Goal: Information Seeking & Learning: Learn about a topic

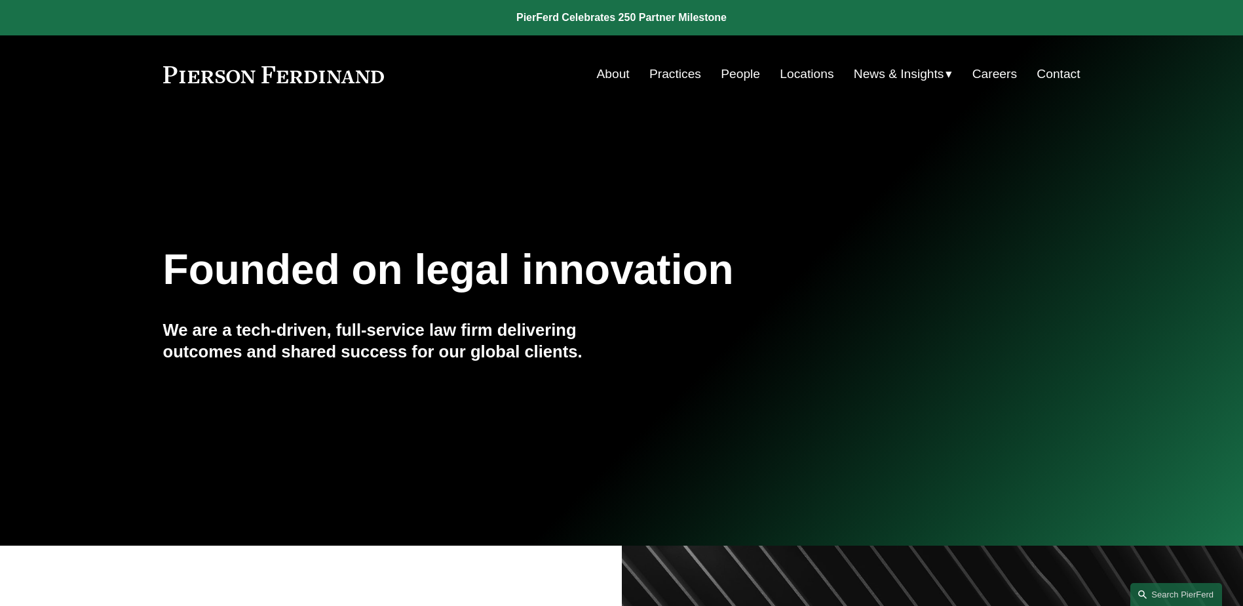
click at [733, 67] on link "People" at bounding box center [740, 74] width 39 height 25
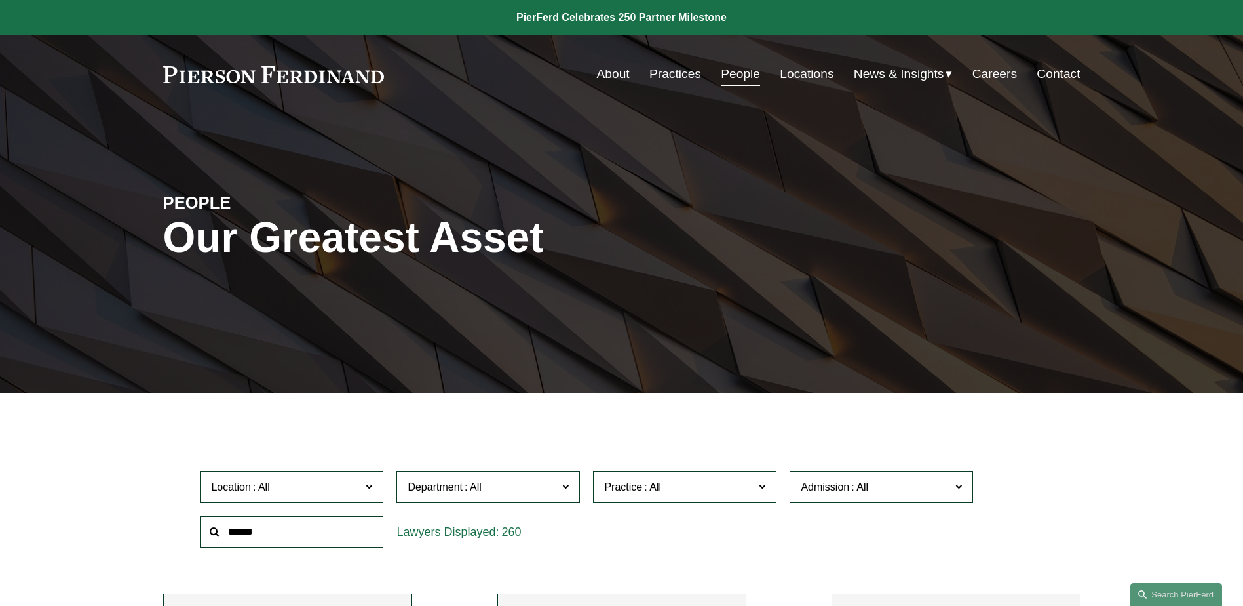
click at [303, 529] on input "text" at bounding box center [292, 532] width 184 height 32
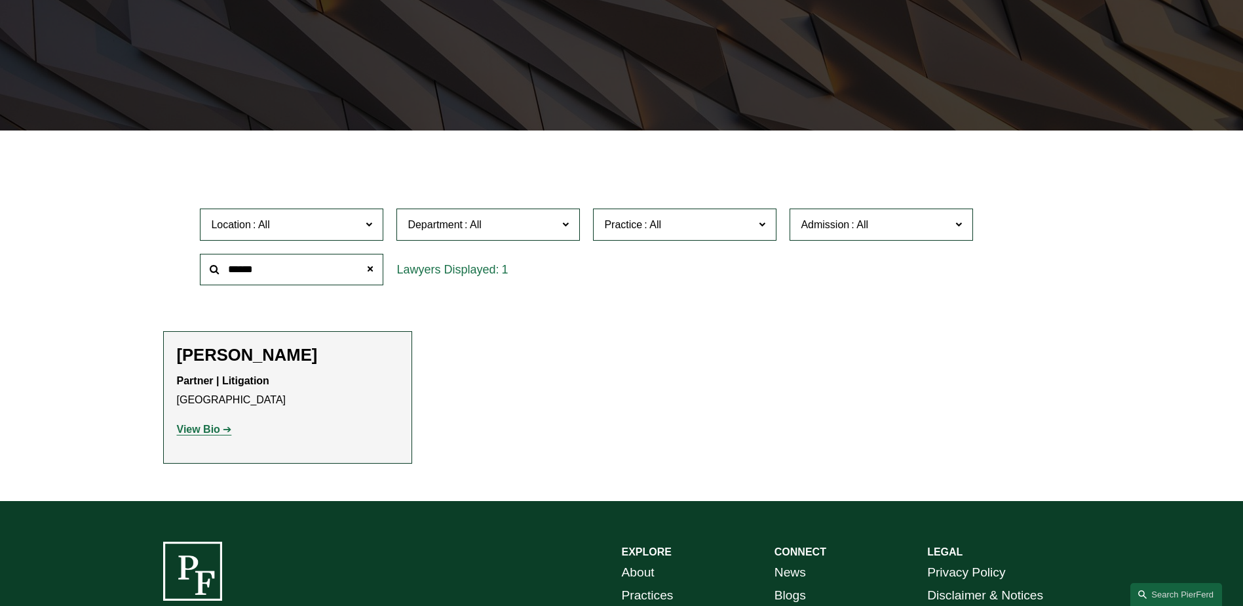
type input "******"
click at [257, 370] on div "Katie Ackels Partner | Litigation Dallas View Bio Location: Dallas; Department:…" at bounding box center [288, 397] width 222 height 105
click at [222, 433] on link "View Bio" at bounding box center [204, 428] width 55 height 11
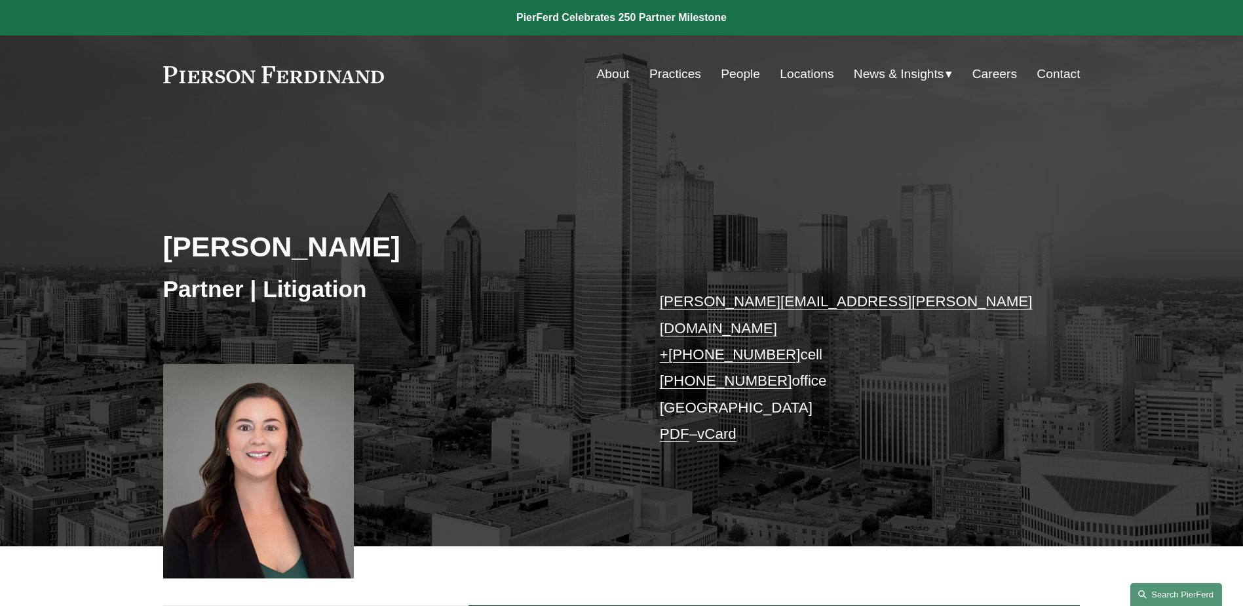
click at [1185, 597] on link "Search this site" at bounding box center [1177, 594] width 92 height 23
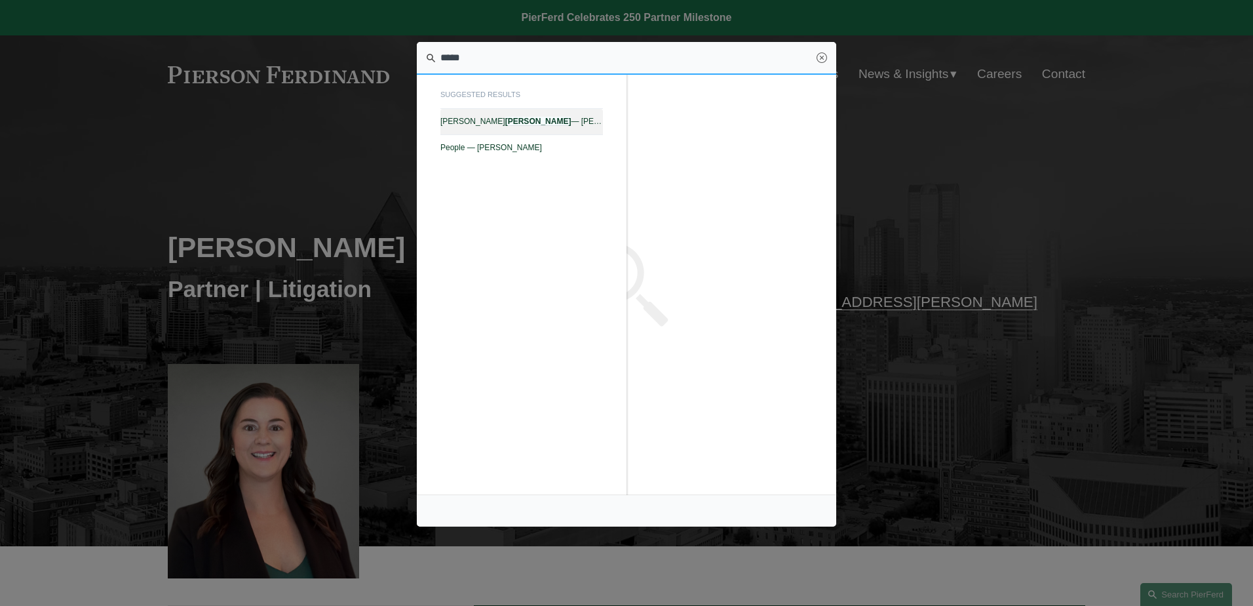
click at [495, 123] on span "Cathleen Allen — Pierson Ferdinand LLP" at bounding box center [521, 121] width 163 height 9
type input "*****"
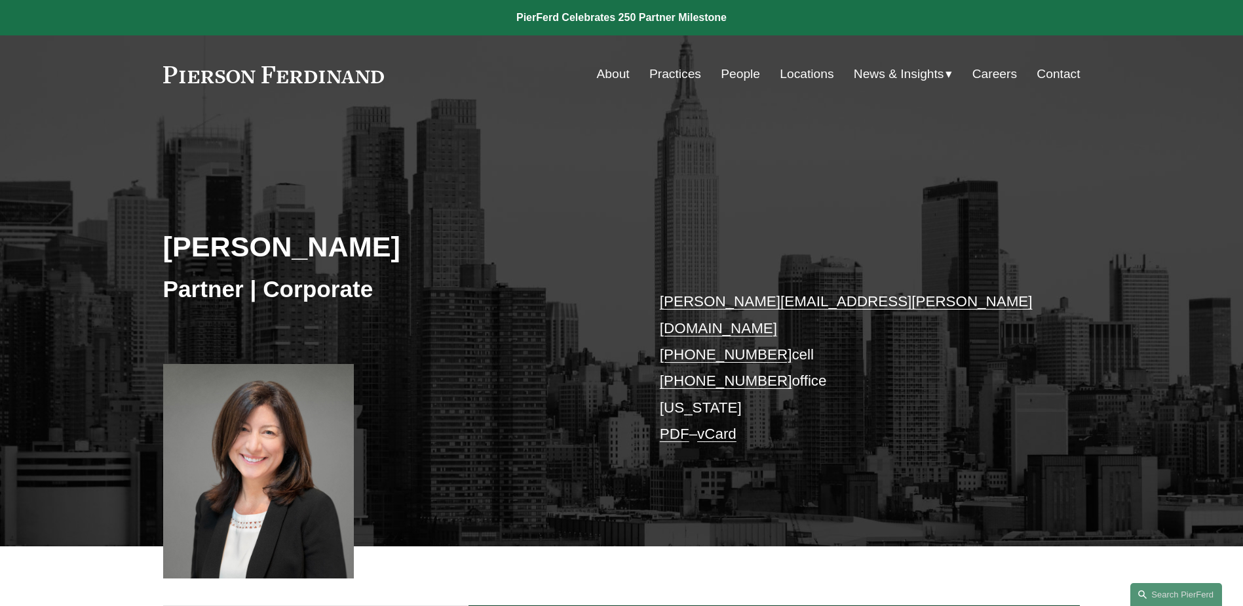
click at [737, 74] on link "People" at bounding box center [740, 74] width 39 height 25
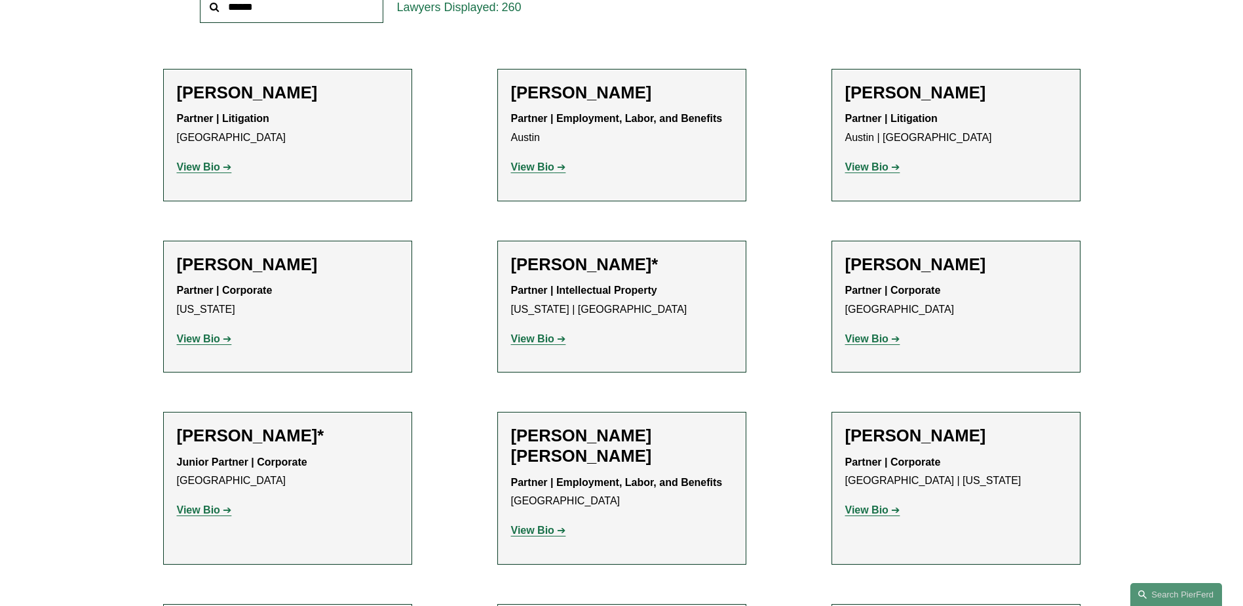
scroll to position [393, 0]
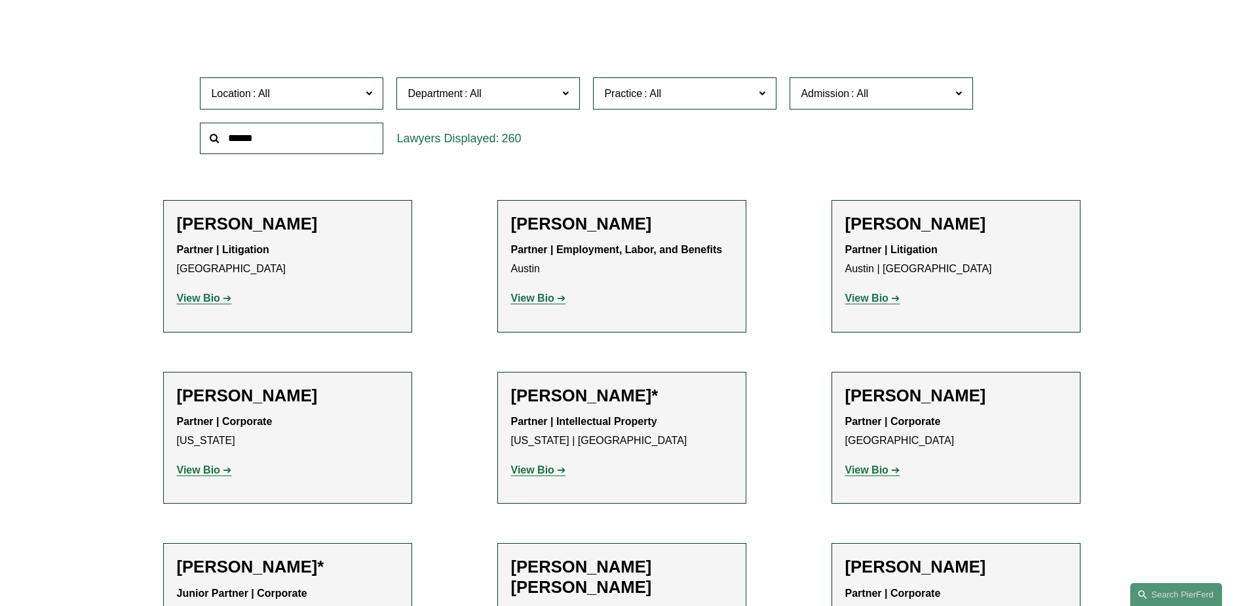
click at [516, 90] on span "Department" at bounding box center [483, 94] width 150 height 18
click at [0, 0] on link "Corporate" at bounding box center [0, 0] width 0 height 0
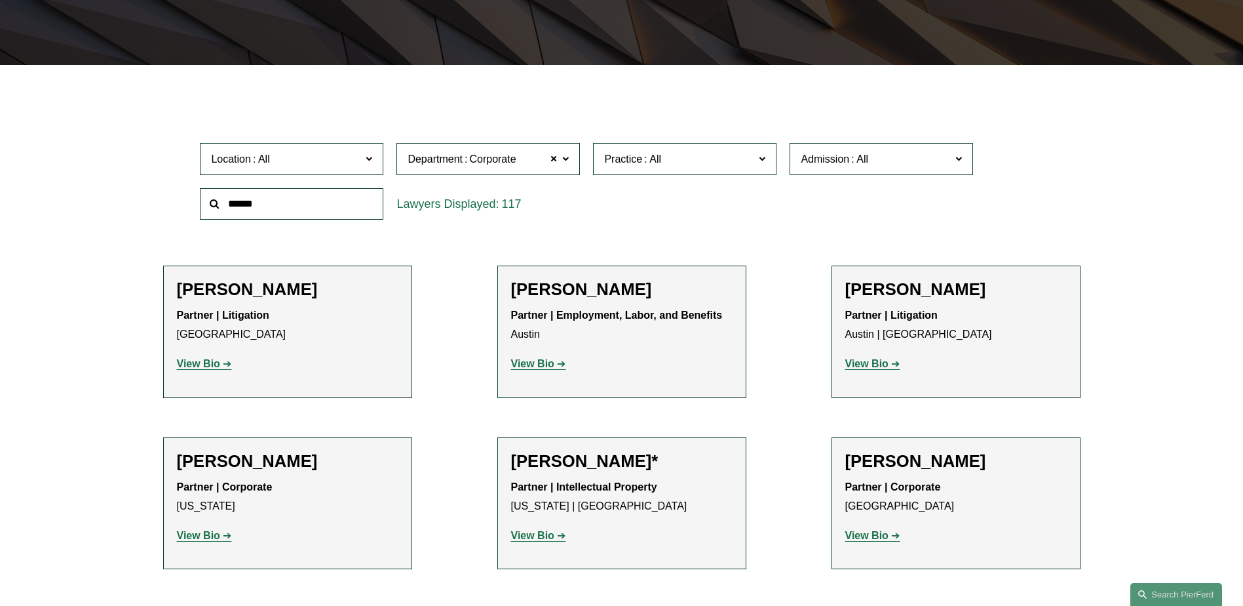
scroll to position [262, 0]
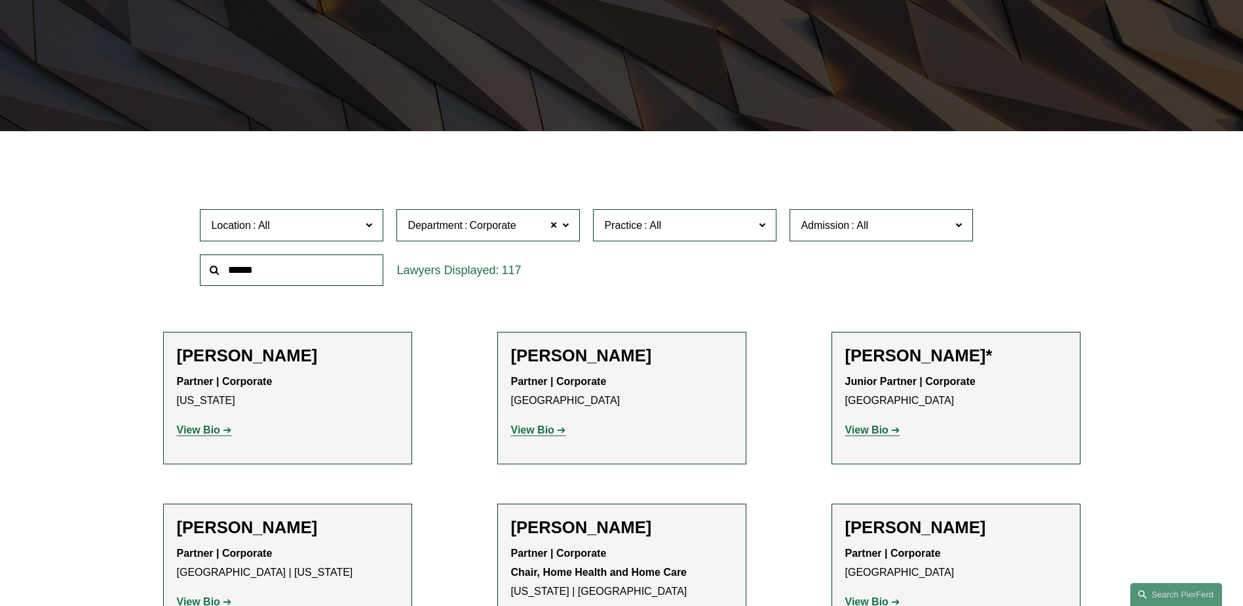
click at [492, 223] on span "Corporate" at bounding box center [492, 225] width 47 height 17
click at [0, 0] on ul "All Corporate Employment, Labor, and Benefits Intellectual Property Litigation" at bounding box center [0, 0] width 0 height 0
click at [0, 0] on link "All" at bounding box center [0, 0] width 0 height 0
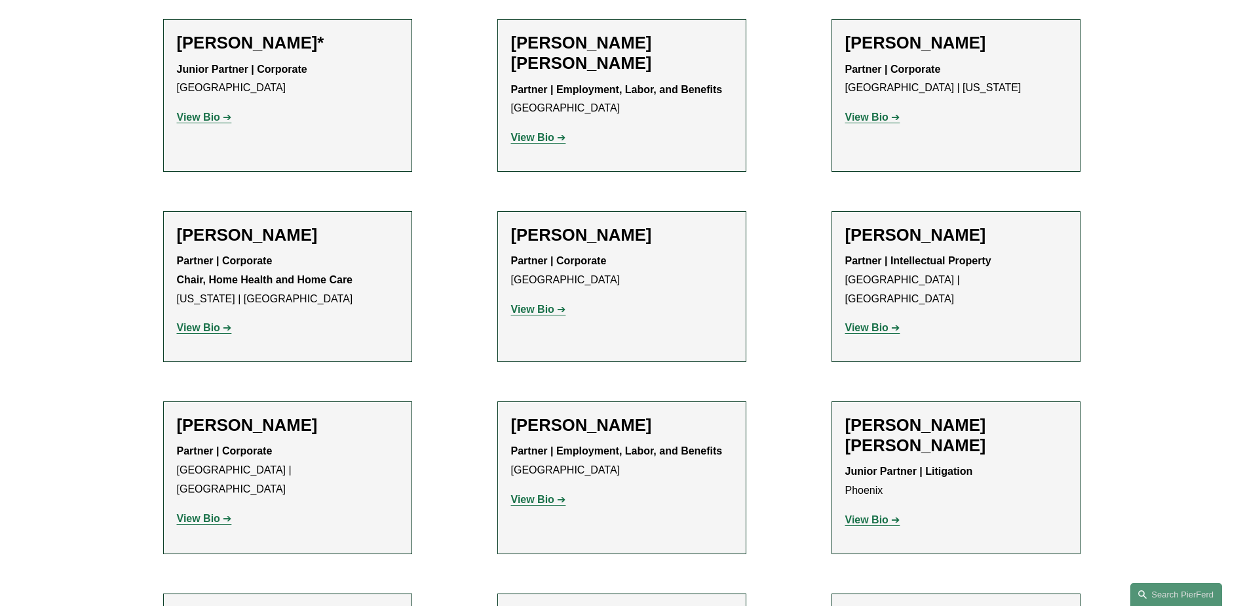
scroll to position [1048, 0]
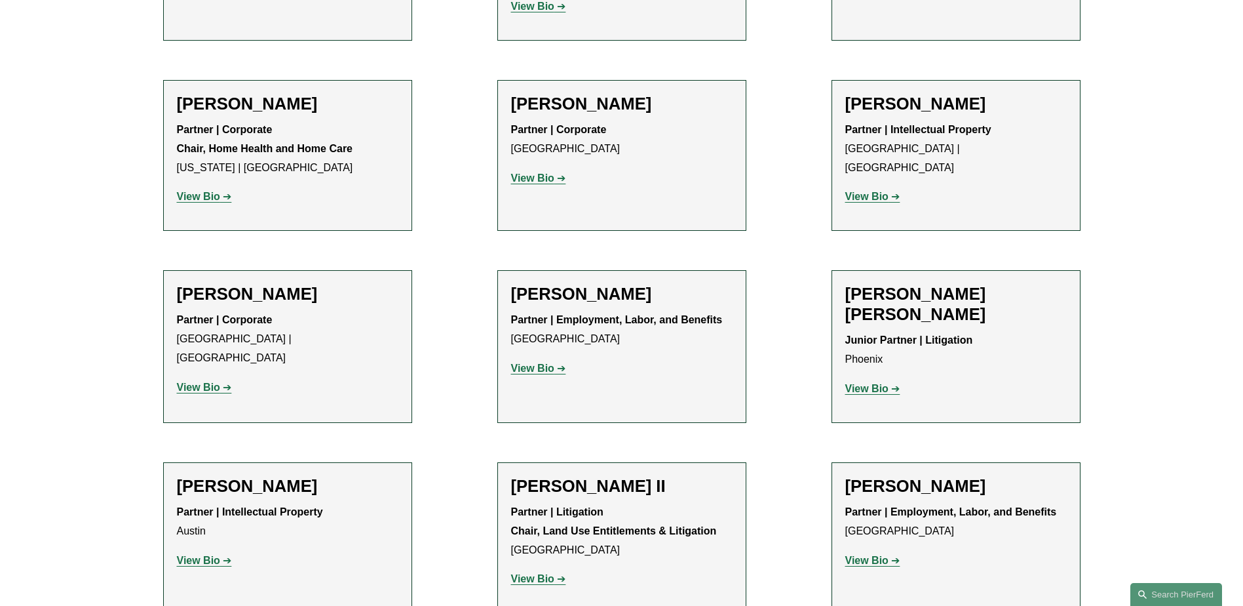
click at [874, 191] on strong "View Bio" at bounding box center [866, 196] width 43 height 11
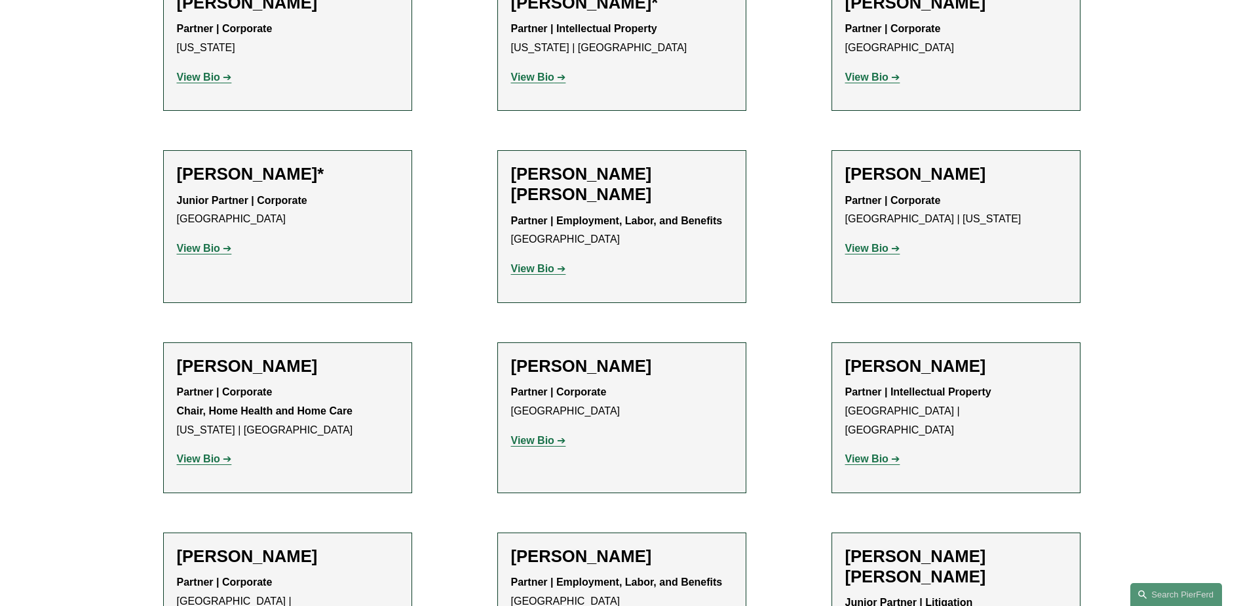
click at [556, 264] on link "View Bio" at bounding box center [538, 268] width 55 height 11
click at [537, 438] on strong "View Bio" at bounding box center [532, 440] width 43 height 11
click at [882, 453] on strong "View Bio" at bounding box center [866, 458] width 43 height 11
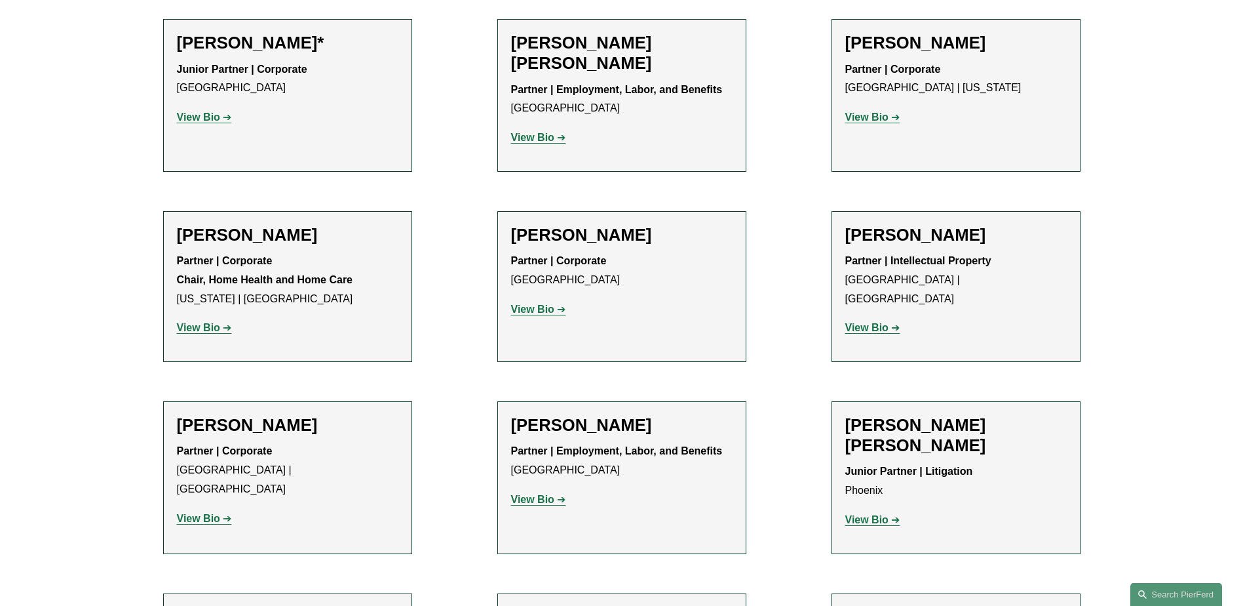
scroll to position [1048, 0]
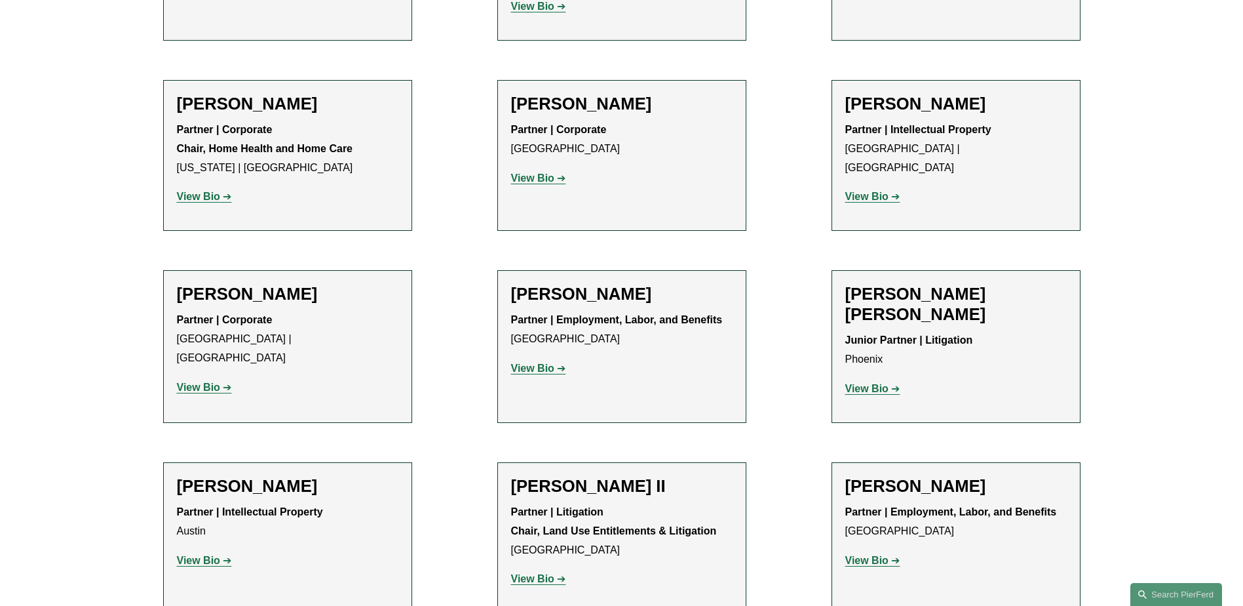
click at [556, 364] on link "View Bio" at bounding box center [538, 367] width 55 height 11
click at [199, 551] on p "View Bio" at bounding box center [288, 560] width 222 height 19
click at [189, 554] on strong "View Bio" at bounding box center [198, 559] width 43 height 11
click at [544, 573] on strong "View Bio" at bounding box center [532, 578] width 43 height 11
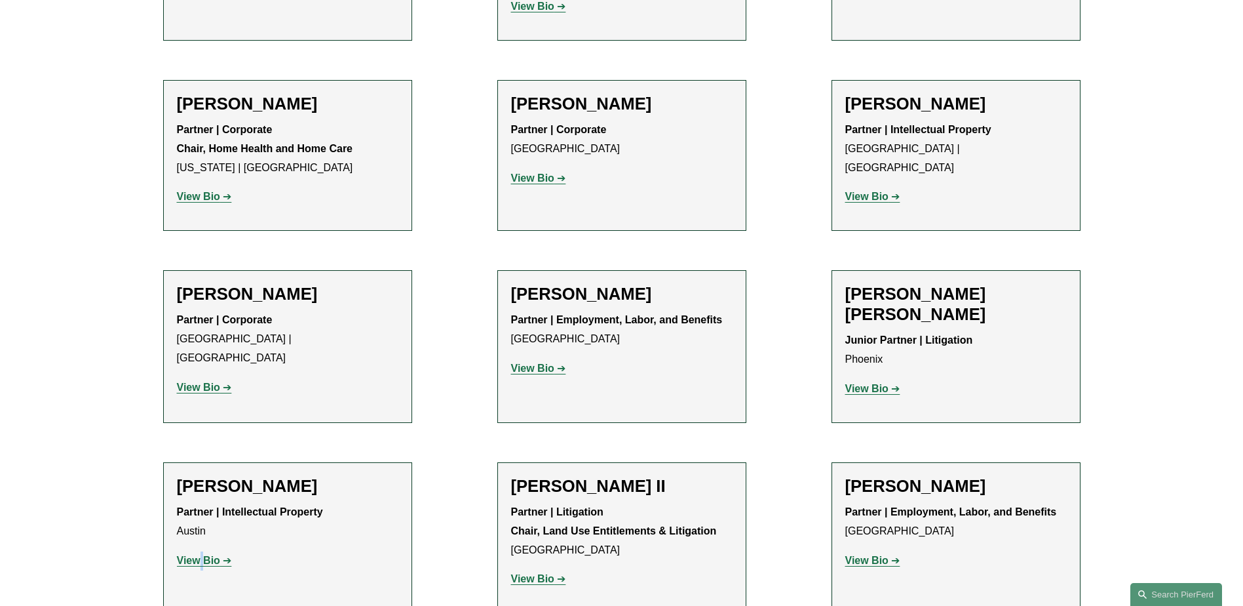
click at [878, 554] on strong "View Bio" at bounding box center [866, 559] width 43 height 11
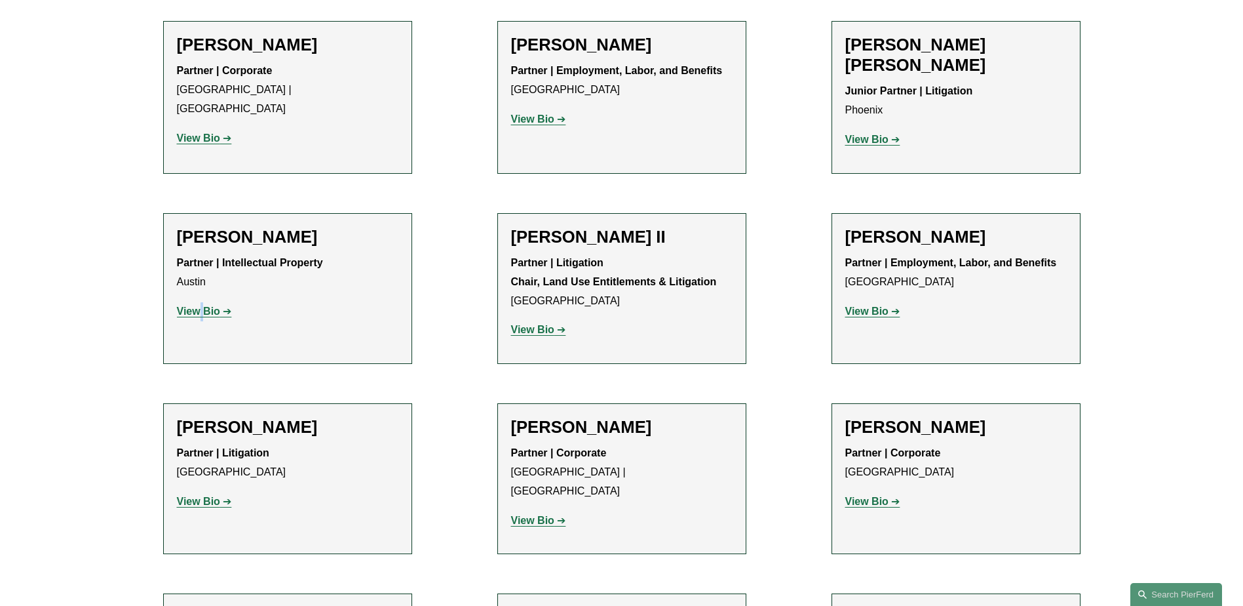
scroll to position [1310, 0]
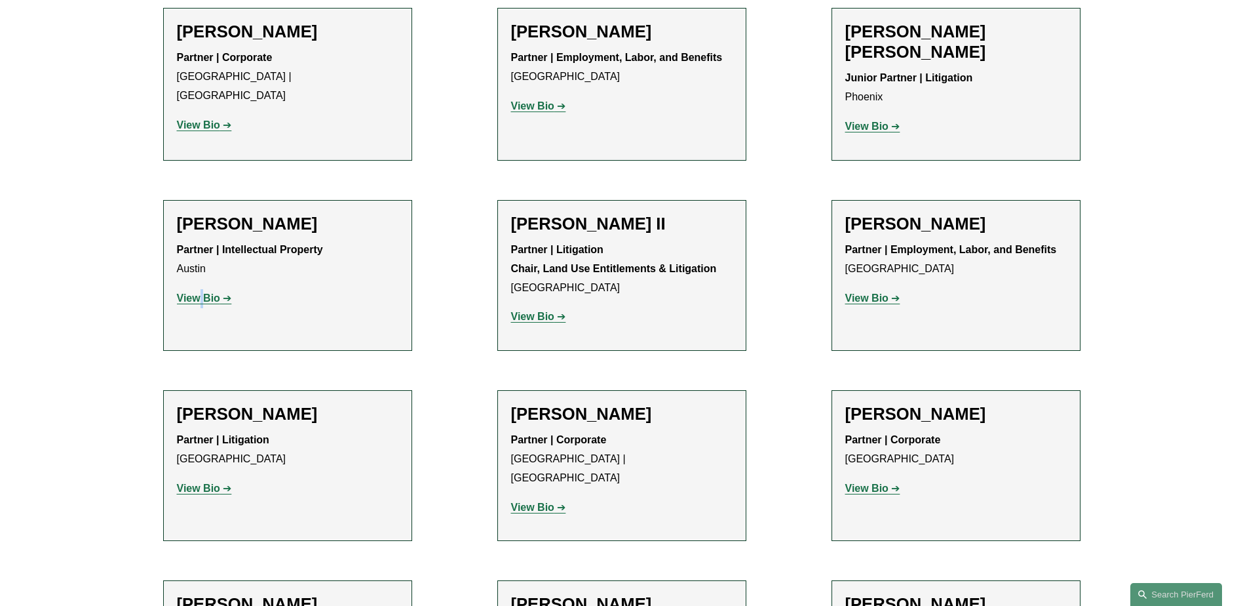
click at [193, 482] on strong "View Bio" at bounding box center [198, 487] width 43 height 11
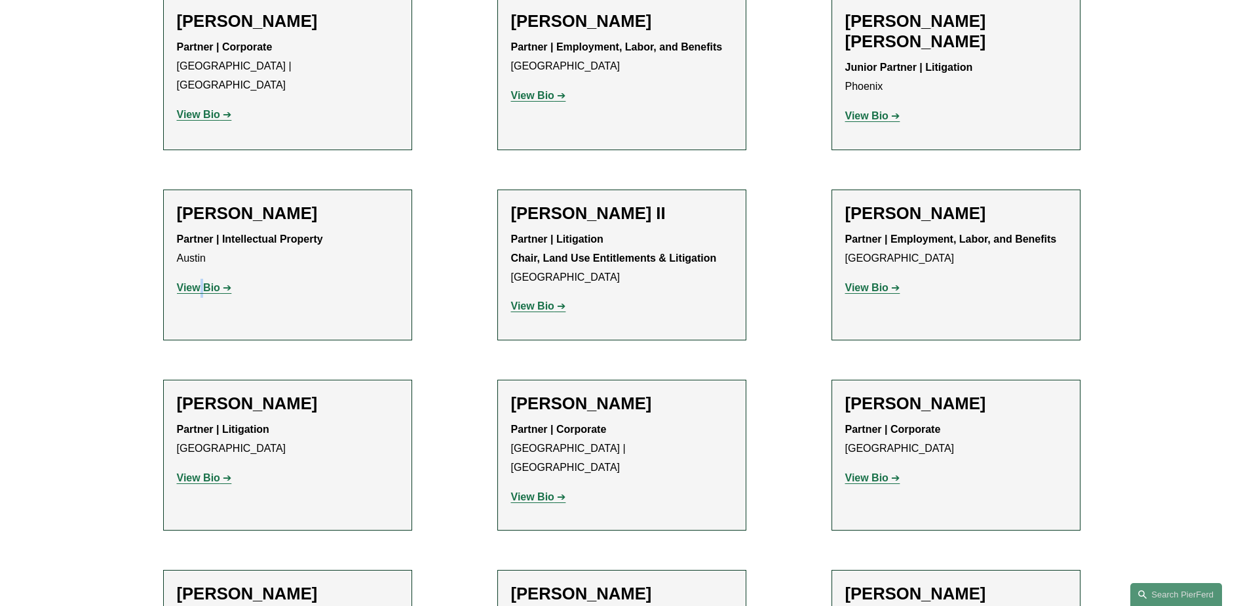
scroll to position [1441, 0]
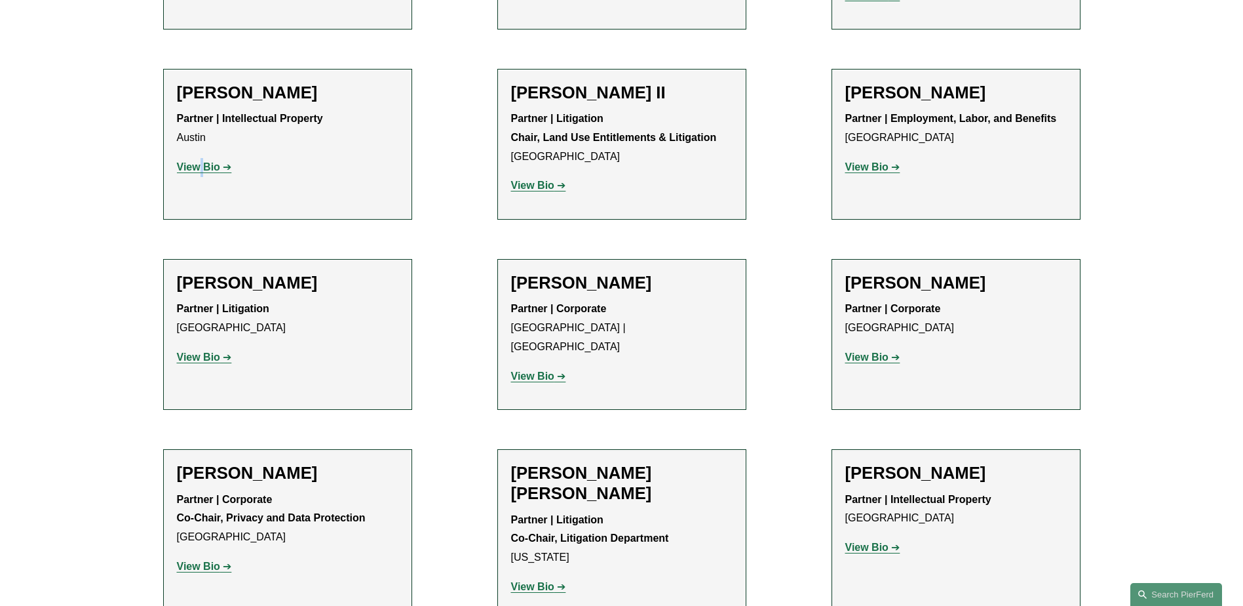
click at [862, 351] on strong "View Bio" at bounding box center [866, 356] width 43 height 11
click at [208, 560] on strong "View Bio" at bounding box center [198, 565] width 43 height 11
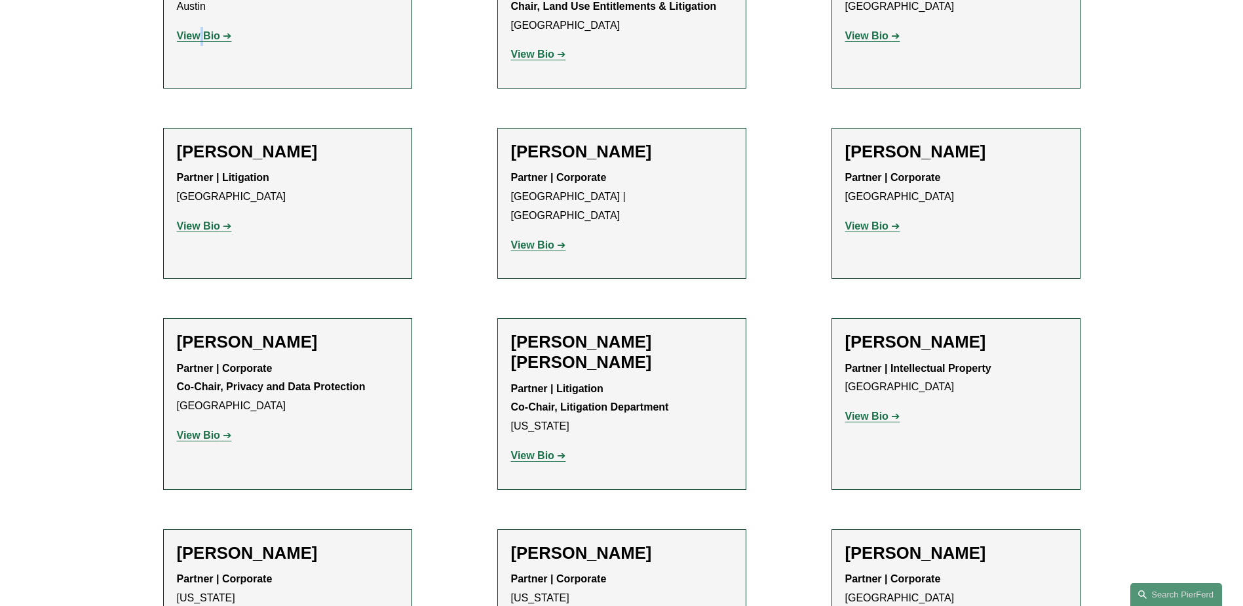
click at [535, 450] on strong "View Bio" at bounding box center [532, 455] width 43 height 11
click at [863, 410] on strong "View Bio" at bounding box center [866, 415] width 43 height 11
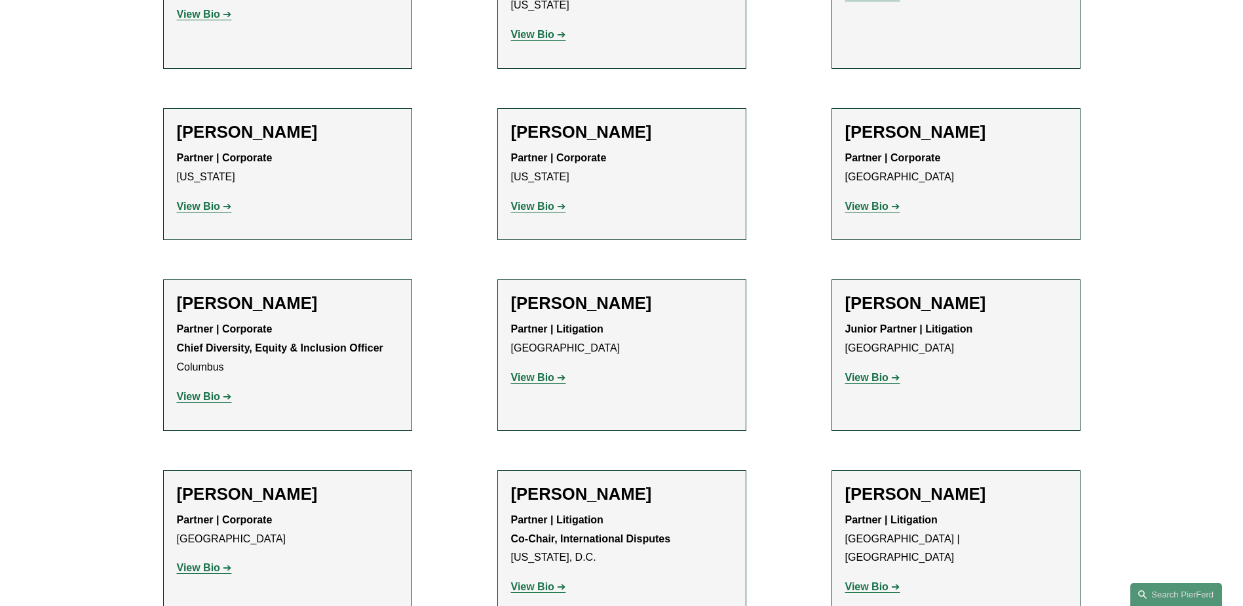
scroll to position [1966, 0]
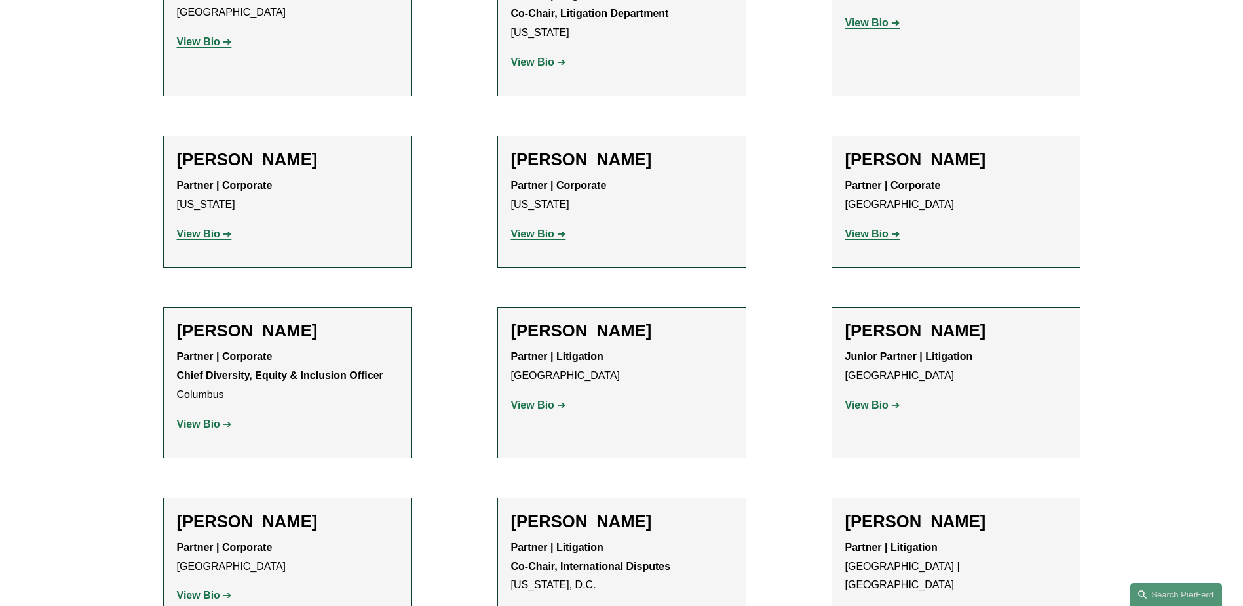
click at [212, 225] on p "View Bio" at bounding box center [288, 234] width 222 height 19
click at [212, 228] on strong "View Bio" at bounding box center [198, 233] width 43 height 11
click at [547, 228] on strong "View Bio" at bounding box center [532, 233] width 43 height 11
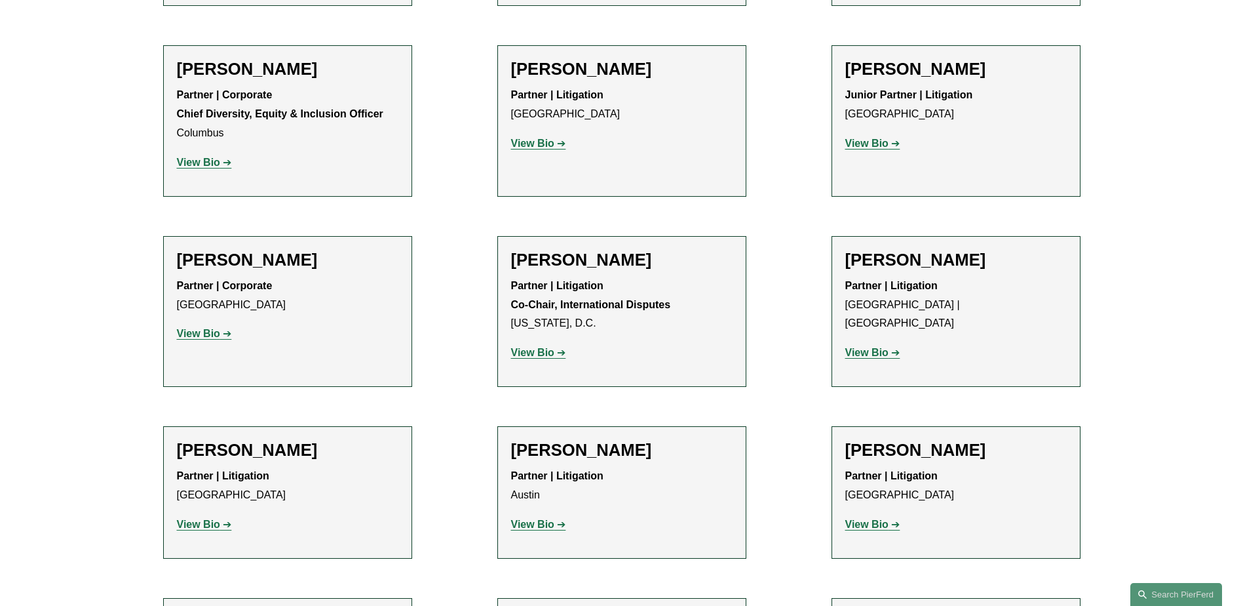
scroll to position [2228, 0]
click at [187, 156] on strong "View Bio" at bounding box center [198, 161] width 43 height 11
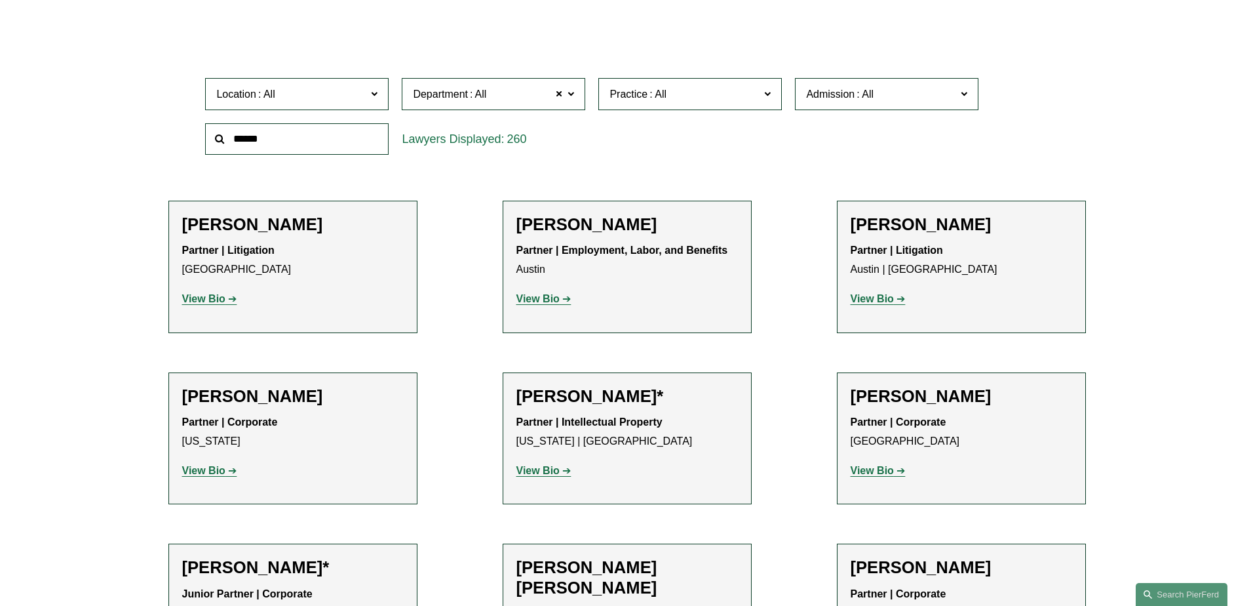
scroll to position [0, 0]
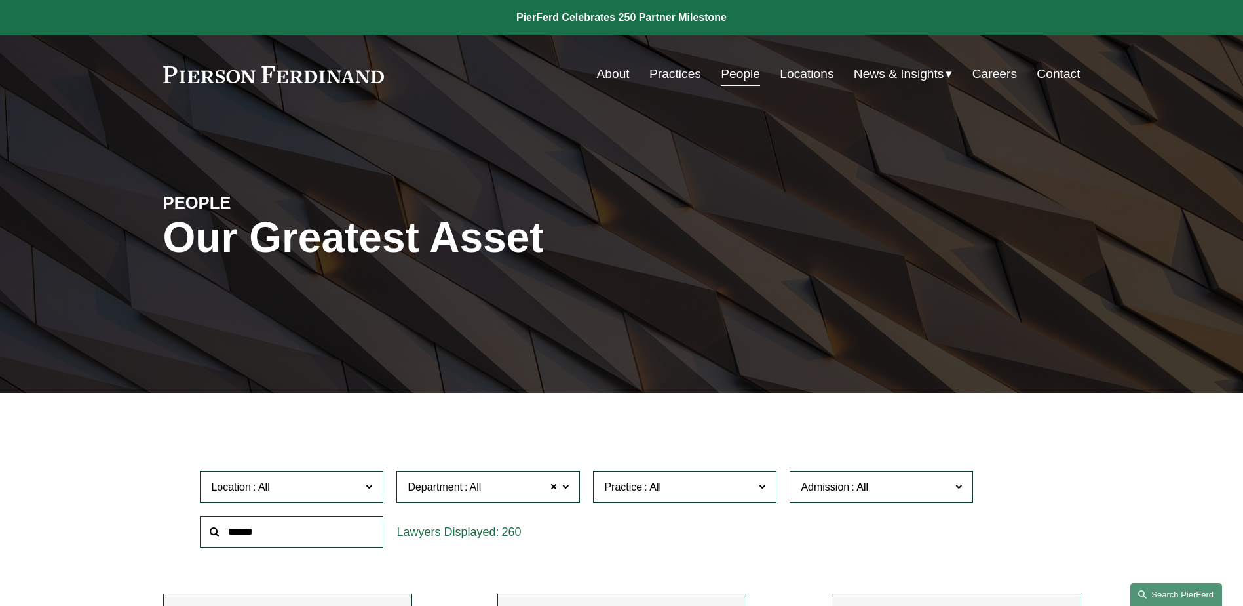
click at [1177, 586] on link "Search this site" at bounding box center [1177, 594] width 92 height 23
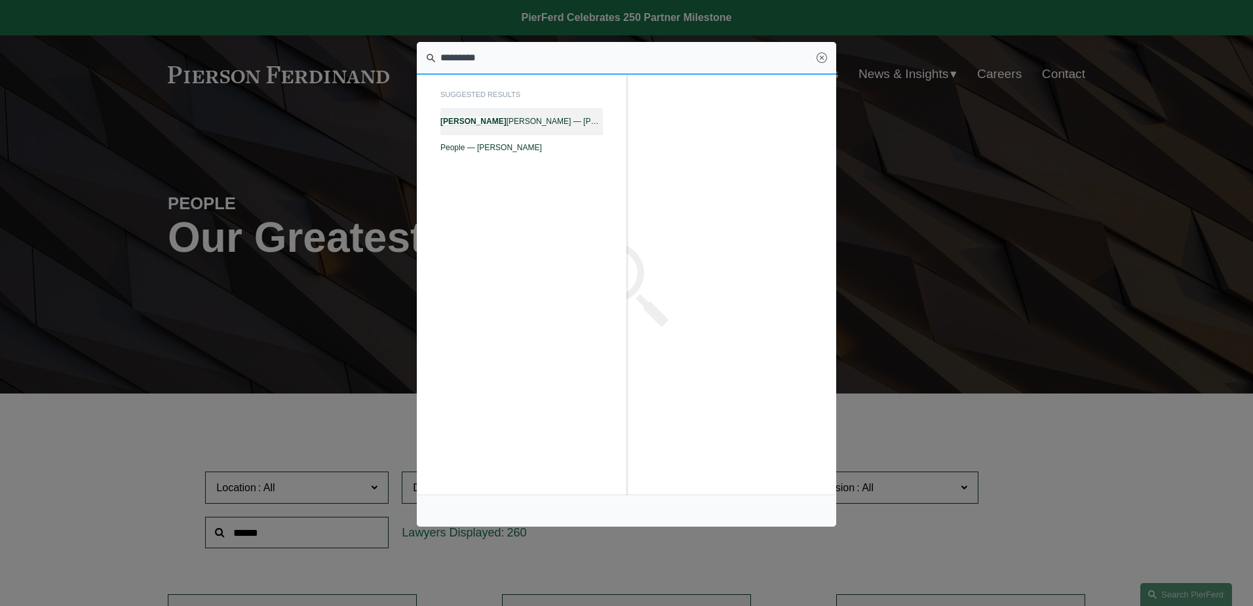
click at [480, 118] on span "Marquetta J. Bryan — Pierson Ferdinand LLP" at bounding box center [521, 121] width 163 height 9
click at [603, 56] on input "*********" at bounding box center [626, 58] width 419 height 33
click at [514, 125] on span "Kaitlyn Bryniarski — Pierson Ferdinand LLP" at bounding box center [521, 121] width 163 height 9
type input "****"
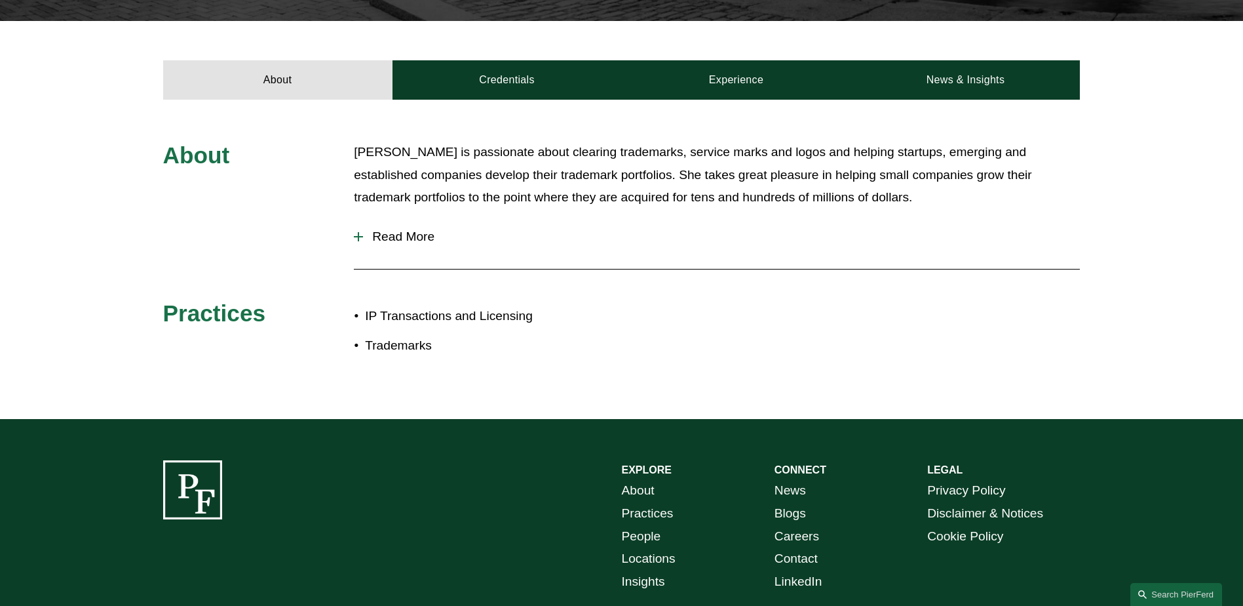
scroll to position [408, 0]
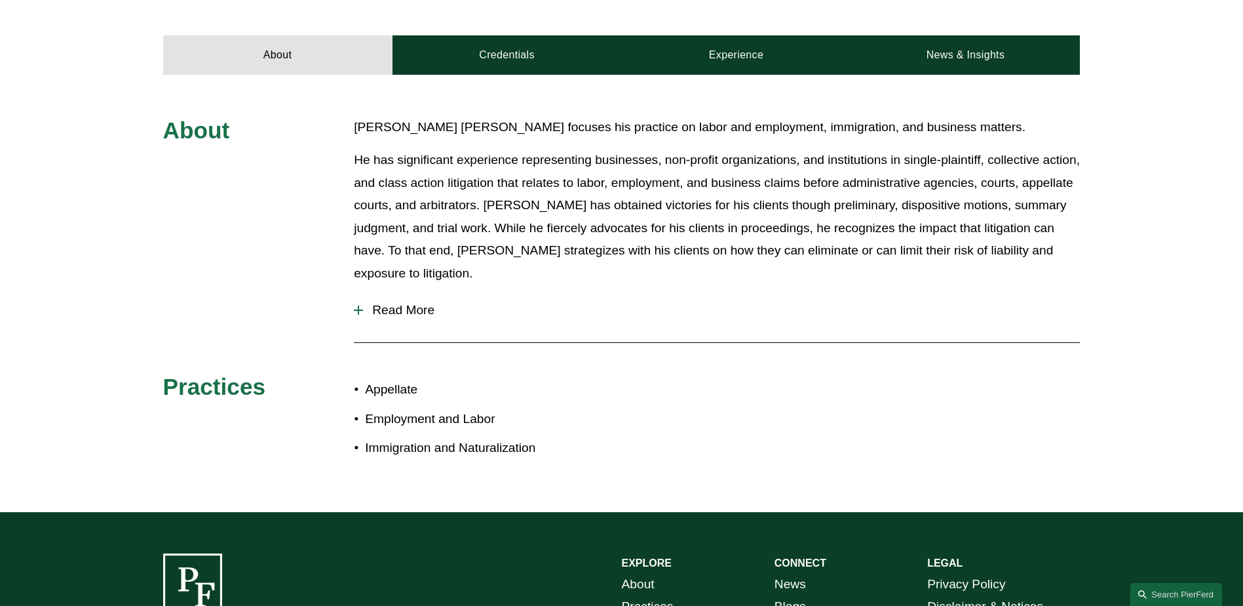
scroll to position [524, 0]
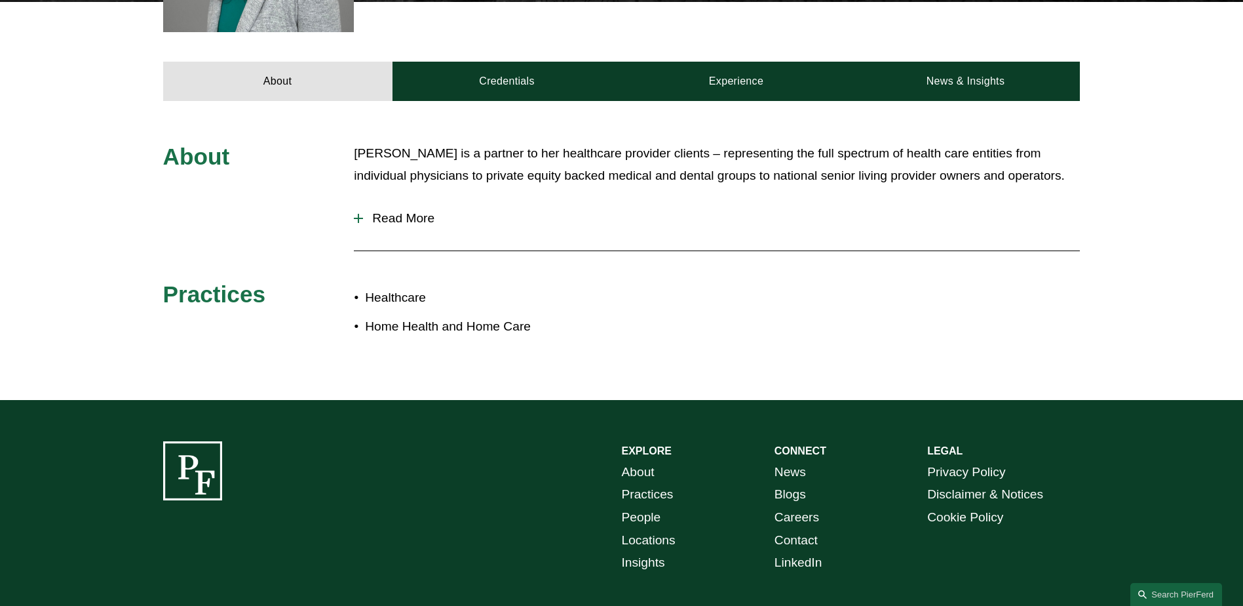
scroll to position [524, 0]
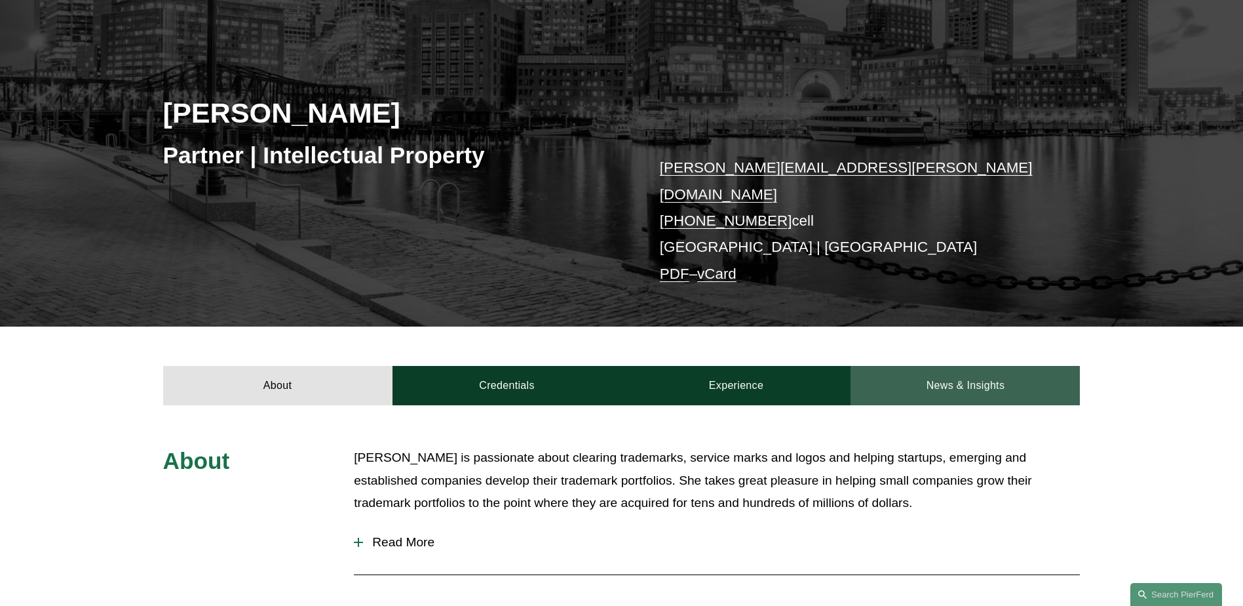
scroll to position [524, 0]
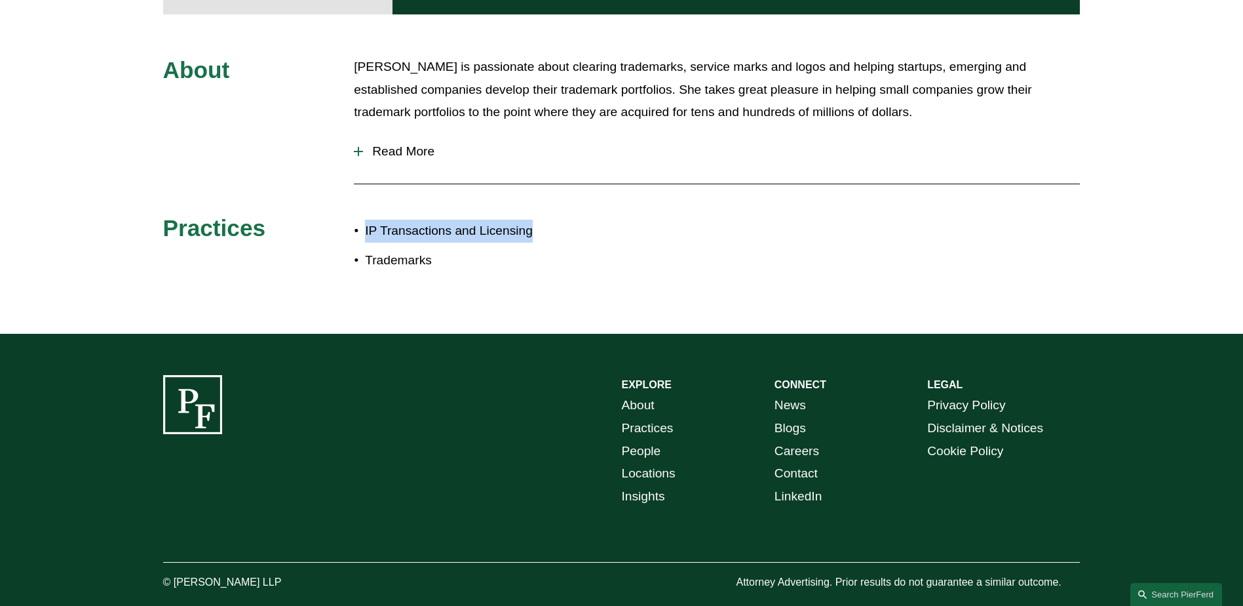
drag, startPoint x: 366, startPoint y: 218, endPoint x: 547, endPoint y: 219, distance: 180.9
click at [547, 220] on p "IP Transactions and Licensing" at bounding box center [493, 231] width 256 height 23
copy p "IP Transactions and Licensing"
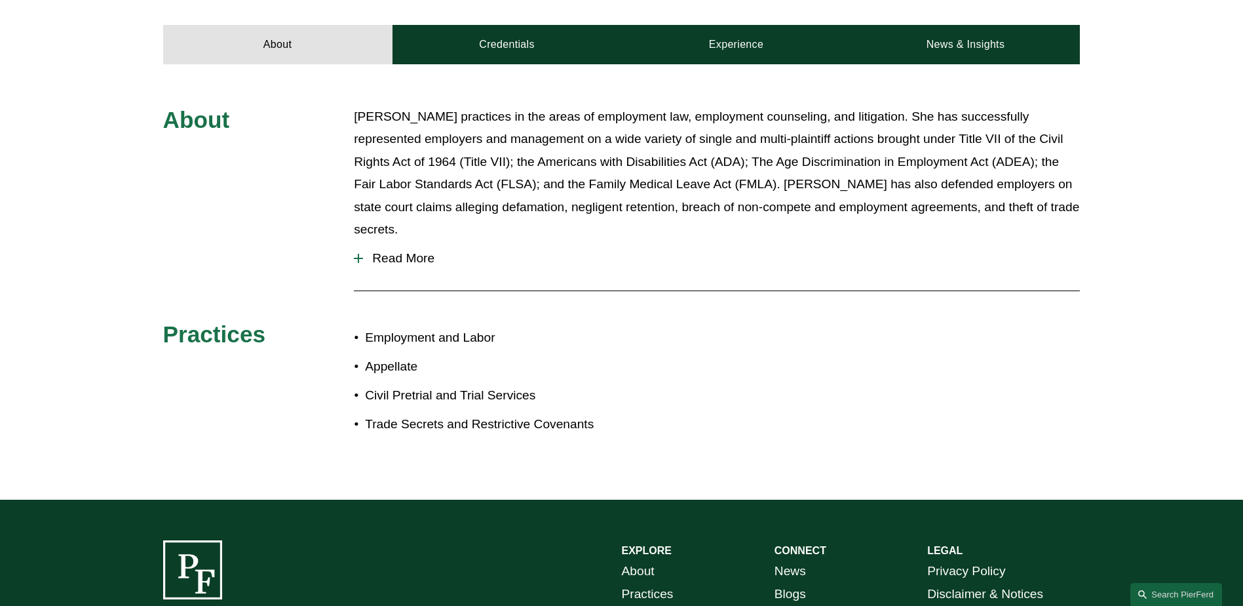
scroll to position [655, 0]
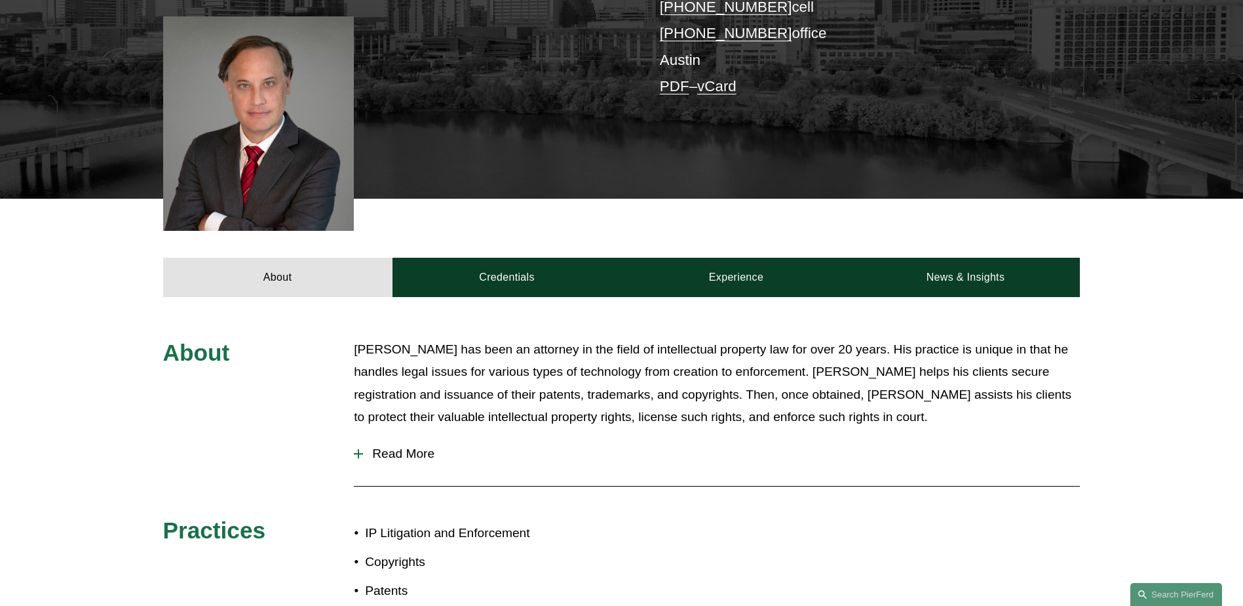
scroll to position [524, 0]
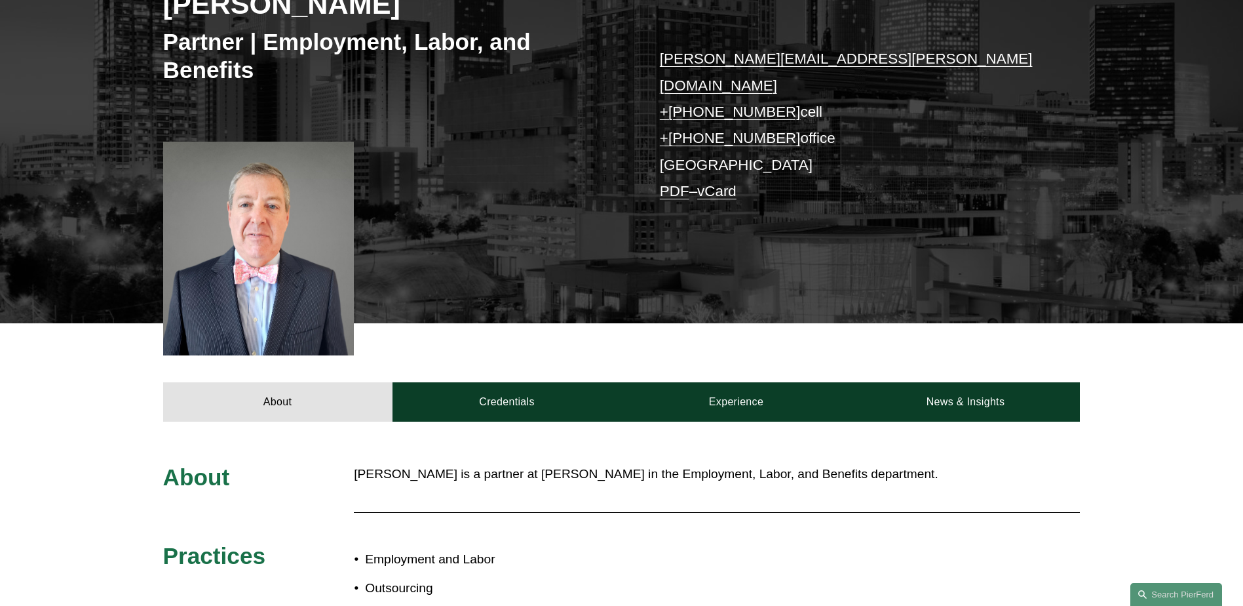
scroll to position [598, 0]
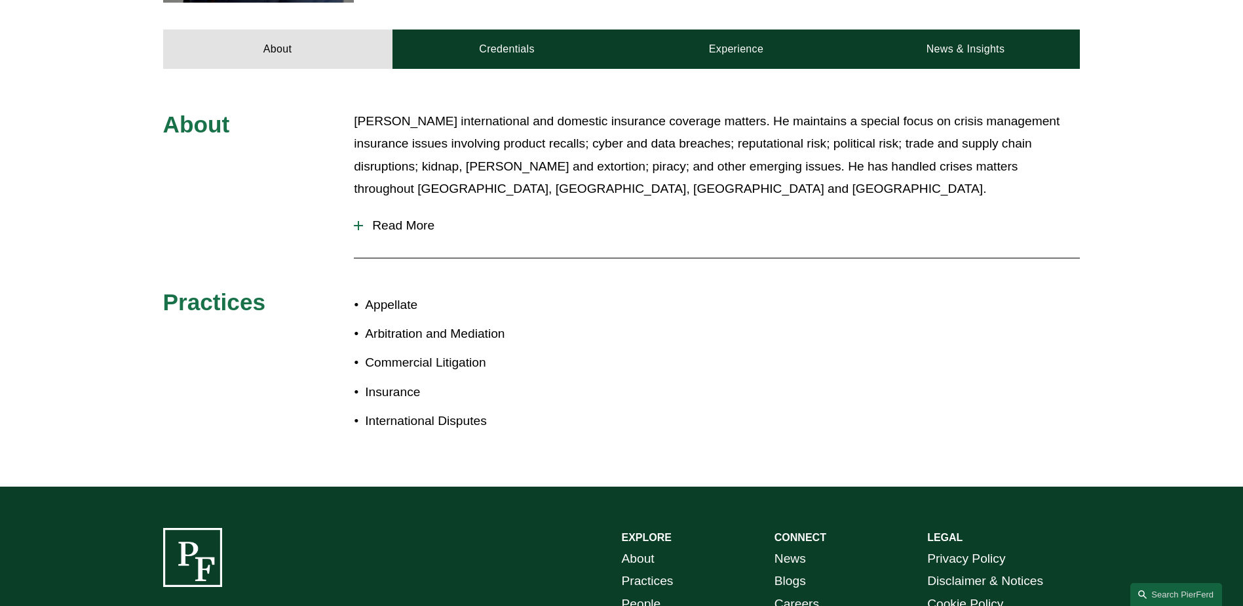
scroll to position [736, 0]
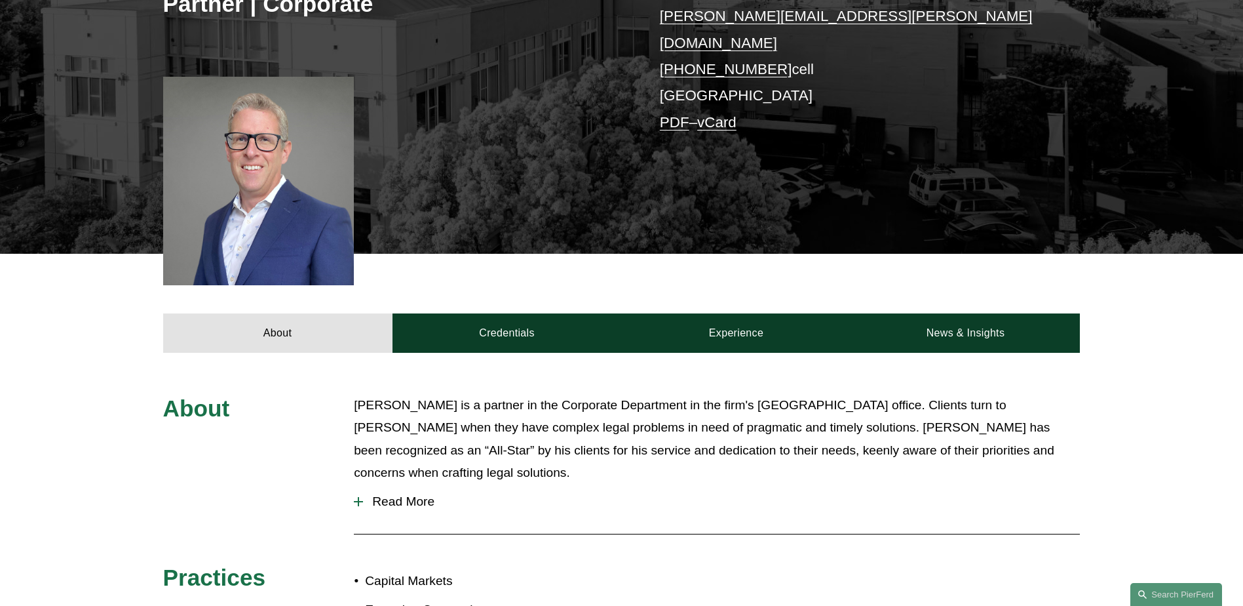
scroll to position [121, 0]
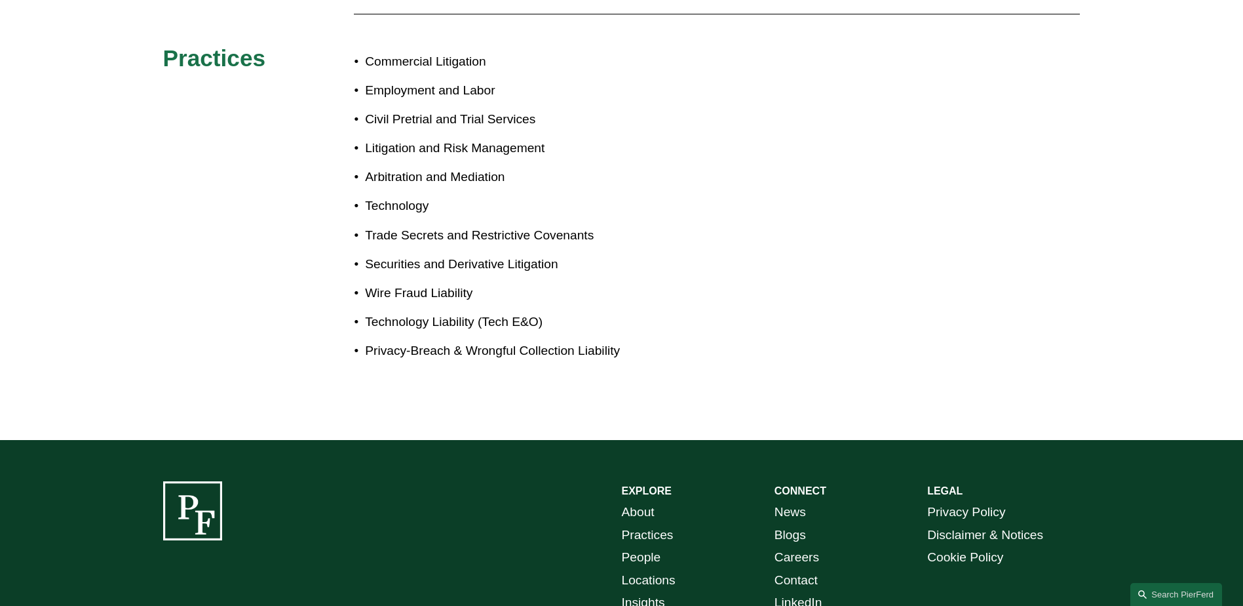
scroll to position [842, 0]
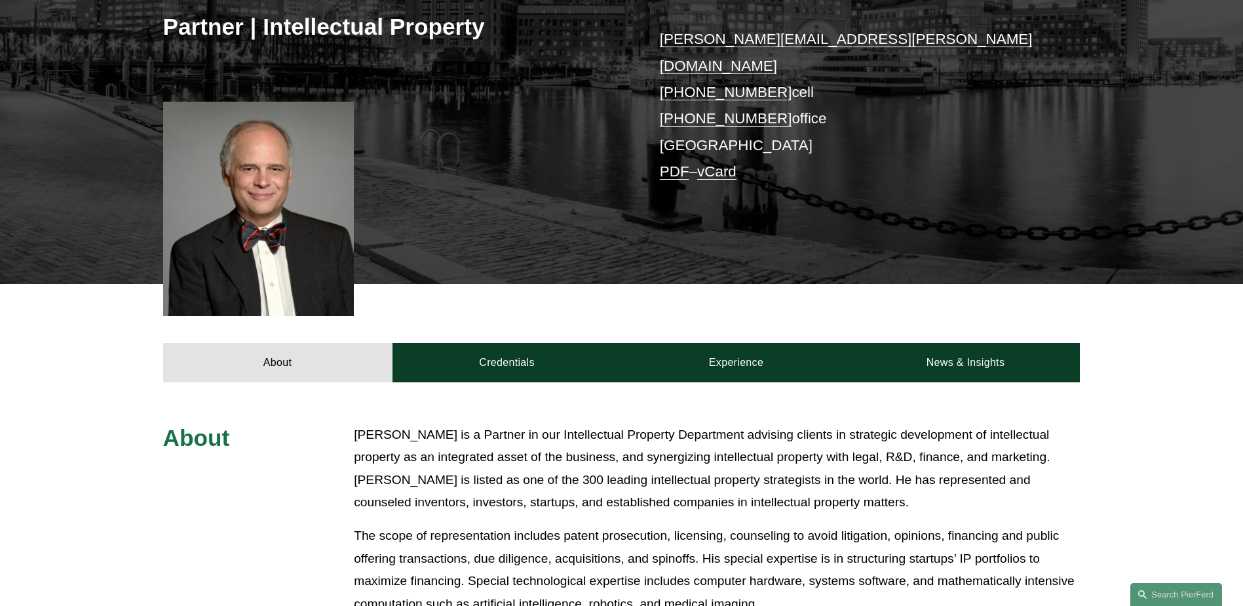
scroll to position [655, 0]
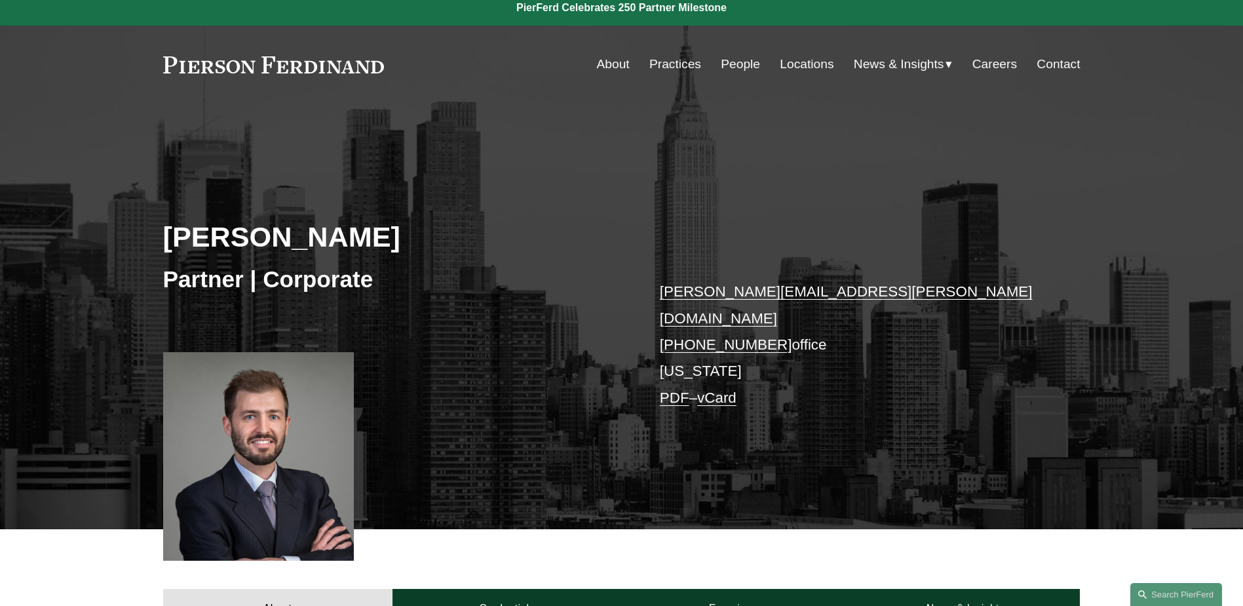
scroll to position [524, 0]
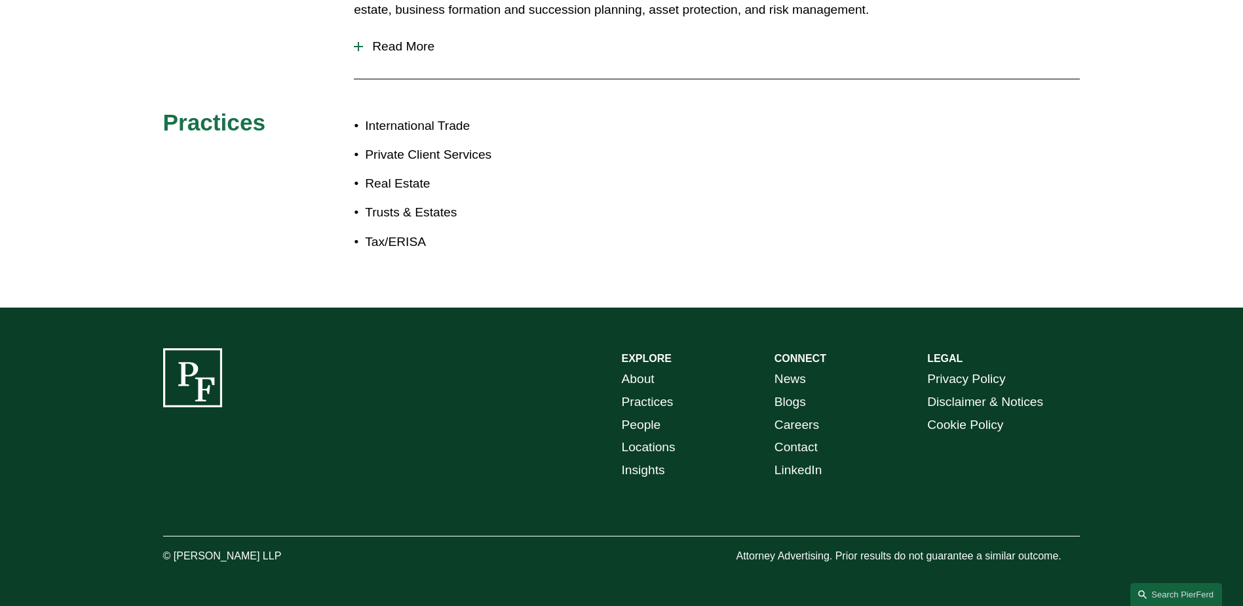
scroll to position [736, 0]
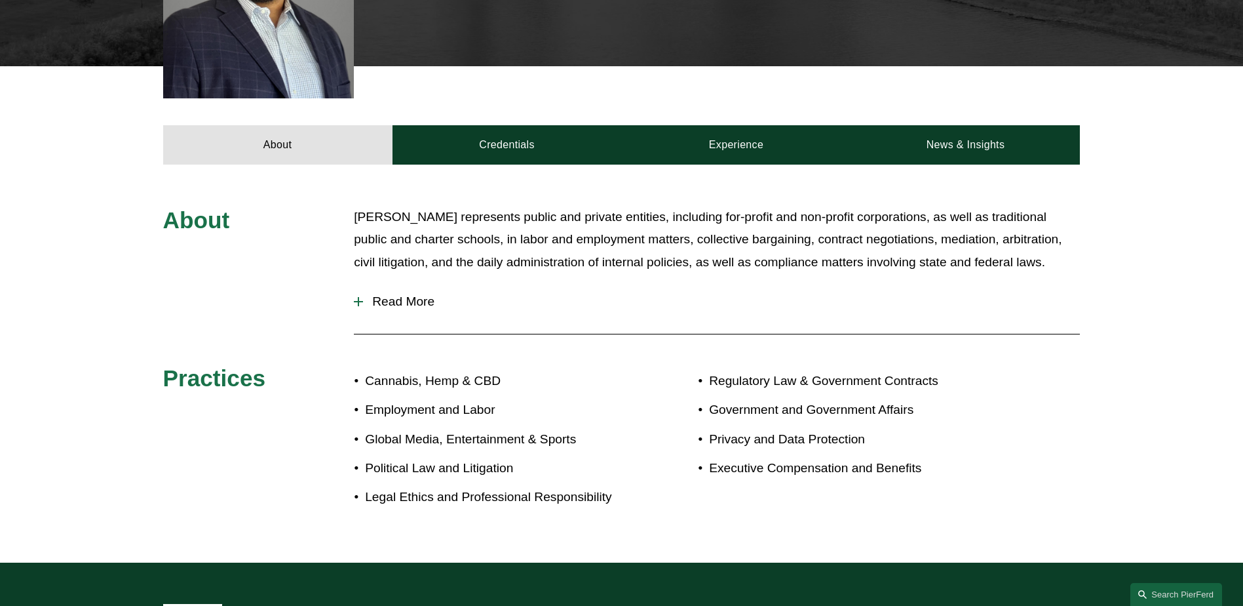
scroll to position [524, 0]
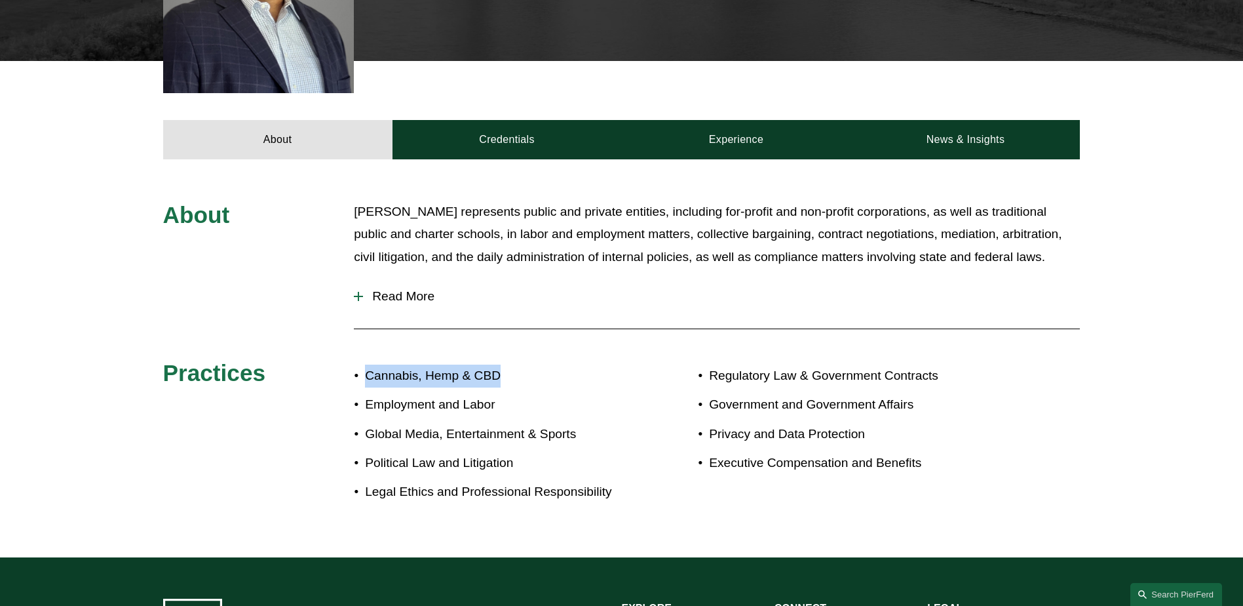
drag, startPoint x: 367, startPoint y: 355, endPoint x: 516, endPoint y: 358, distance: 148.8
click at [516, 364] on p "Cannabis, Hemp & CBD" at bounding box center [493, 375] width 256 height 23
copy p "Cannabis, Hemp & CBD"
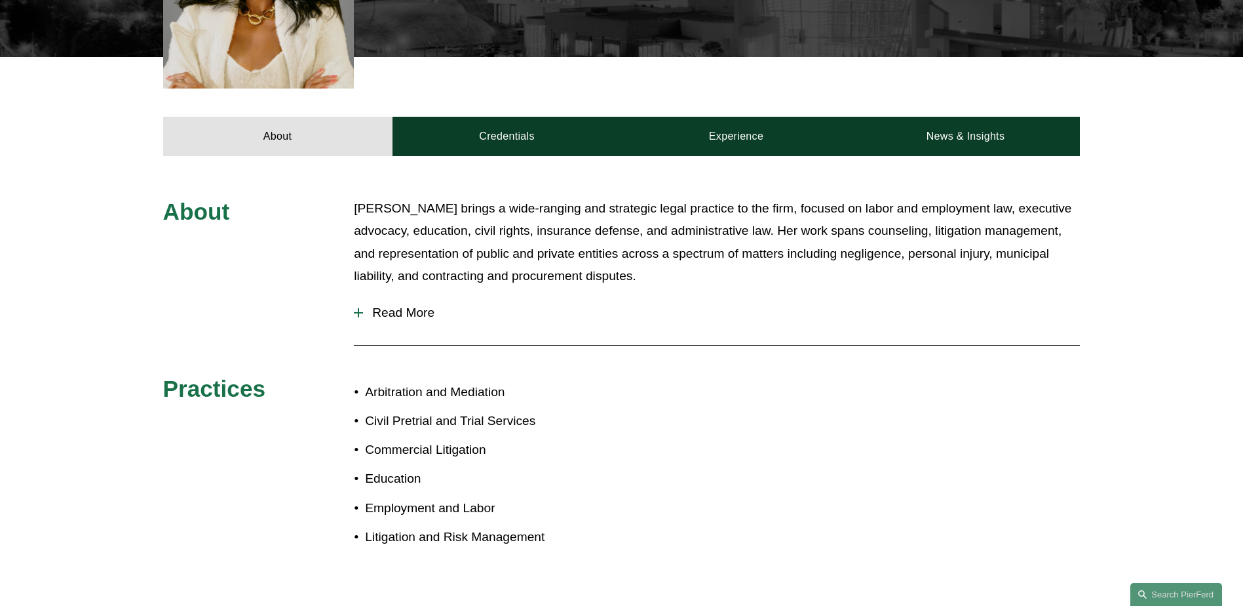
scroll to position [524, 0]
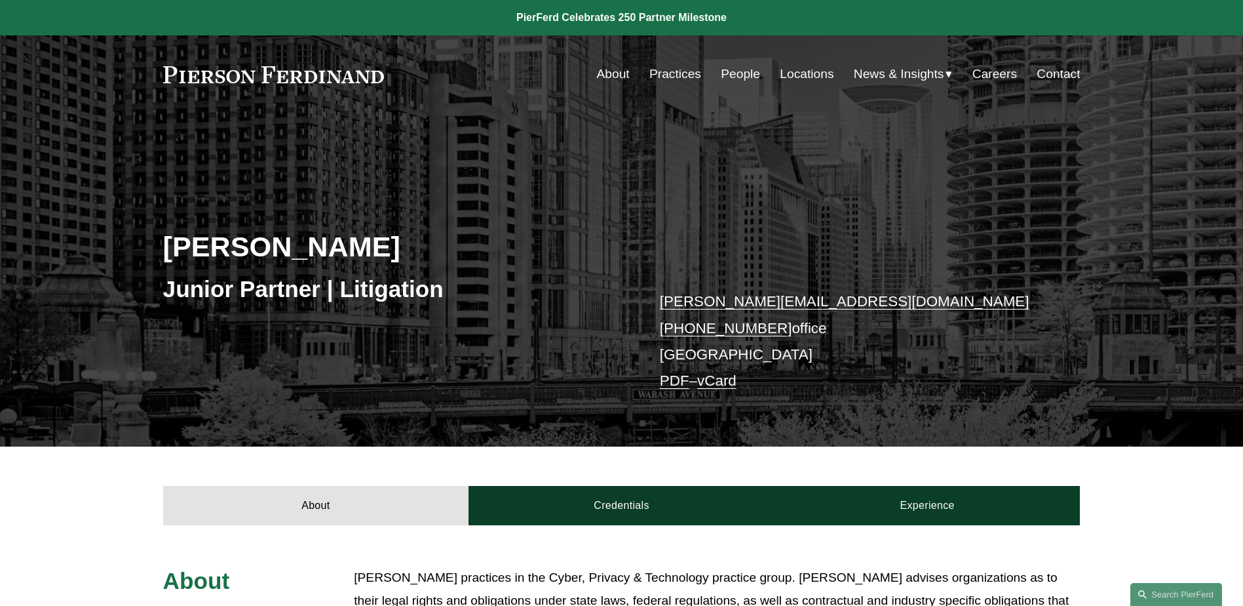
click at [745, 73] on link "People" at bounding box center [740, 74] width 39 height 25
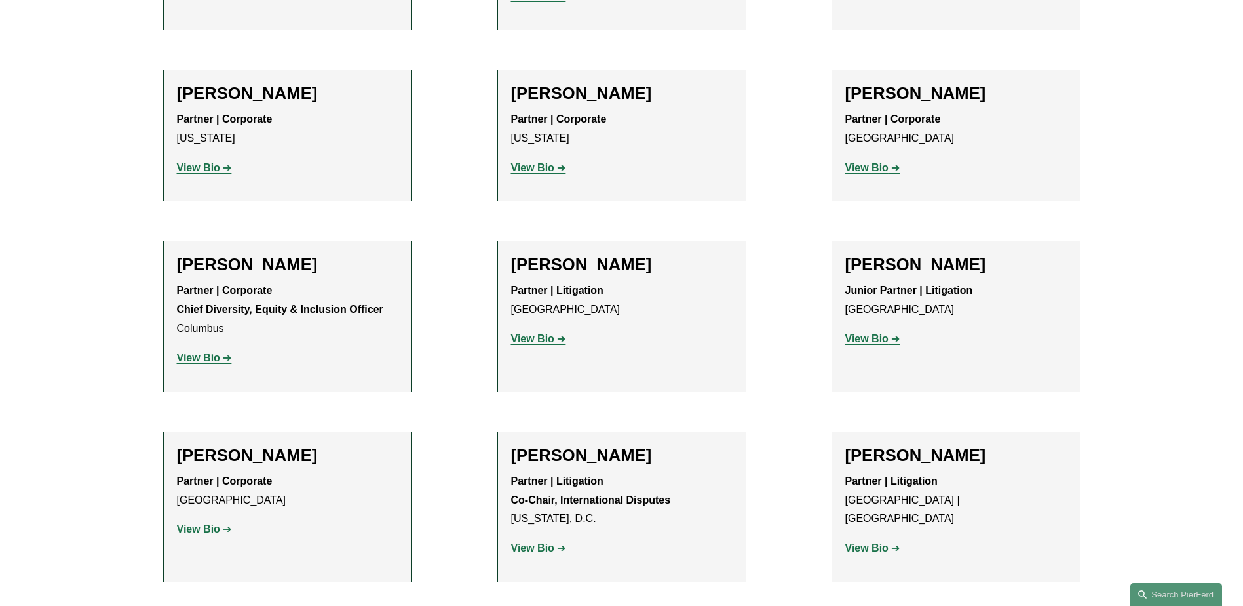
scroll to position [2097, 0]
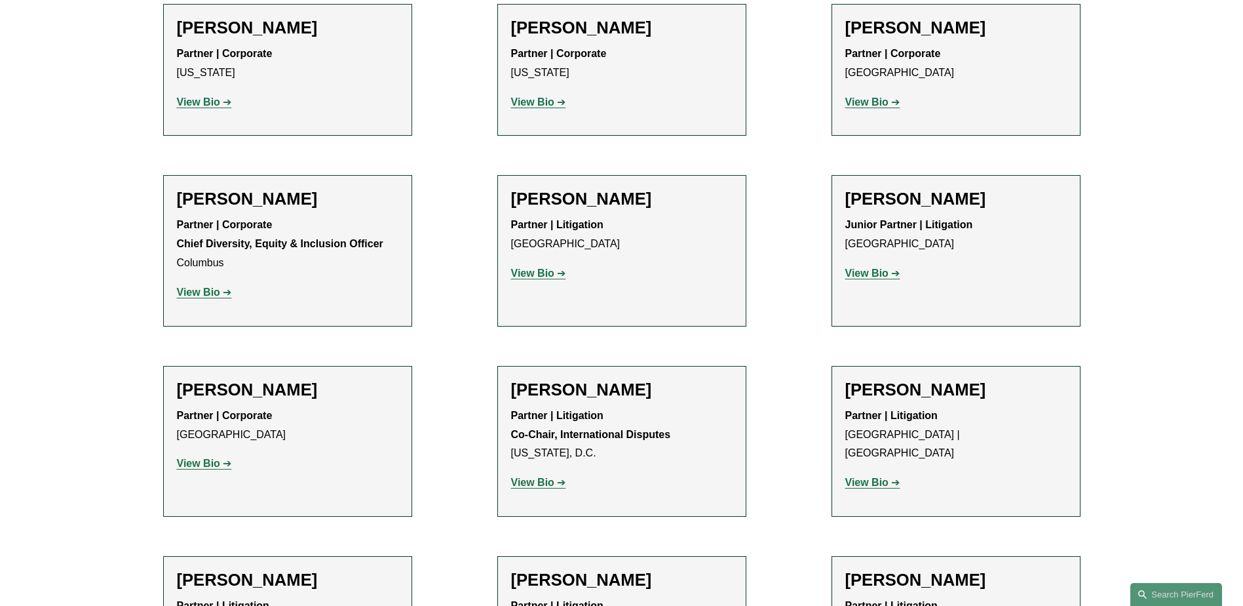
click at [873, 267] on strong "View Bio" at bounding box center [866, 272] width 43 height 11
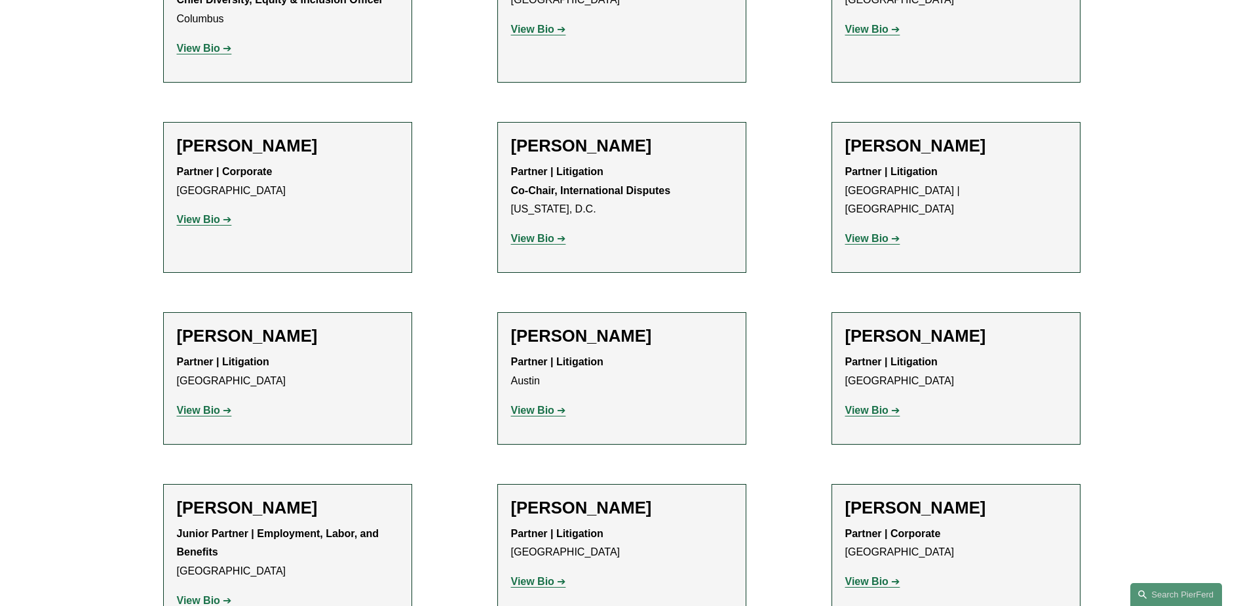
scroll to position [2359, 0]
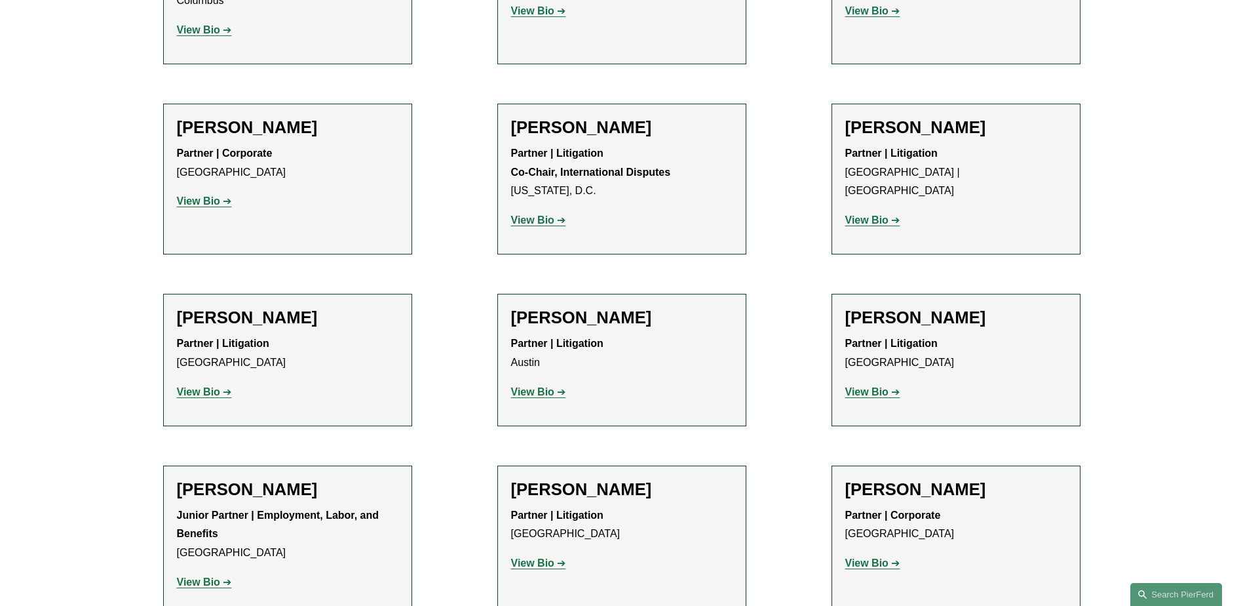
click at [217, 195] on strong "View Bio" at bounding box center [198, 200] width 43 height 11
click at [544, 214] on strong "View Bio" at bounding box center [532, 219] width 43 height 11
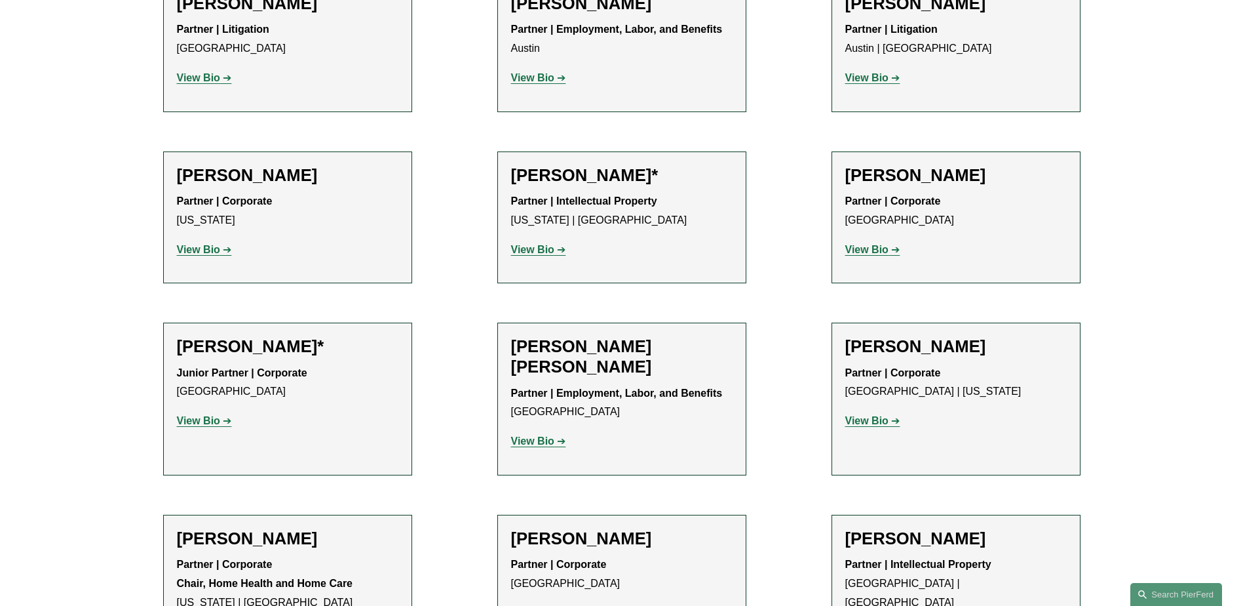
scroll to position [655, 0]
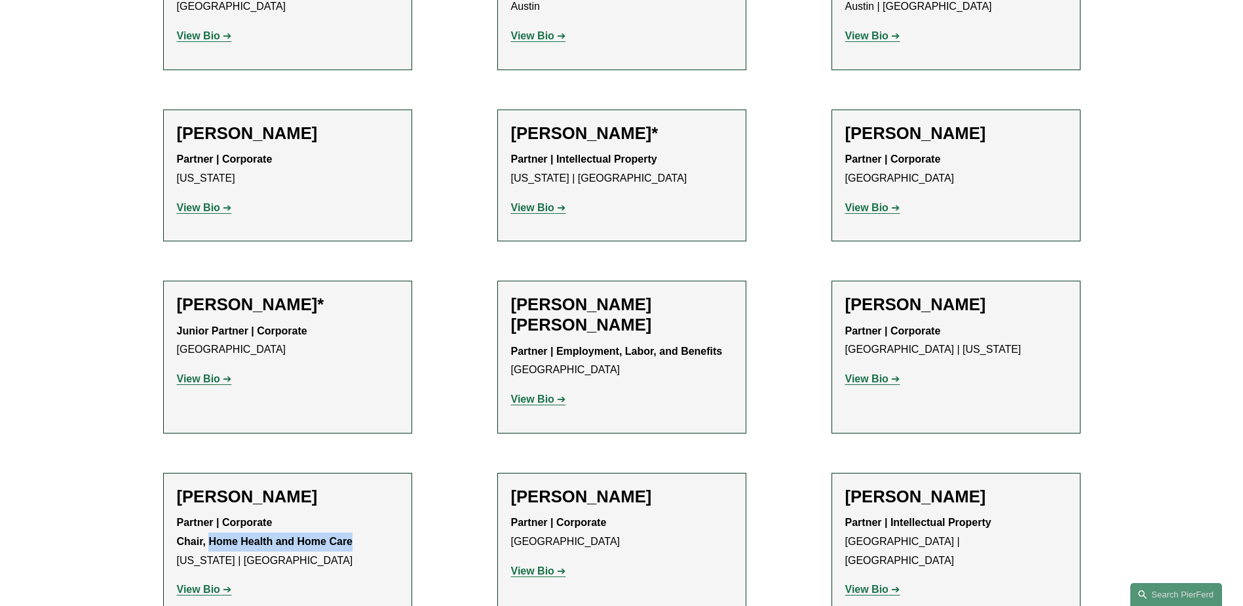
drag, startPoint x: 210, startPoint y: 538, endPoint x: 370, endPoint y: 541, distance: 159.9
click at [370, 541] on p "Partner | Corporate Chair, Home Health and Home Care New York | Princeton" at bounding box center [288, 541] width 222 height 56
copy strong "Home Health and Home Care"
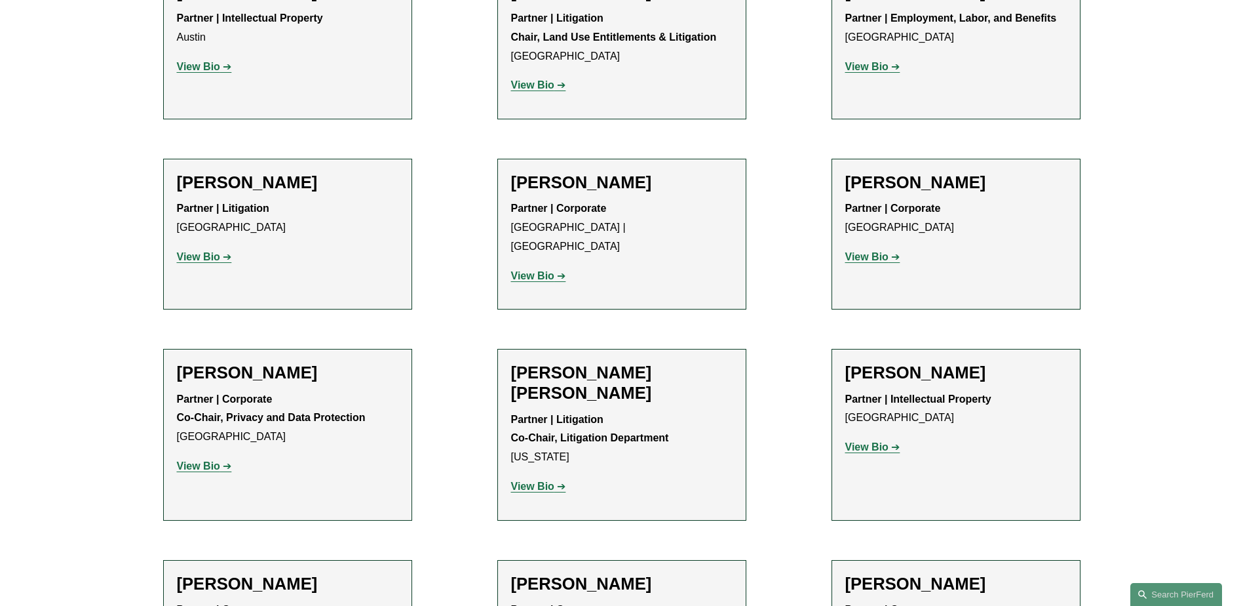
scroll to position [1573, 0]
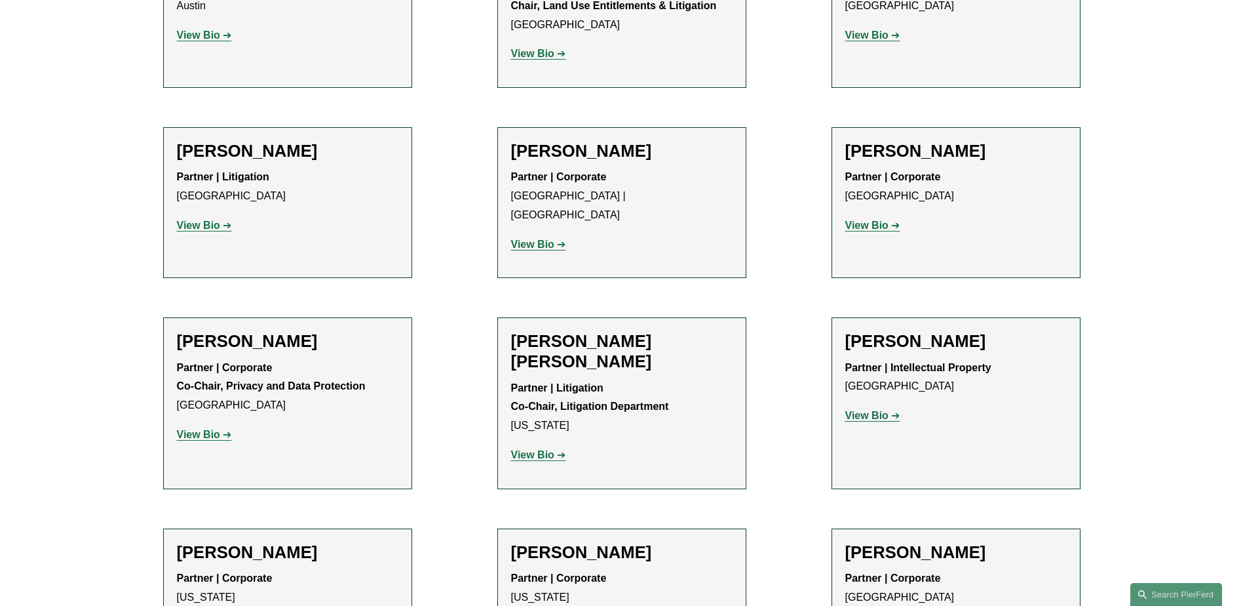
click at [535, 239] on strong "View Bio" at bounding box center [532, 244] width 43 height 11
drag, startPoint x: 225, startPoint y: 347, endPoint x: 371, endPoint y: 355, distance: 145.7
click at [371, 358] on p "Partner | Corporate Co-Chair, Privacy and Data Protection Palo Alto" at bounding box center [288, 386] width 222 height 56
copy strong "Privacy and Data Protection"
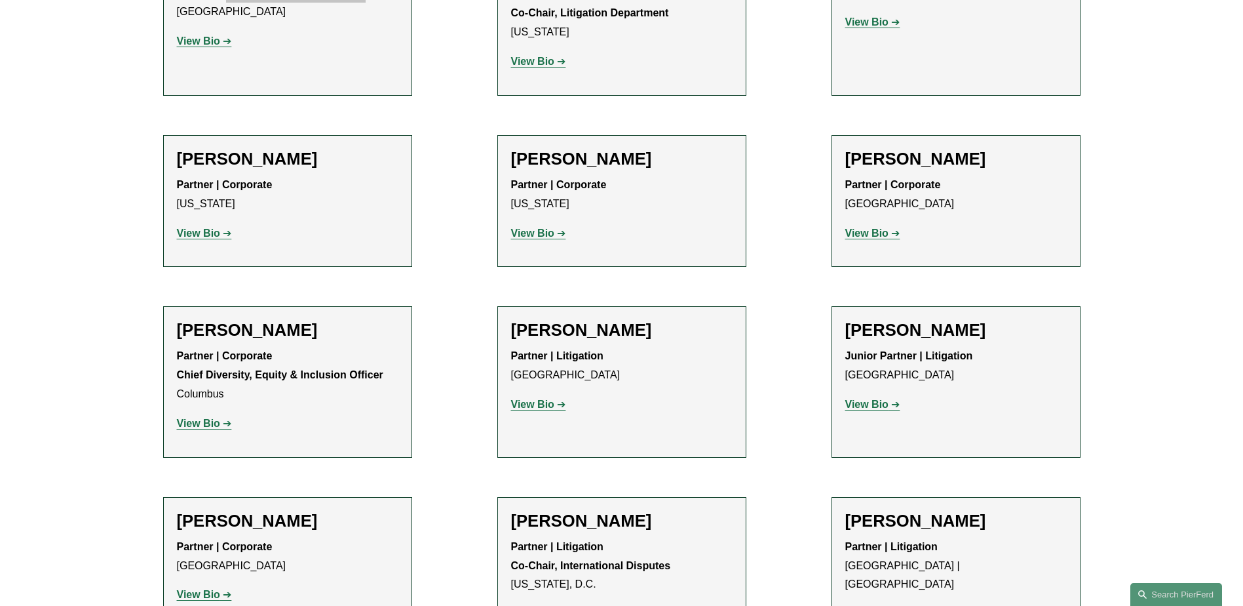
scroll to position [2097, 0]
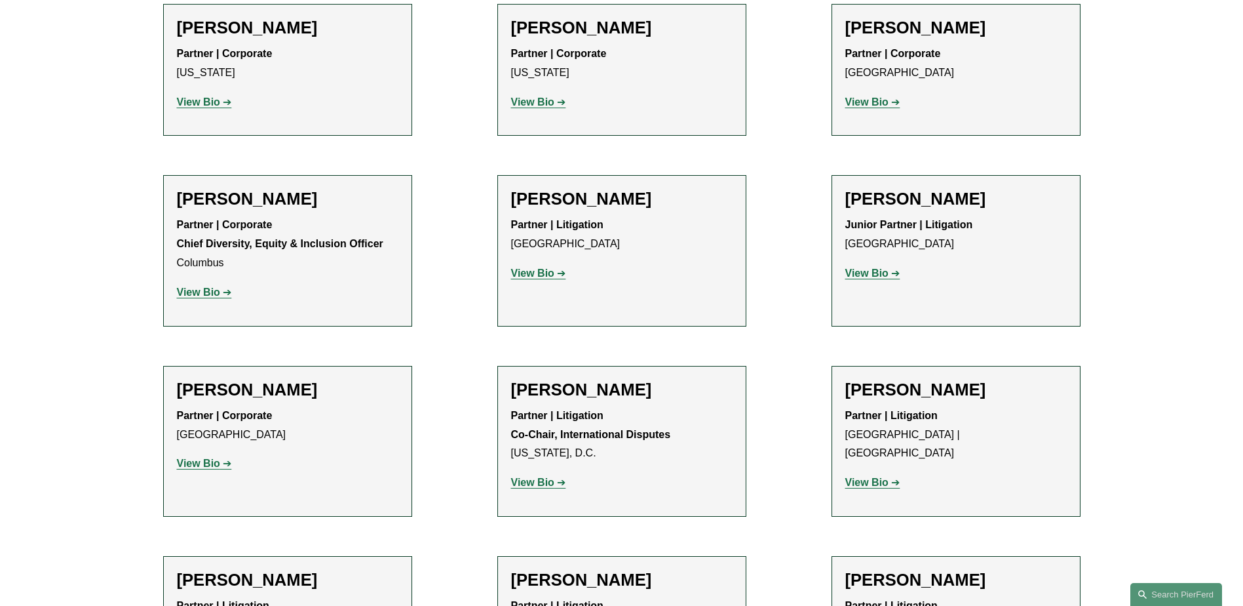
click at [887, 476] on strong "View Bio" at bounding box center [866, 481] width 43 height 11
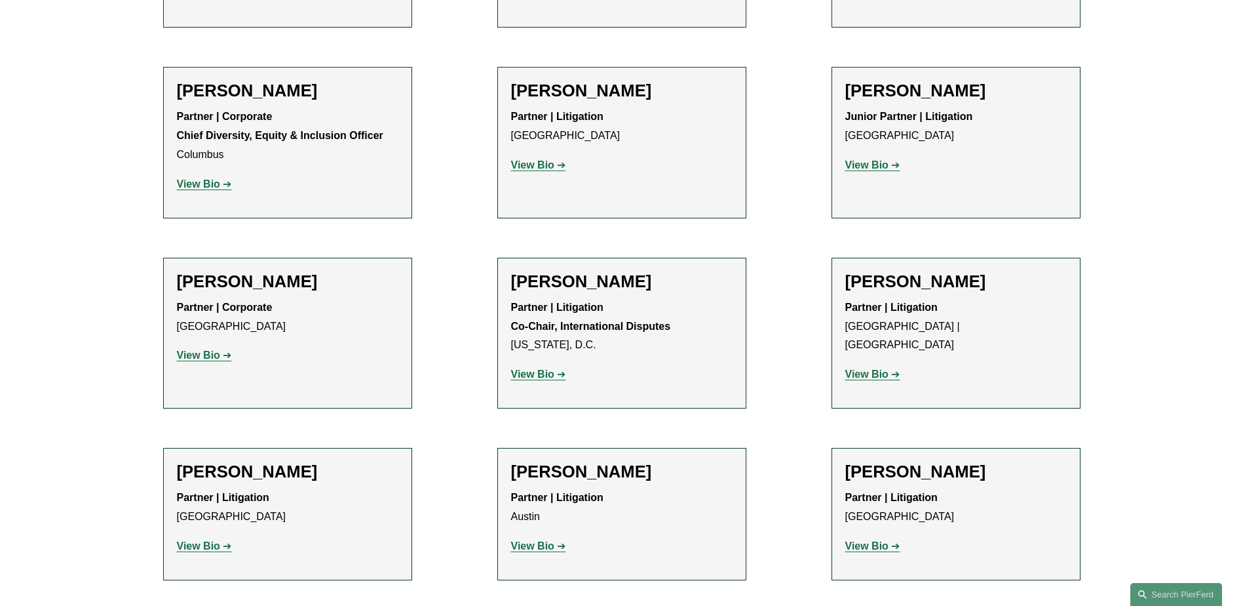
scroll to position [2228, 0]
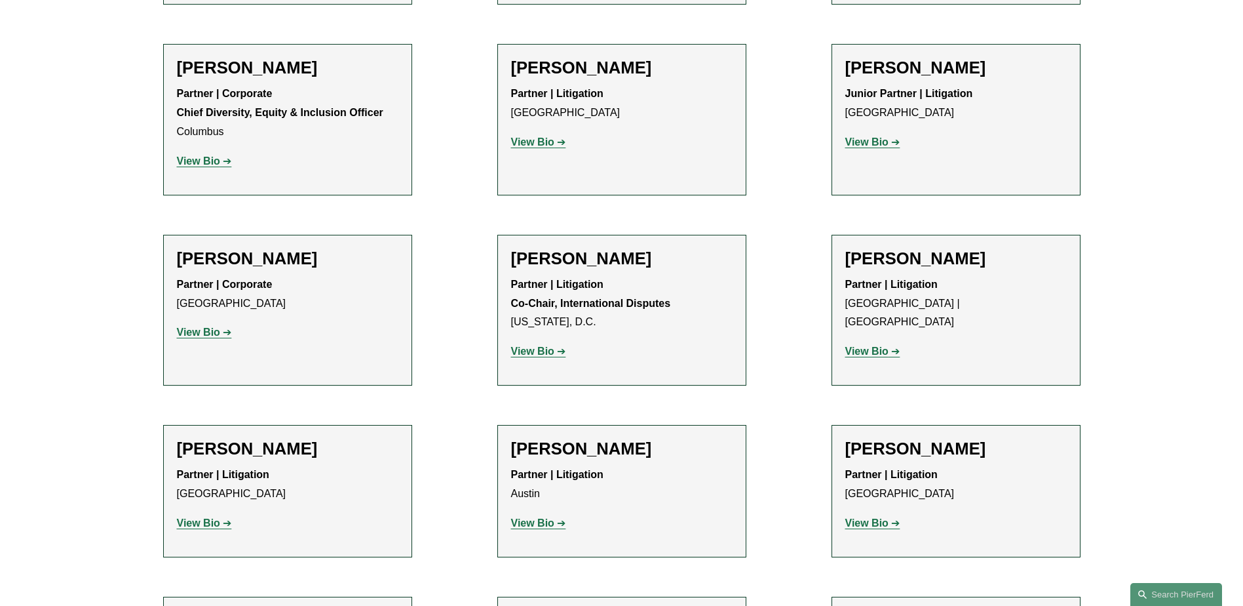
click at [204, 517] on strong "View Bio" at bounding box center [198, 522] width 43 height 11
click at [524, 517] on strong "View Bio" at bounding box center [532, 522] width 43 height 11
click at [858, 517] on strong "View Bio" at bounding box center [866, 522] width 43 height 11
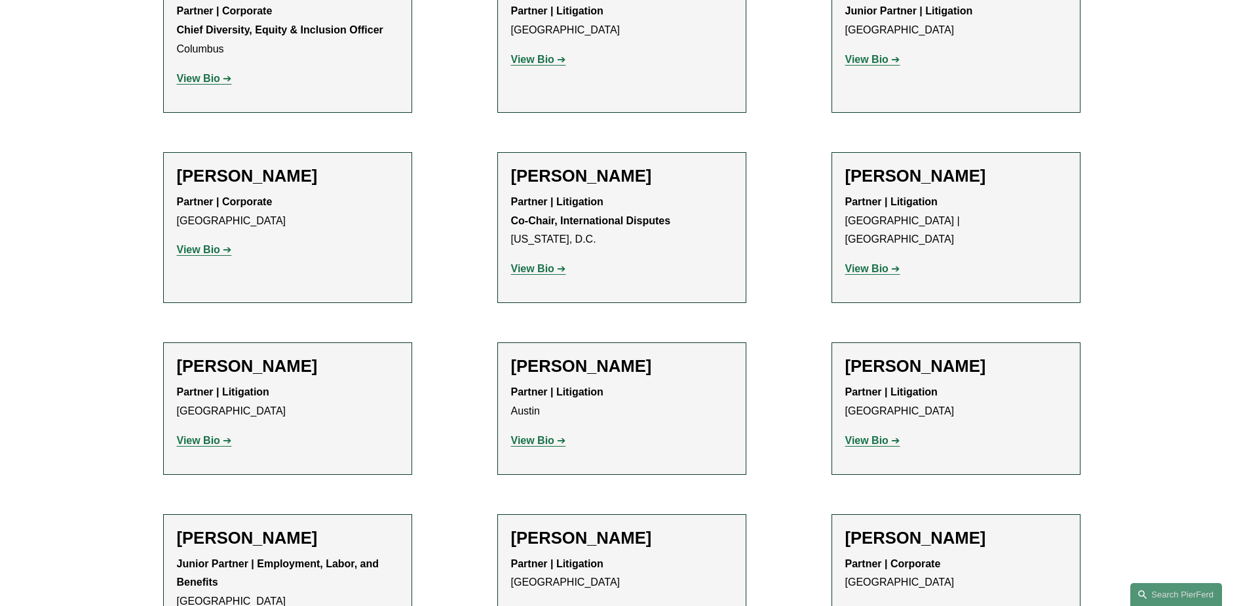
scroll to position [2359, 0]
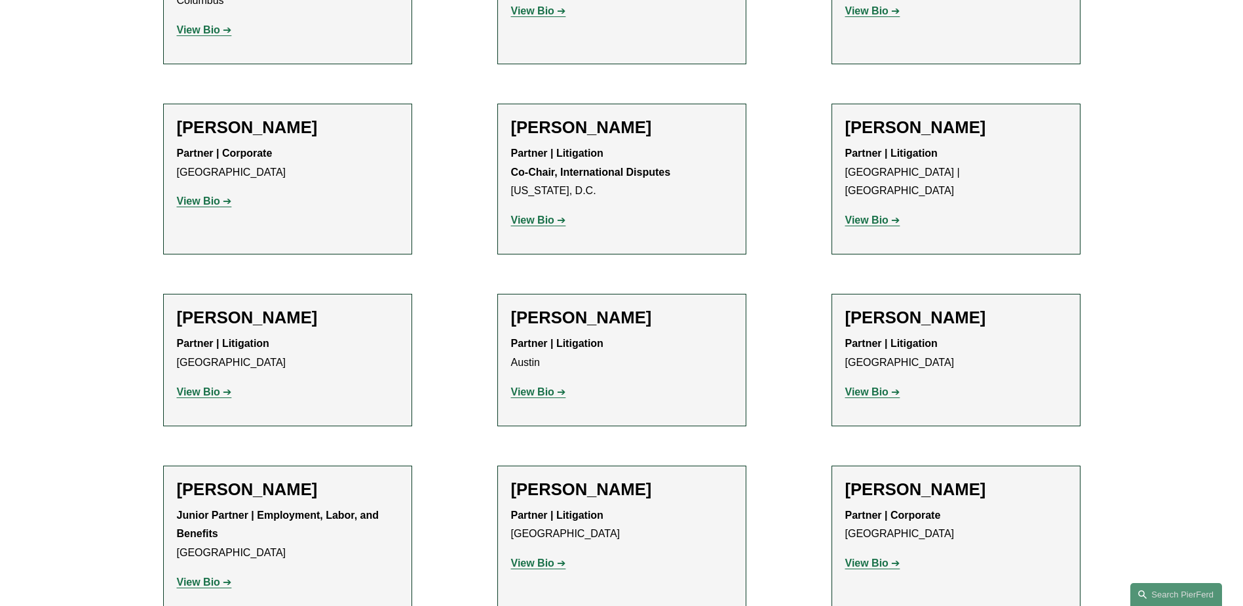
click at [206, 576] on strong "View Bio" at bounding box center [198, 581] width 43 height 11
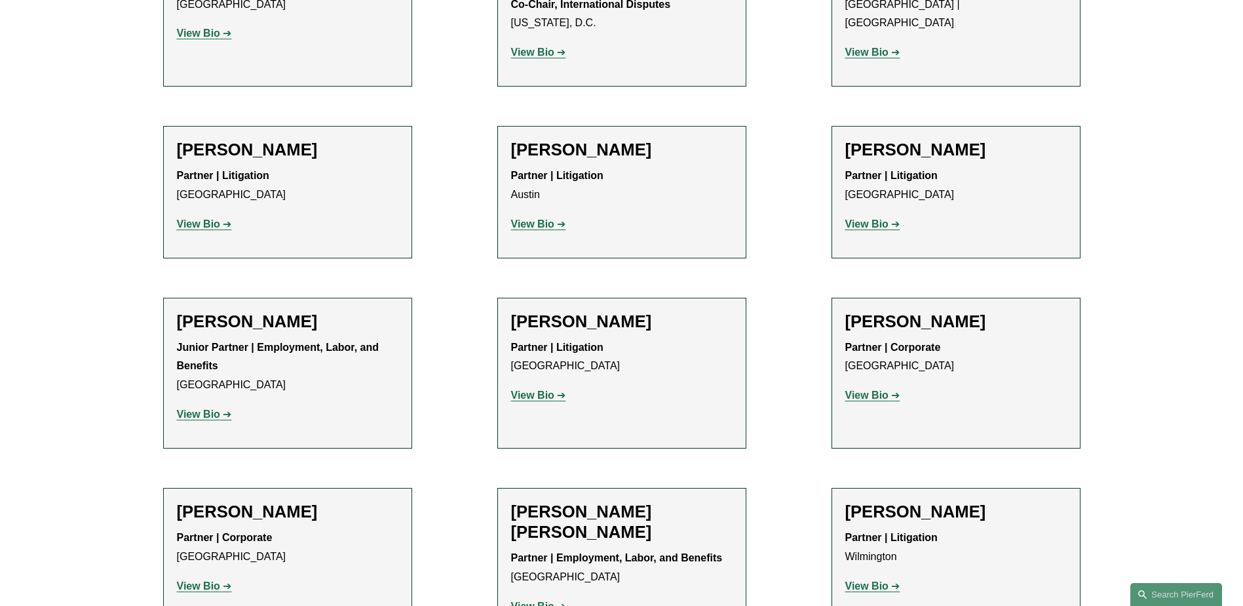
scroll to position [2622, 0]
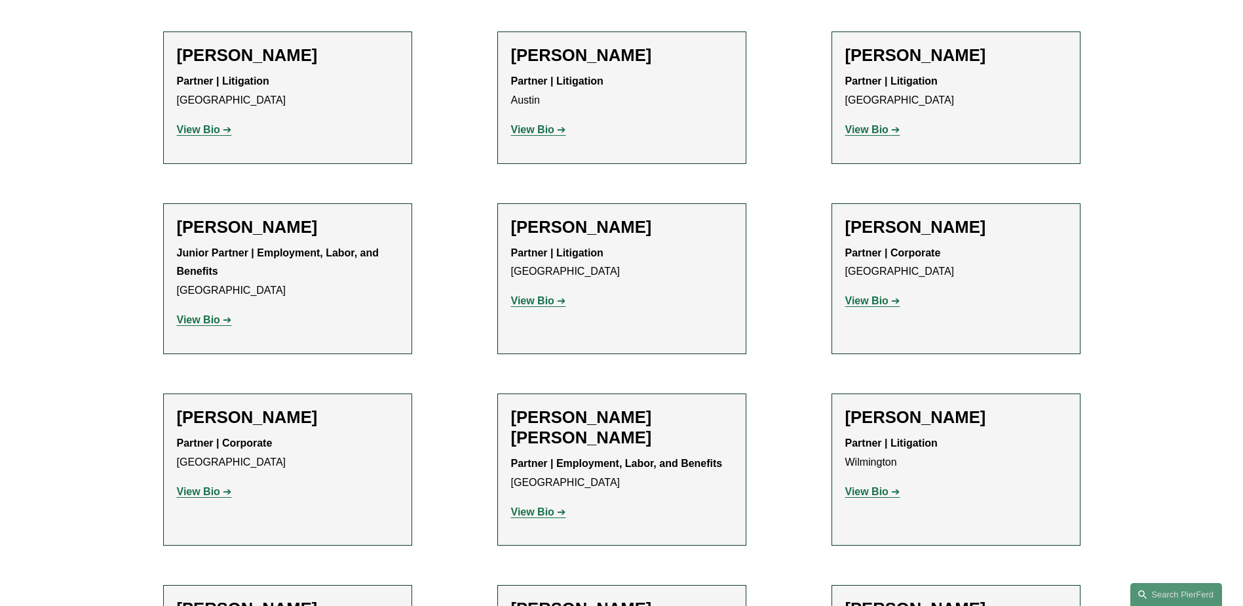
click at [874, 295] on strong "View Bio" at bounding box center [866, 300] width 43 height 11
click at [543, 506] on strong "View Bio" at bounding box center [532, 511] width 43 height 11
click at [876, 486] on strong "View Bio" at bounding box center [866, 491] width 43 height 11
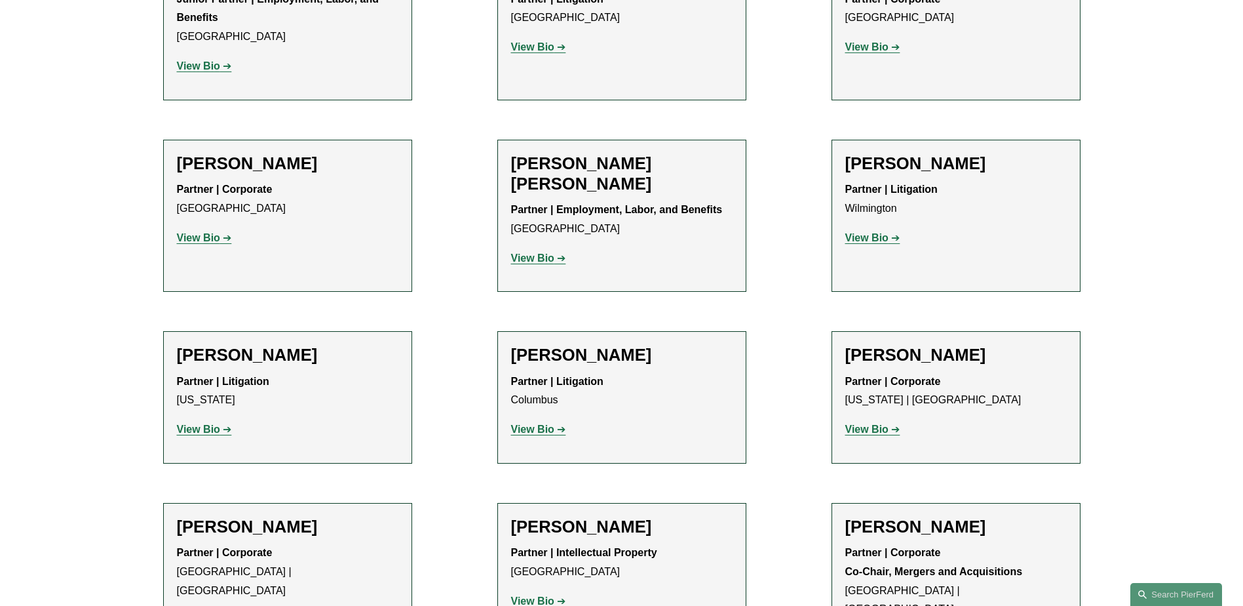
scroll to position [2884, 0]
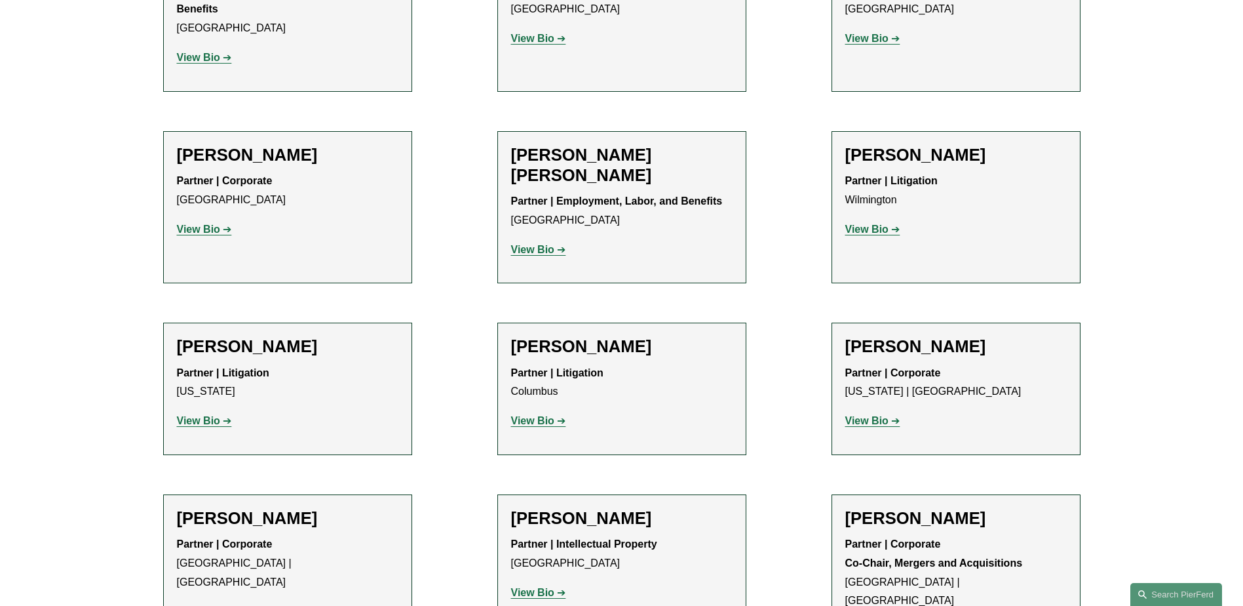
click at [210, 415] on strong "View Bio" at bounding box center [198, 420] width 43 height 11
drag, startPoint x: 897, startPoint y: 484, endPoint x: 1024, endPoint y: 482, distance: 127.8
click at [1024, 535] on p "Partner | Corporate Co-Chair, Mergers and Acquisitions Detroit | Cleveland" at bounding box center [956, 572] width 222 height 75
copy strong "Mergers and Acquisitions"
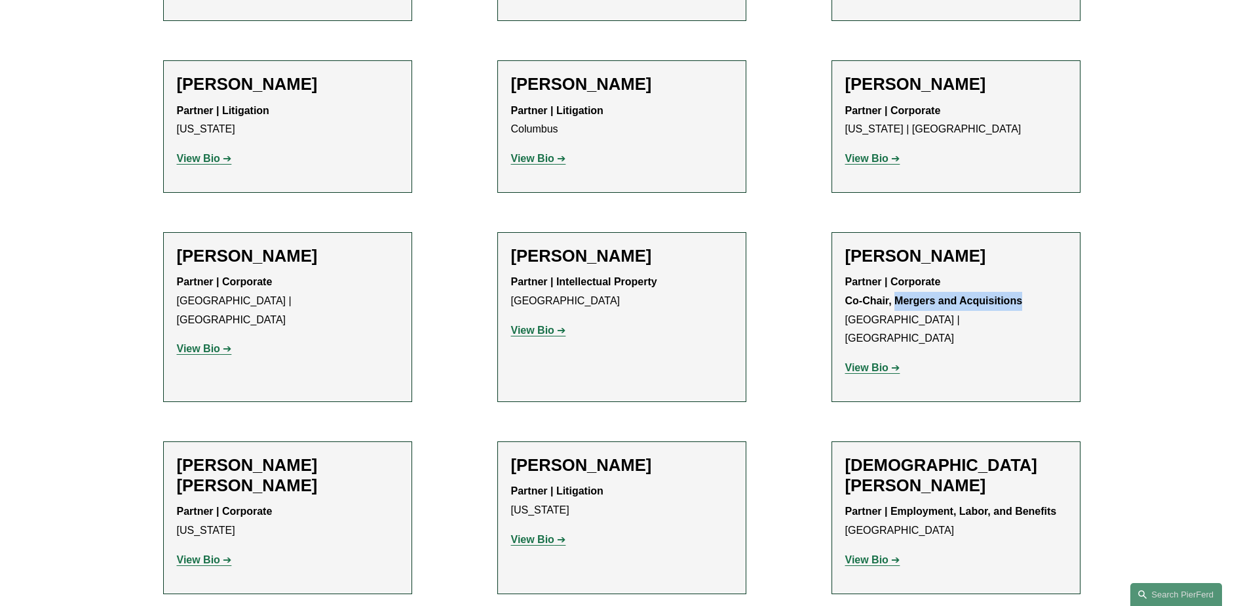
scroll to position [3277, 0]
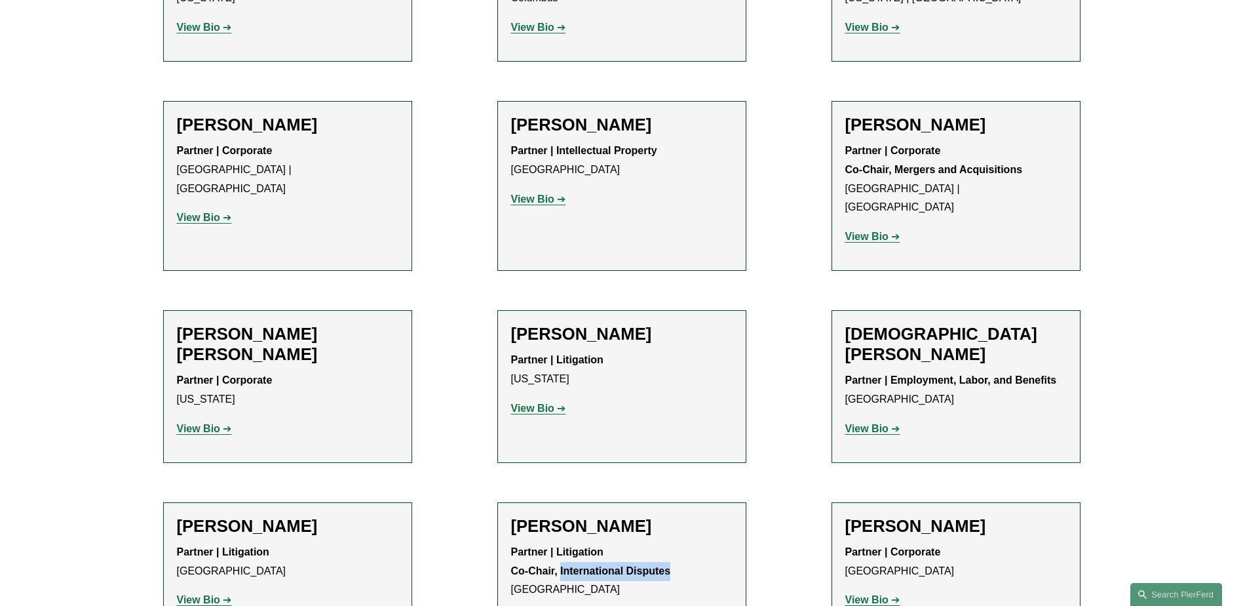
drag, startPoint x: 561, startPoint y: 449, endPoint x: 684, endPoint y: 451, distance: 122.6
click at [684, 543] on p "Partner | Litigation Co-Chair, International Disputes Miami" at bounding box center [622, 571] width 222 height 56
copy strong "International Disputes"
click at [901, 516] on h2 "Brian Connelly" at bounding box center [956, 526] width 222 height 20
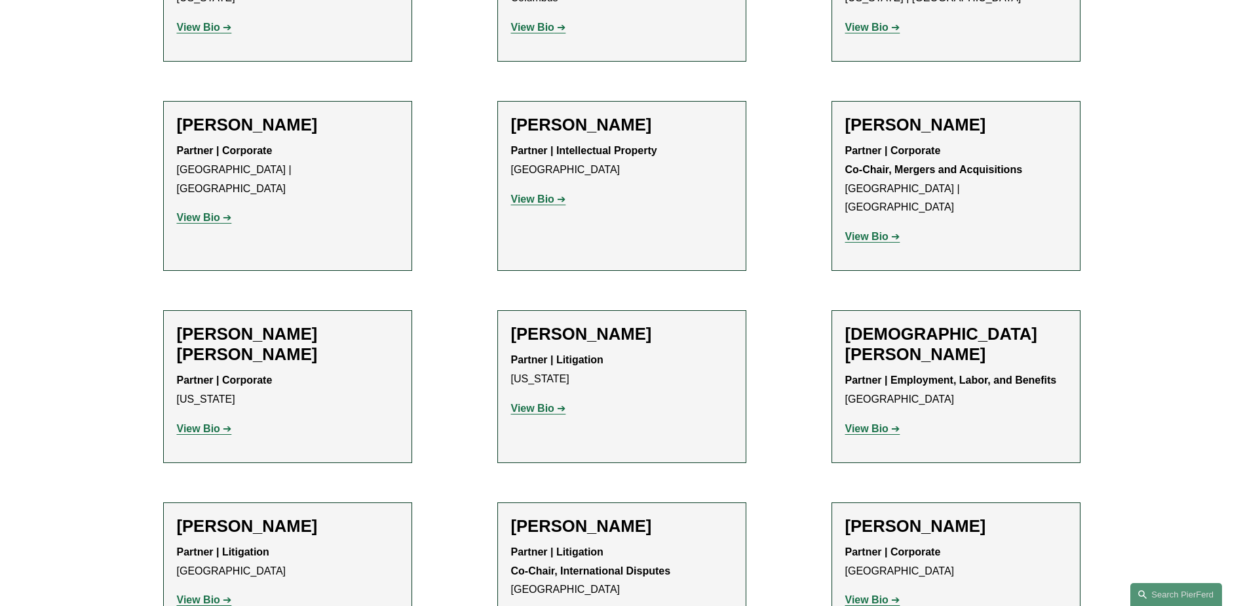
click at [864, 516] on div "Brian Connelly Partner | Corporate Boston View Bio Location: Boston; Department…" at bounding box center [956, 568] width 222 height 105
click at [864, 594] on strong "View Bio" at bounding box center [866, 599] width 43 height 11
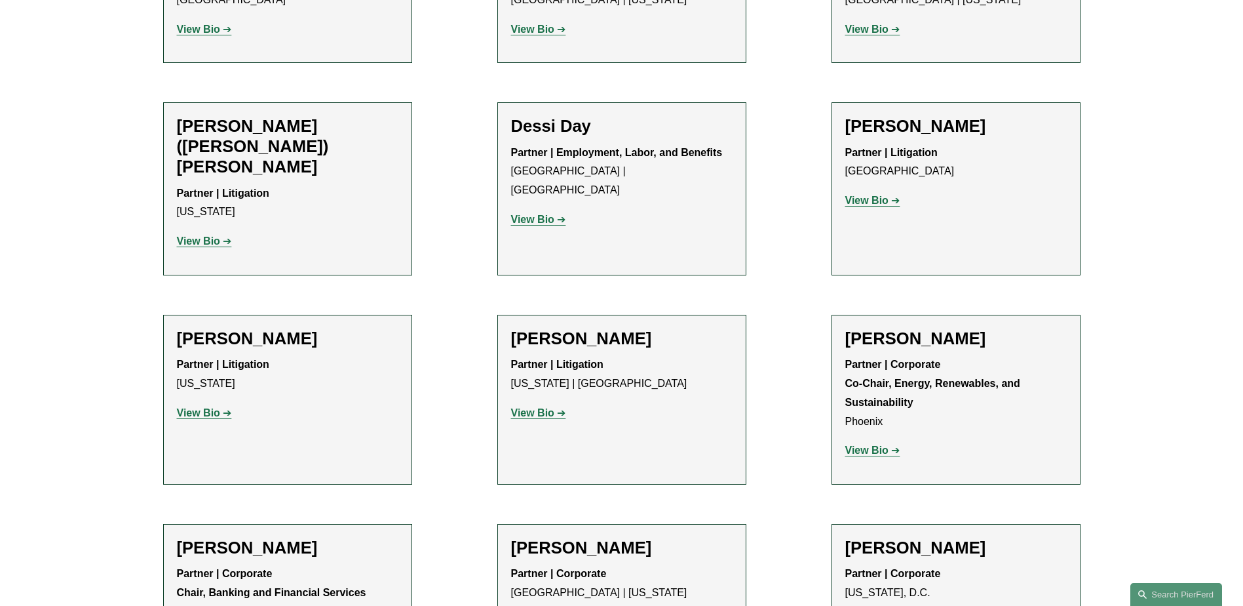
scroll to position [4063, 0]
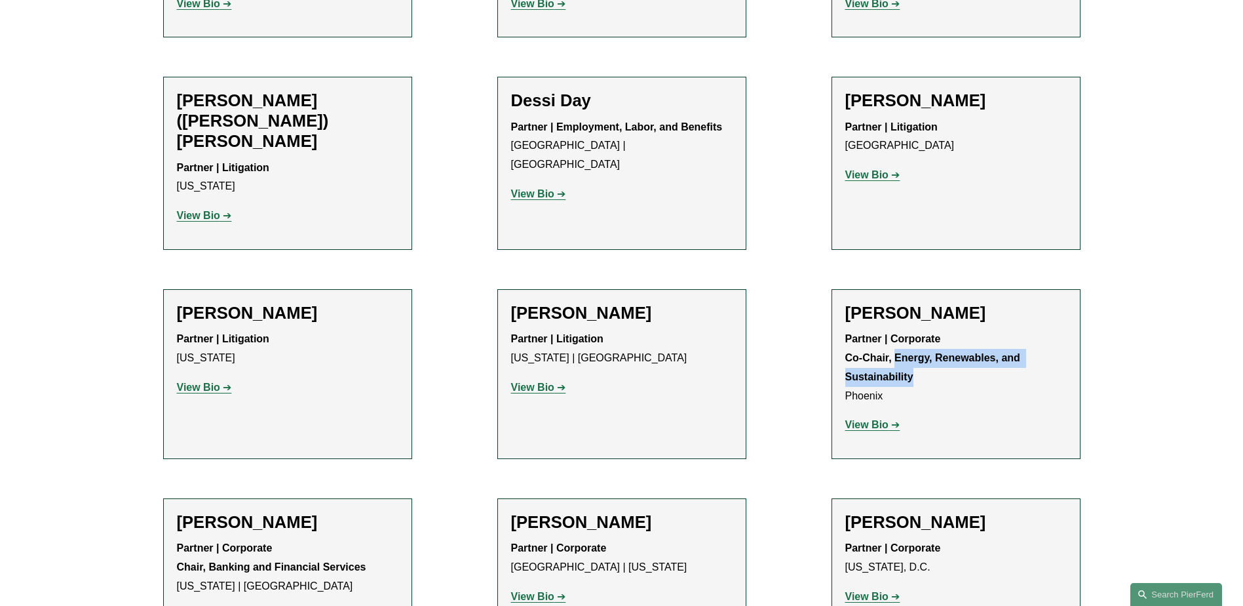
drag, startPoint x: 896, startPoint y: 195, endPoint x: 921, endPoint y: 213, distance: 31.1
click at [921, 330] on p "Partner | Corporate Co-Chair, Energy, Renewables, and Sustainability Phoenix" at bounding box center [956, 367] width 222 height 75
copy strong "Energy, Renewables, and Sustainability"
drag, startPoint x: 209, startPoint y: 407, endPoint x: 364, endPoint y: 400, distance: 154.8
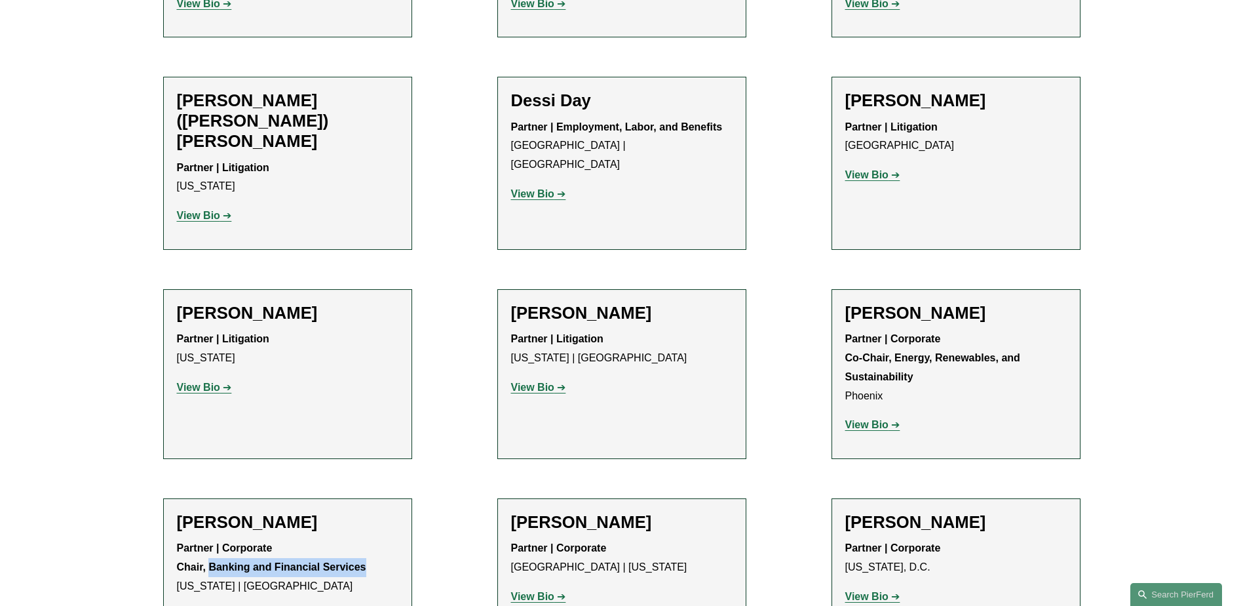
click at [364, 539] on p "Partner | Corporate Chair, Banking and Financial Services New York | London" at bounding box center [288, 567] width 222 height 56
copy strong "Banking and Financial Services"
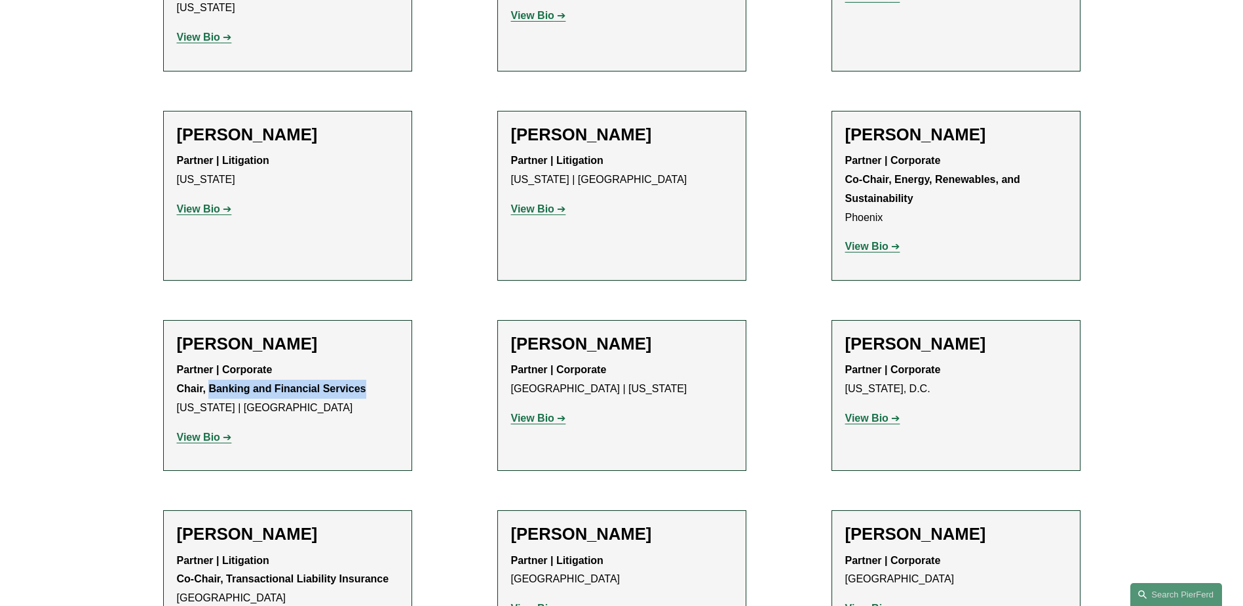
scroll to position [4194, 0]
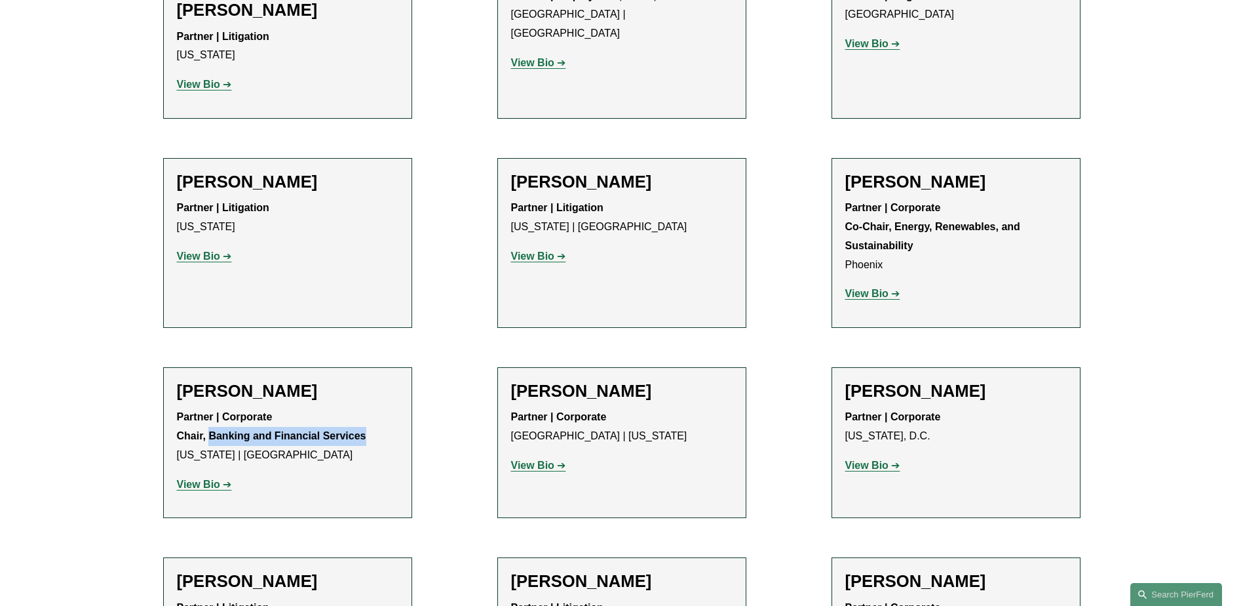
click at [880, 459] on strong "View Bio" at bounding box center [866, 464] width 43 height 11
drag, startPoint x: 229, startPoint y: 465, endPoint x: 393, endPoint y: 471, distance: 164.0
copy strong "Transactional Liability Insurance"
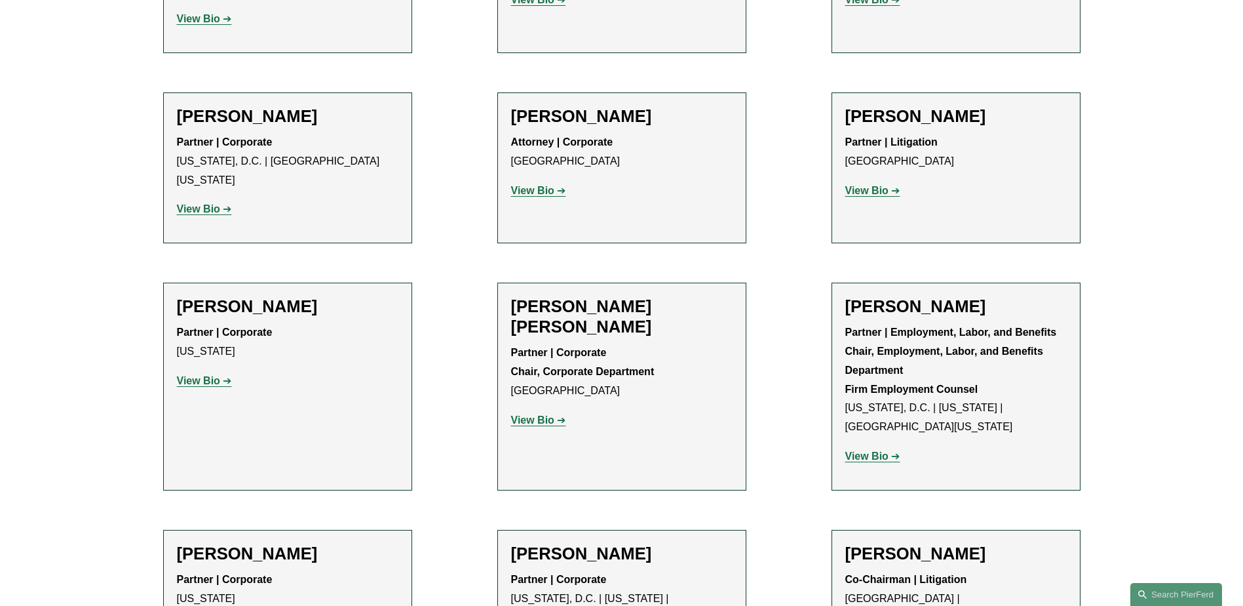
scroll to position [4719, 0]
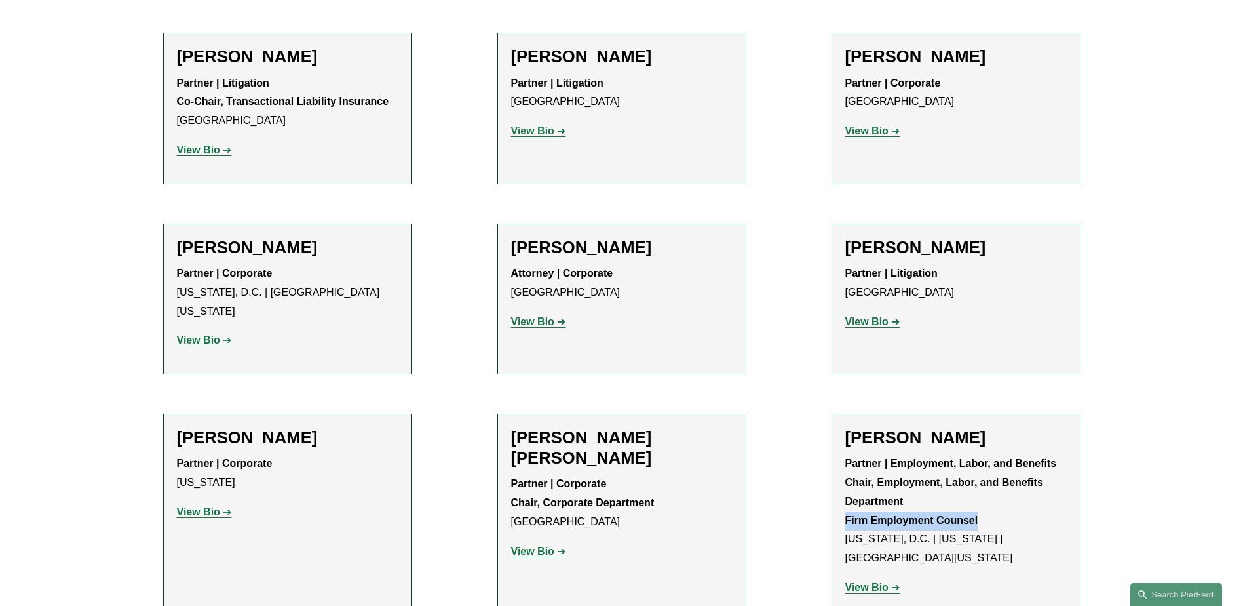
drag, startPoint x: 845, startPoint y: 343, endPoint x: 984, endPoint y: 343, distance: 138.3
click at [984, 454] on p "Partner | Employment, Labor, and Benefits Chair, Employment, Labor, and Benefit…" at bounding box center [956, 510] width 222 height 113
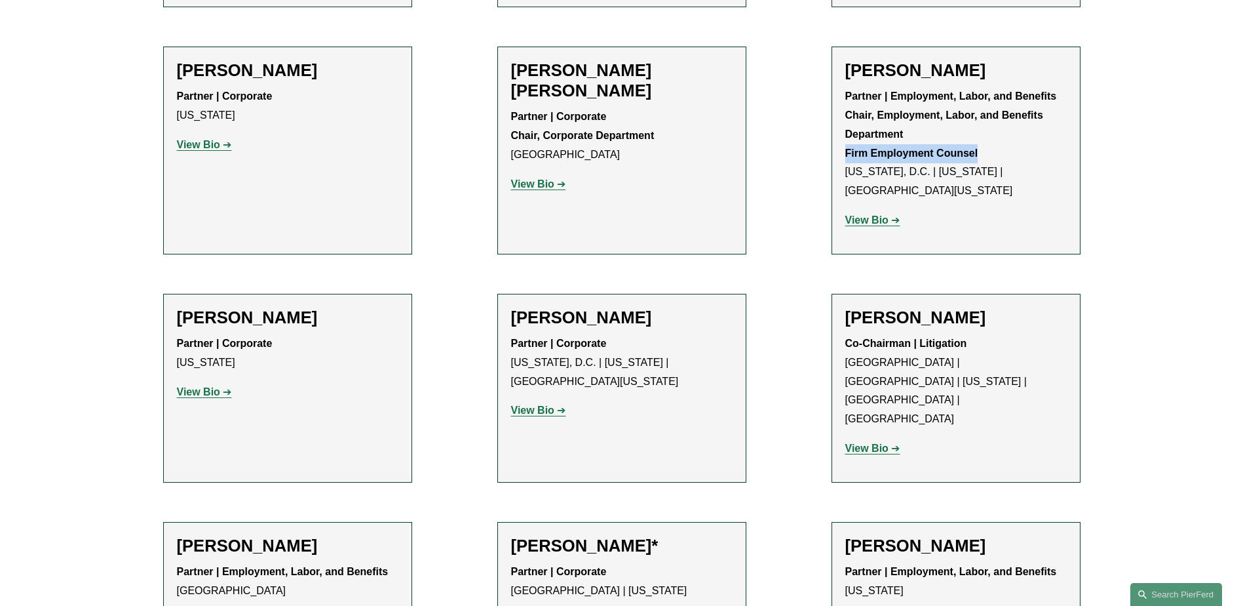
scroll to position [5112, 0]
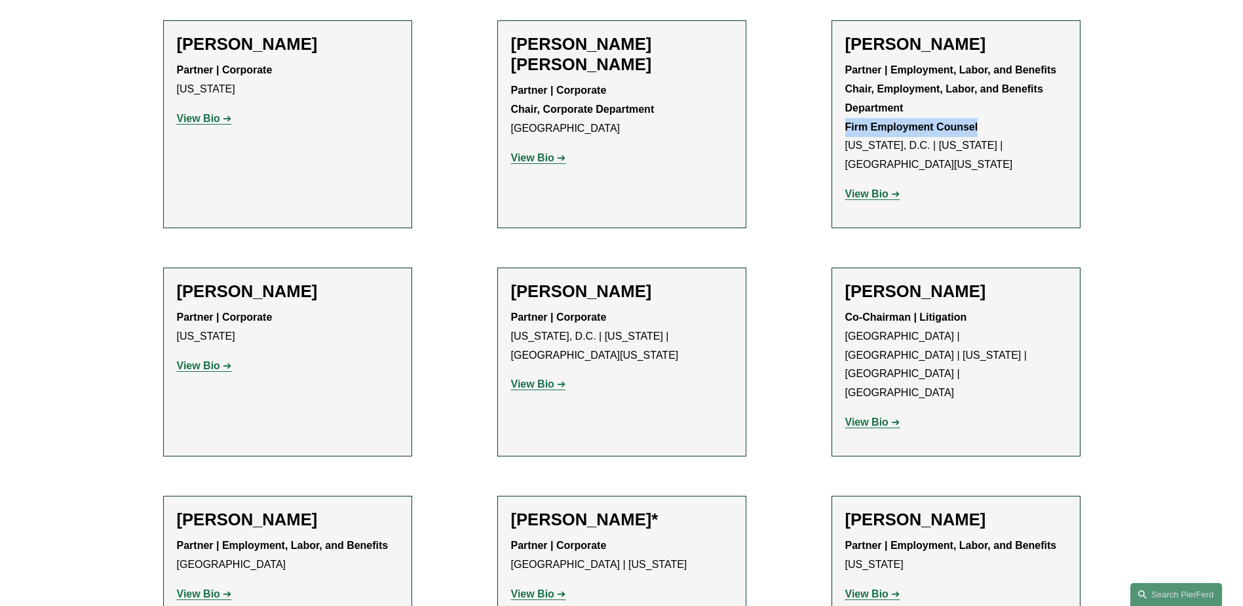
click at [871, 588] on strong "View Bio" at bounding box center [866, 593] width 43 height 11
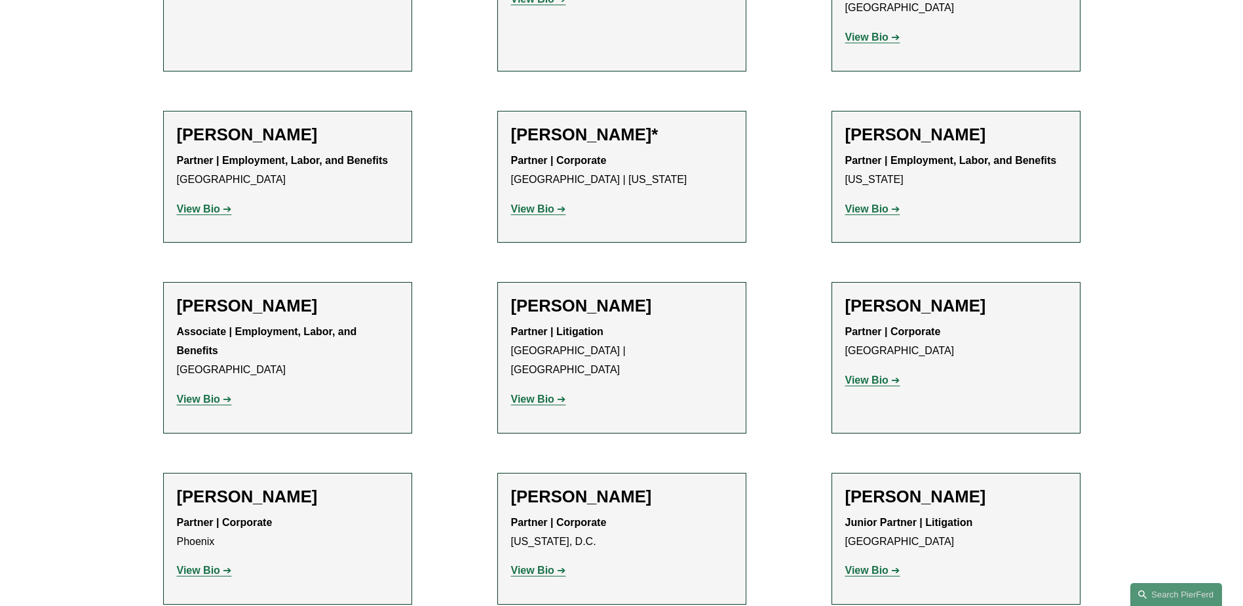
scroll to position [5505, 0]
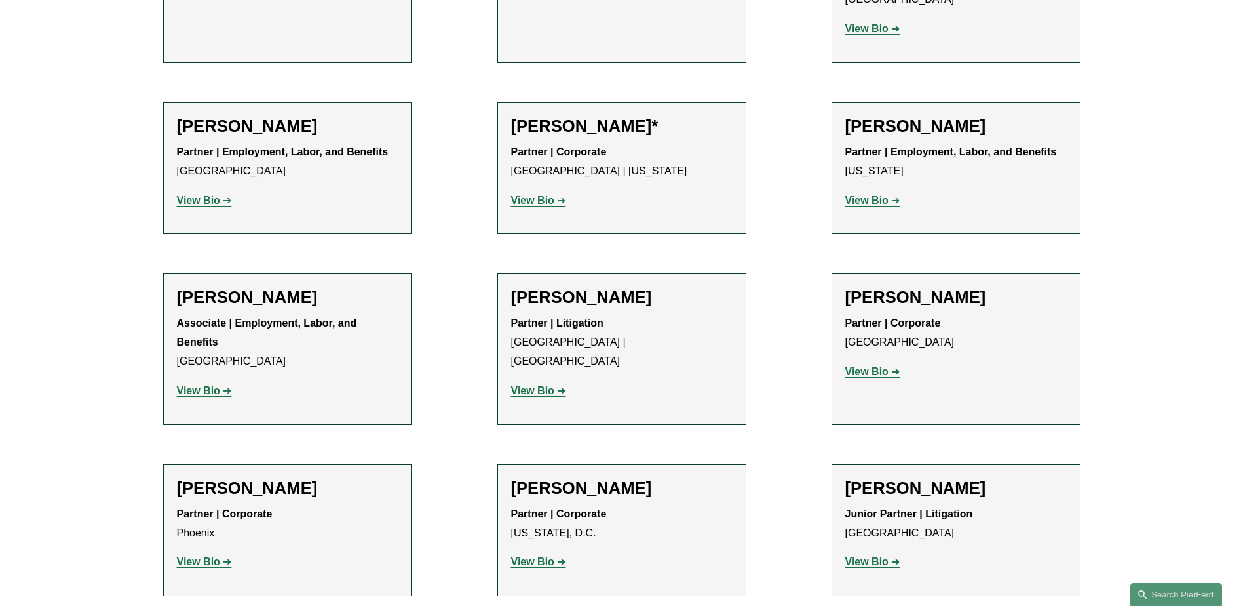
click at [208, 556] on strong "View Bio" at bounding box center [198, 561] width 43 height 11
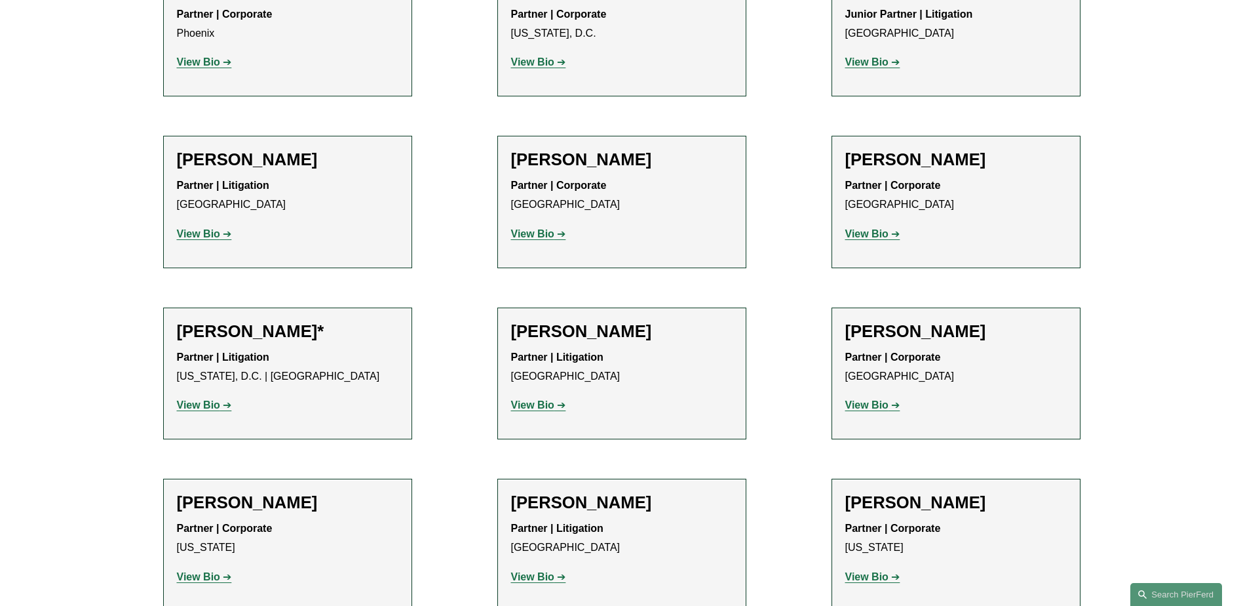
scroll to position [6030, 0]
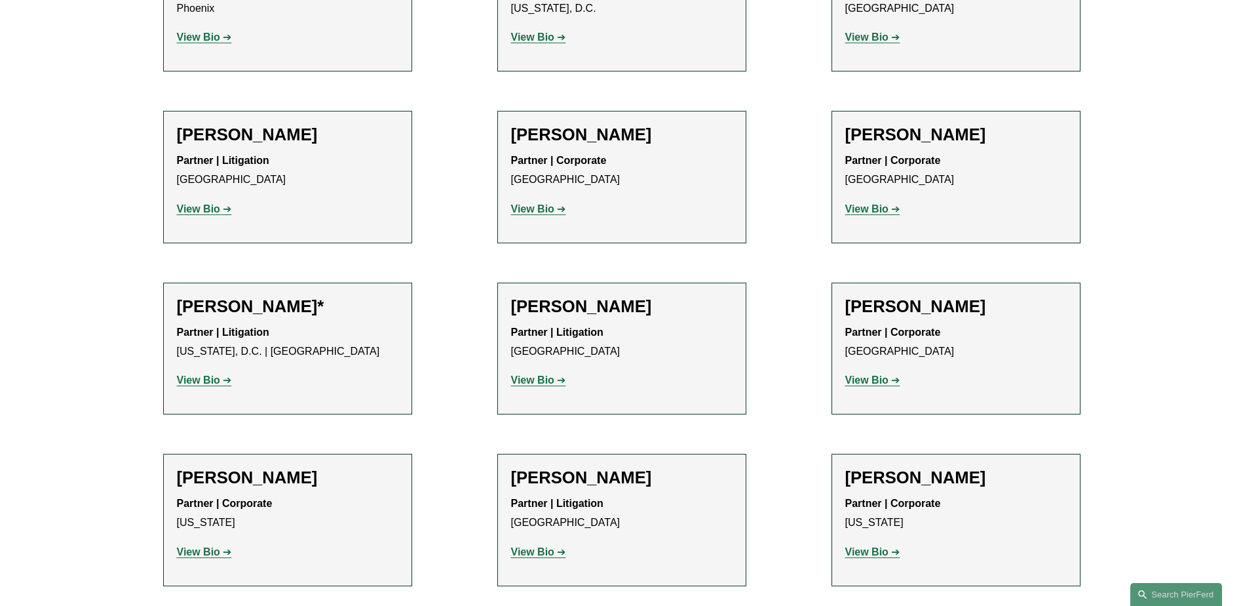
click at [189, 374] on strong "View Bio" at bounding box center [198, 379] width 43 height 11
click at [873, 546] on strong "View Bio" at bounding box center [866, 551] width 43 height 11
drag, startPoint x: 868, startPoint y: 509, endPoint x: 1129, endPoint y: 489, distance: 262.3
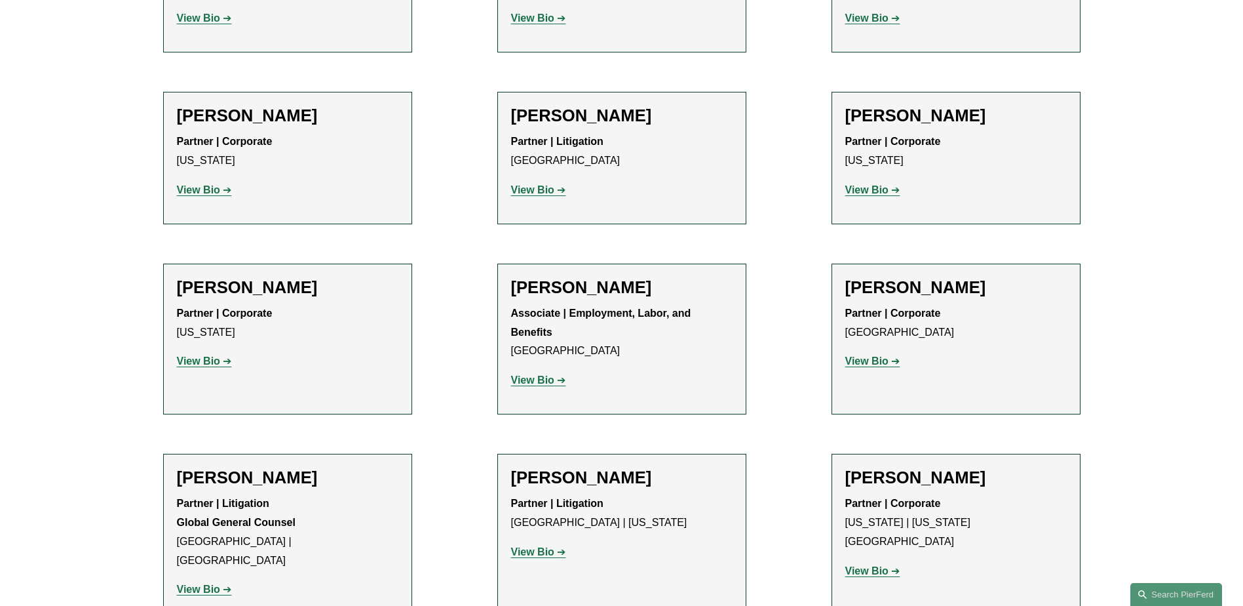
scroll to position [6423, 0]
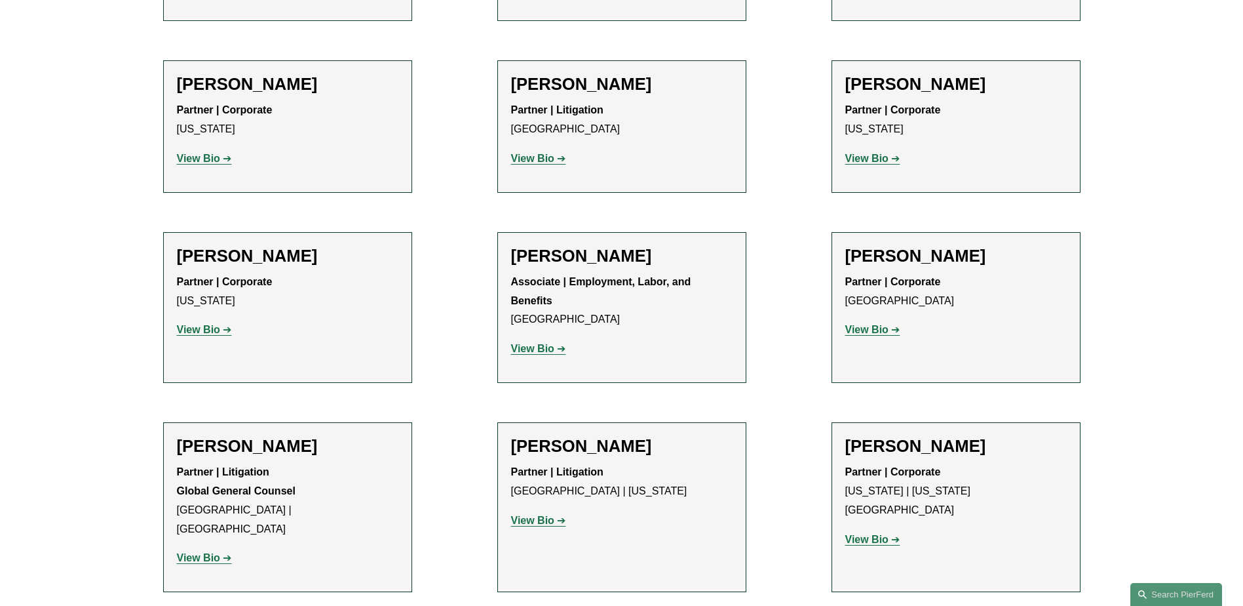
click at [207, 552] on strong "View Bio" at bounding box center [198, 557] width 43 height 11
click at [870, 533] on strong "View Bio" at bounding box center [866, 538] width 43 height 11
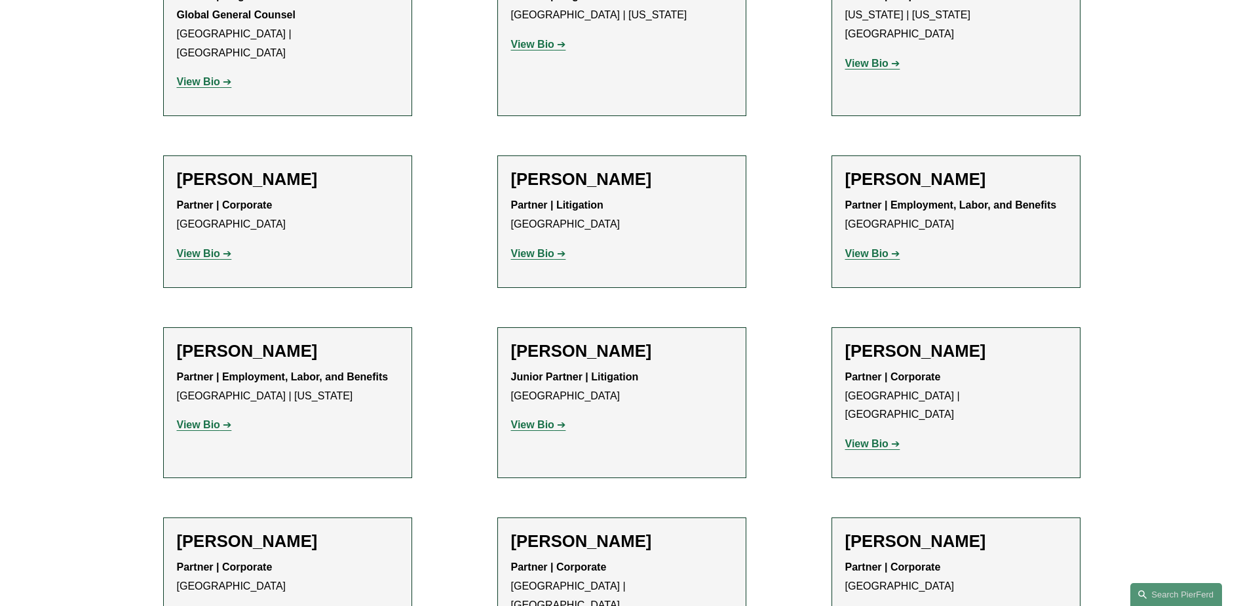
scroll to position [6947, 0]
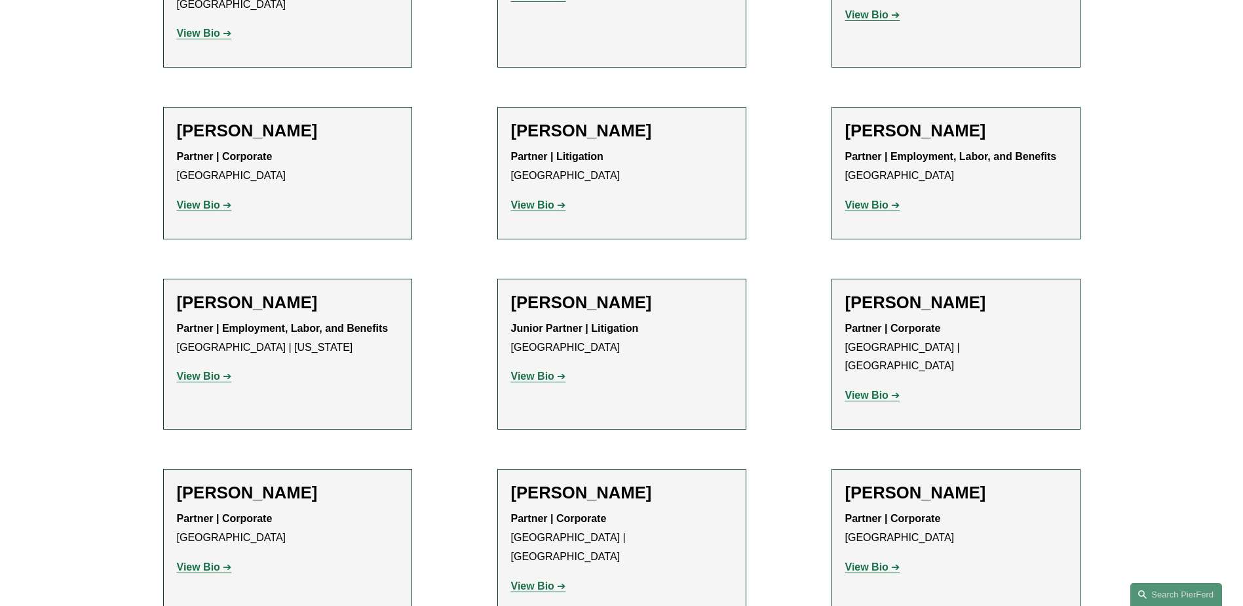
drag, startPoint x: 877, startPoint y: 454, endPoint x: 1072, endPoint y: 455, distance: 195.3
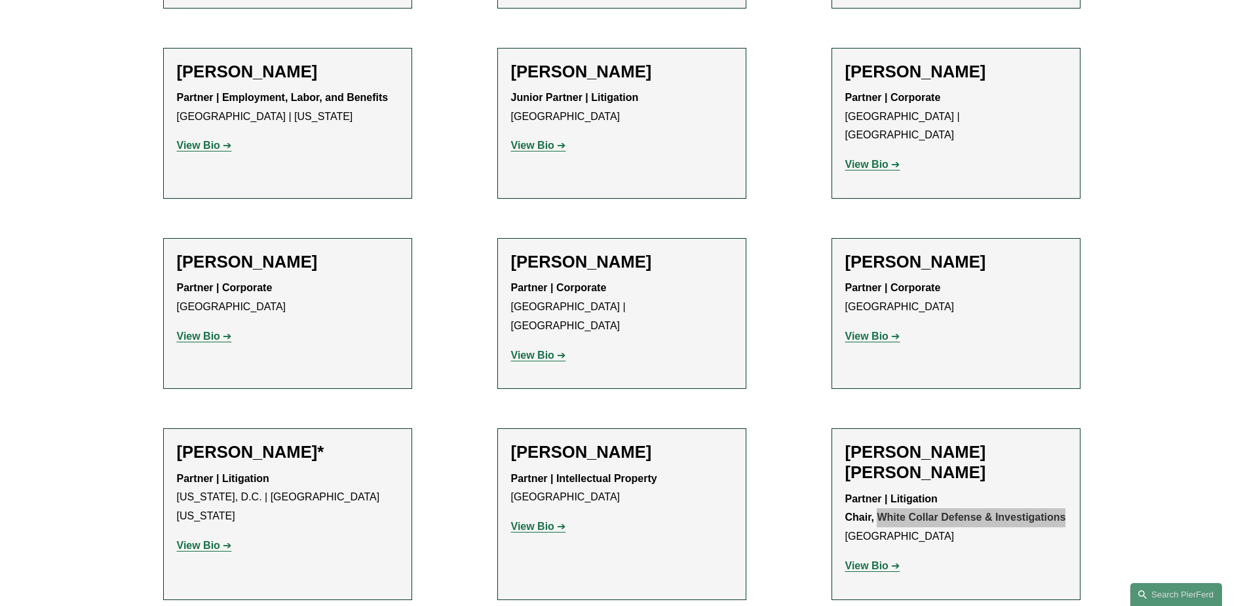
scroll to position [7209, 0]
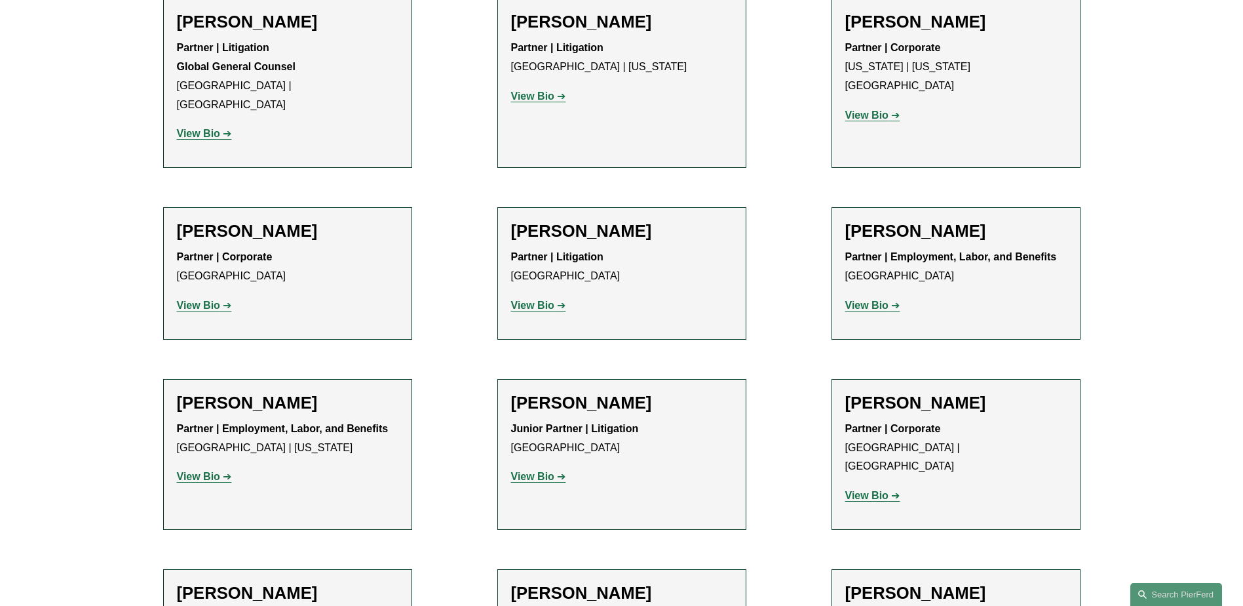
scroll to position [6816, 0]
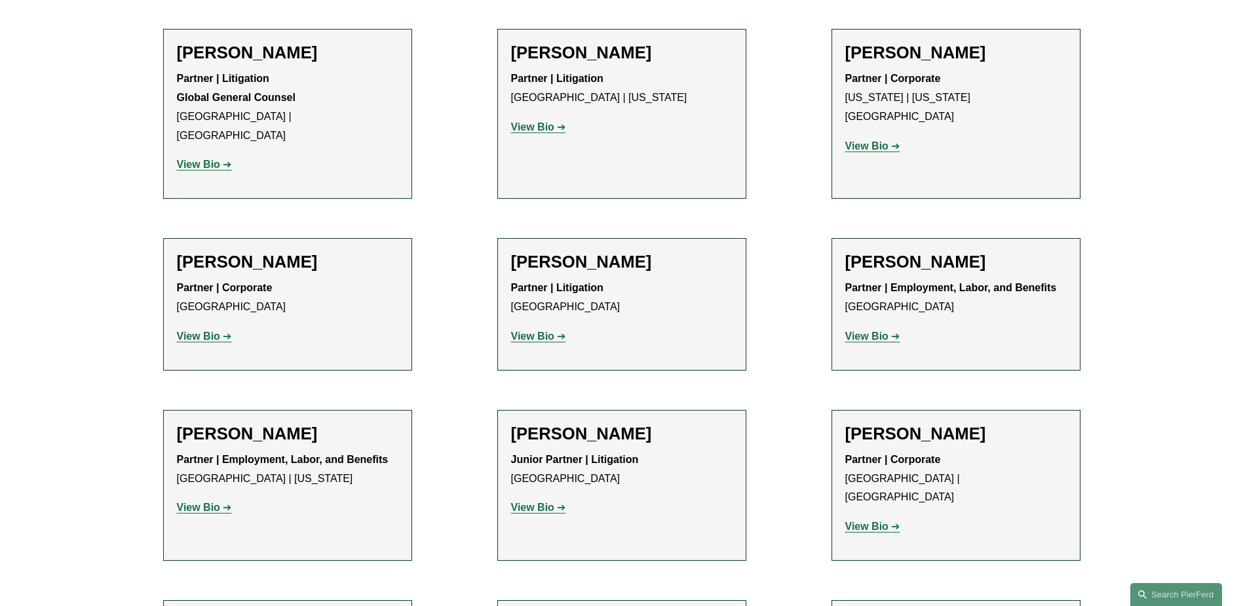
click at [185, 501] on strong "View Bio" at bounding box center [198, 506] width 43 height 11
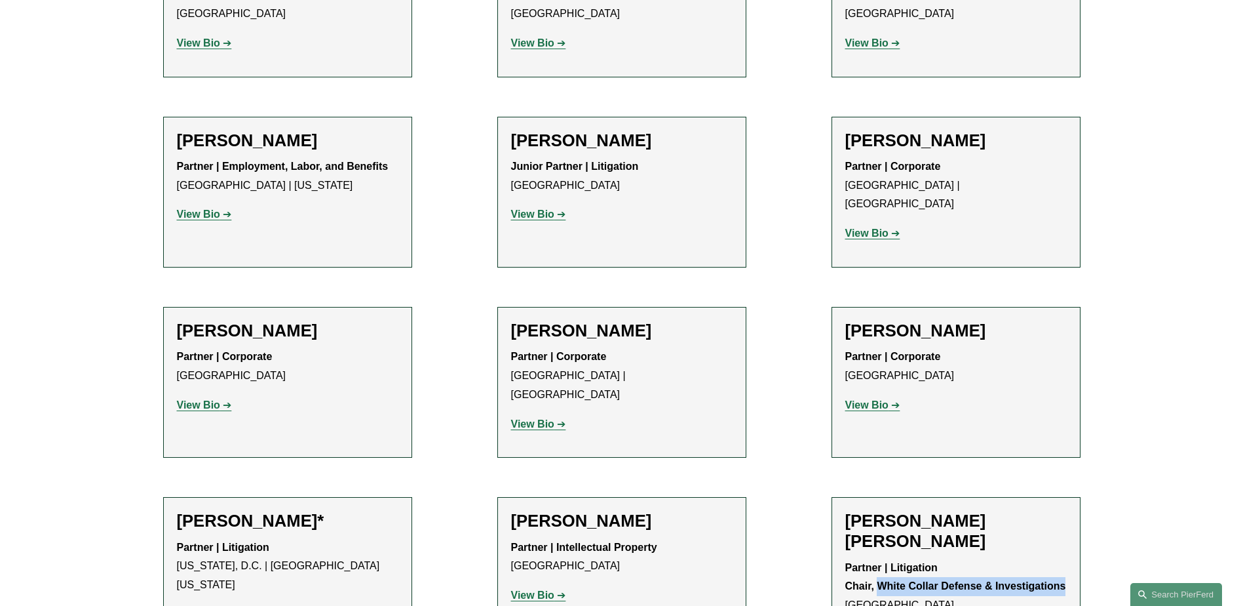
scroll to position [7078, 0]
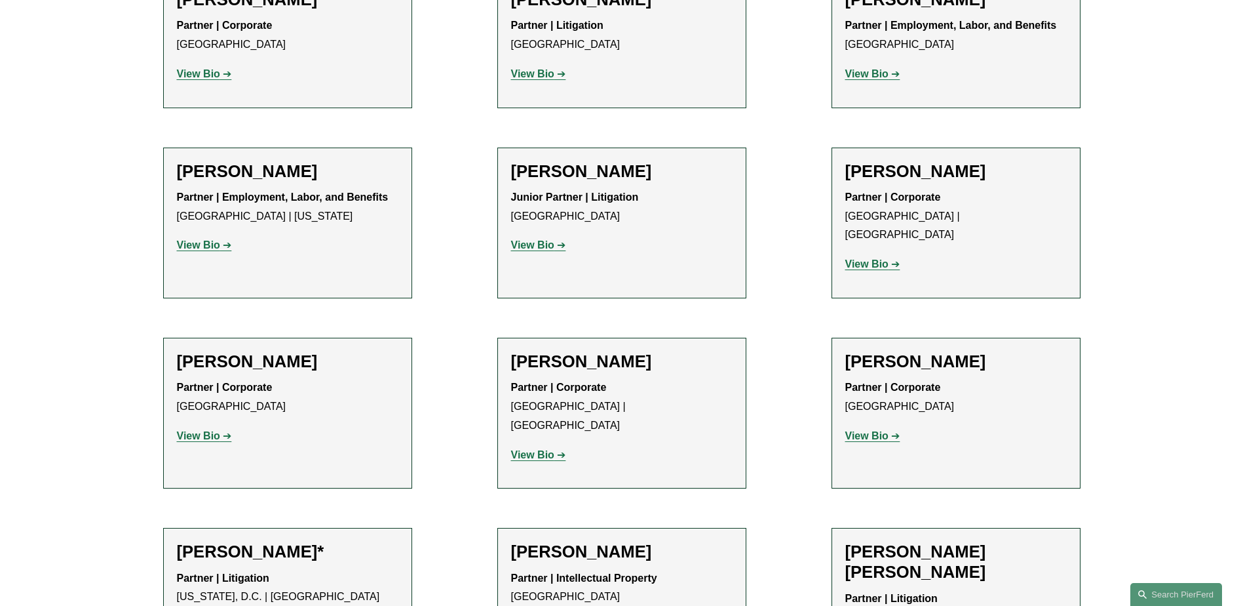
click at [206, 430] on strong "View Bio" at bounding box center [198, 435] width 43 height 11
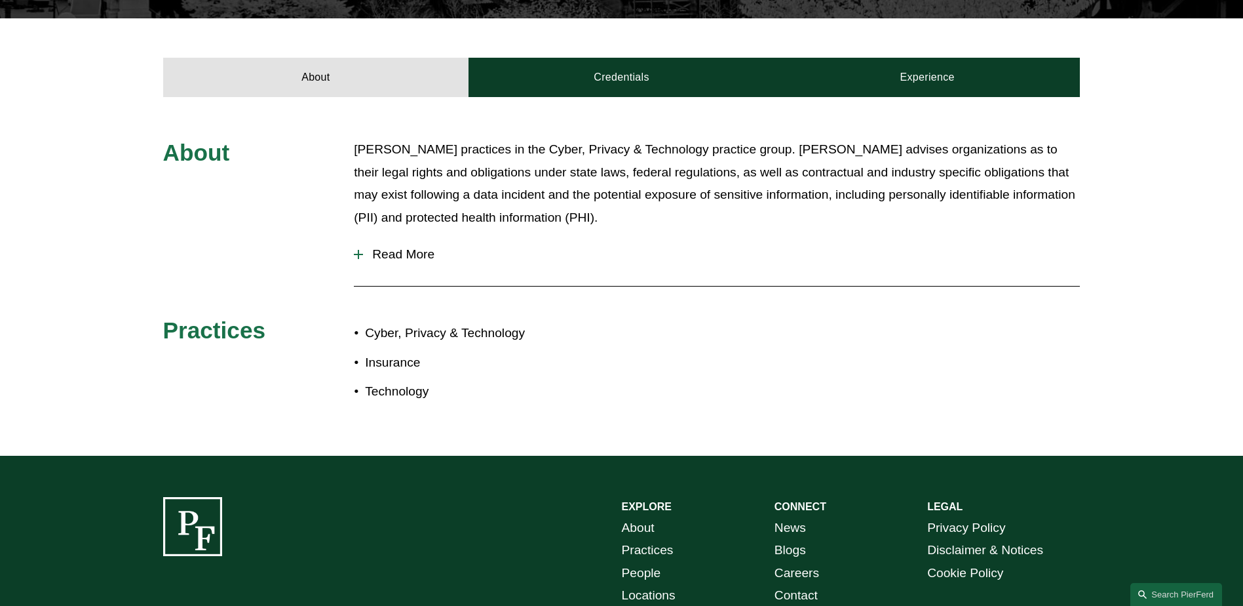
scroll to position [579, 0]
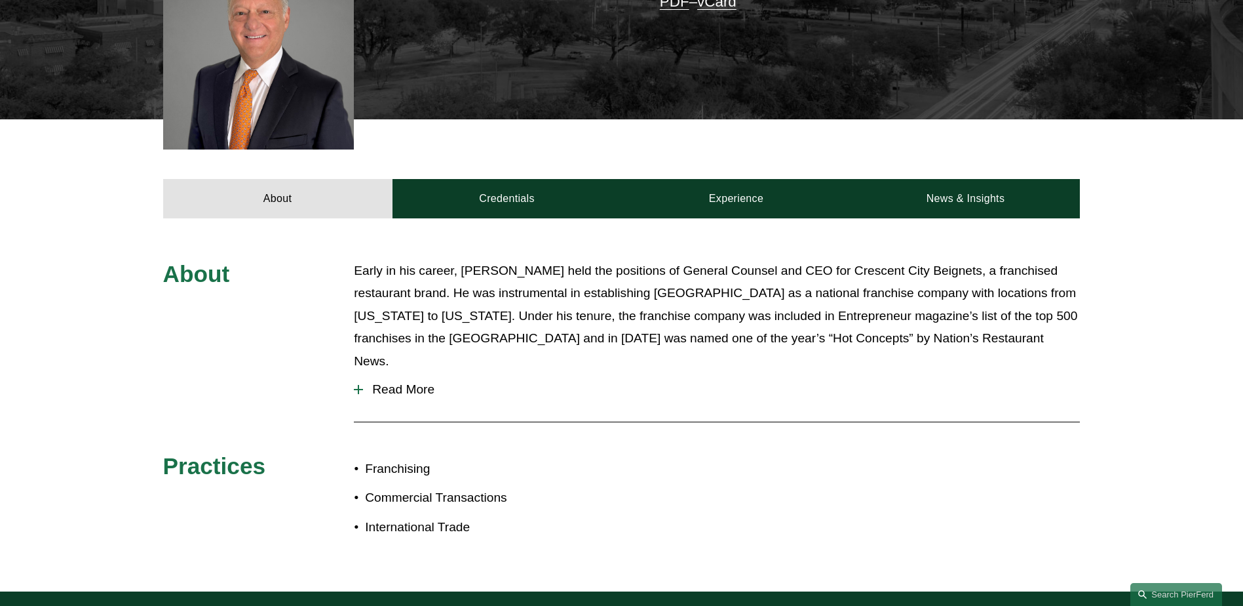
scroll to position [677, 0]
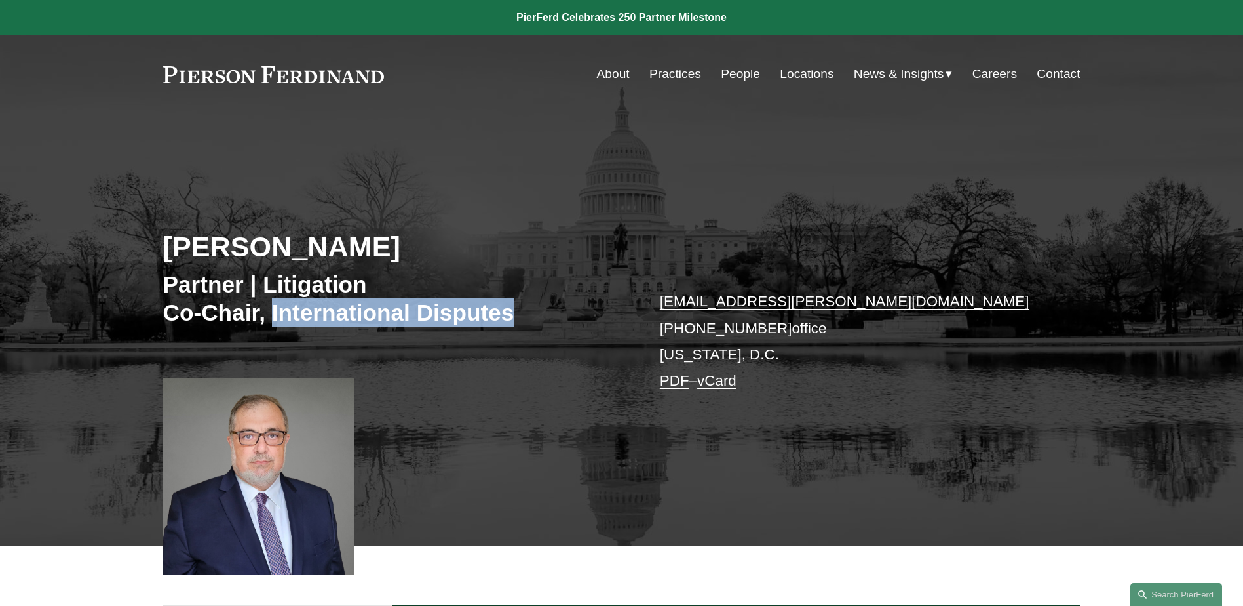
drag, startPoint x: 274, startPoint y: 309, endPoint x: 514, endPoint y: 315, distance: 240.6
click at [514, 315] on h3 "Partner | Litigation Co-Chair, International Disputes" at bounding box center [392, 298] width 459 height 57
copy h3 "International Disputes"
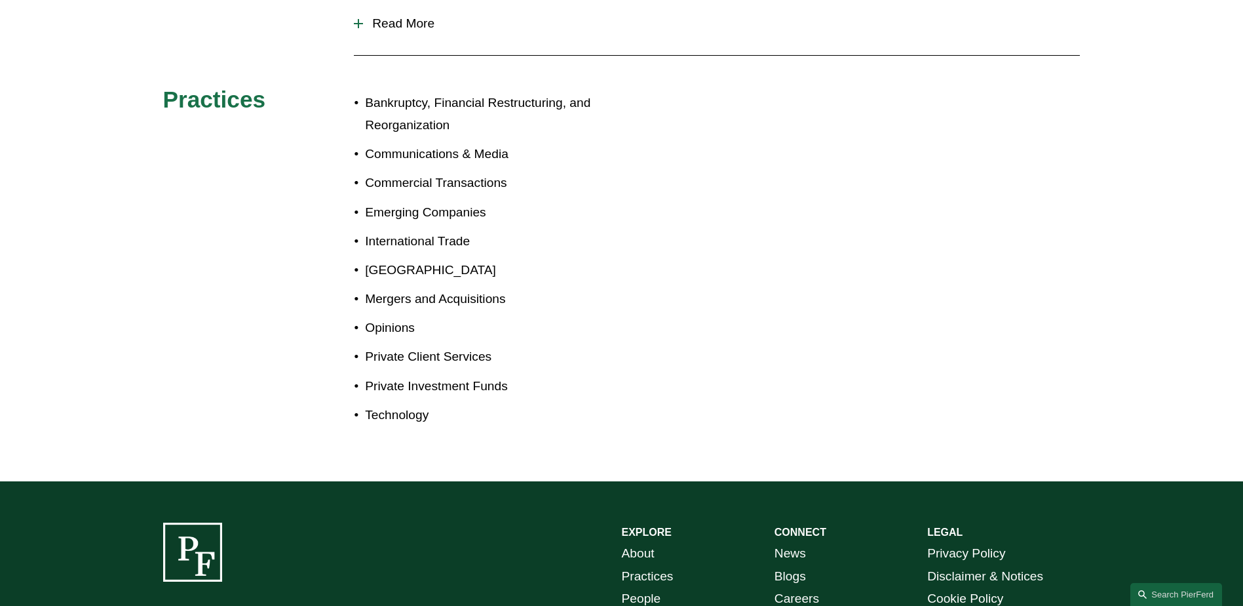
scroll to position [655, 0]
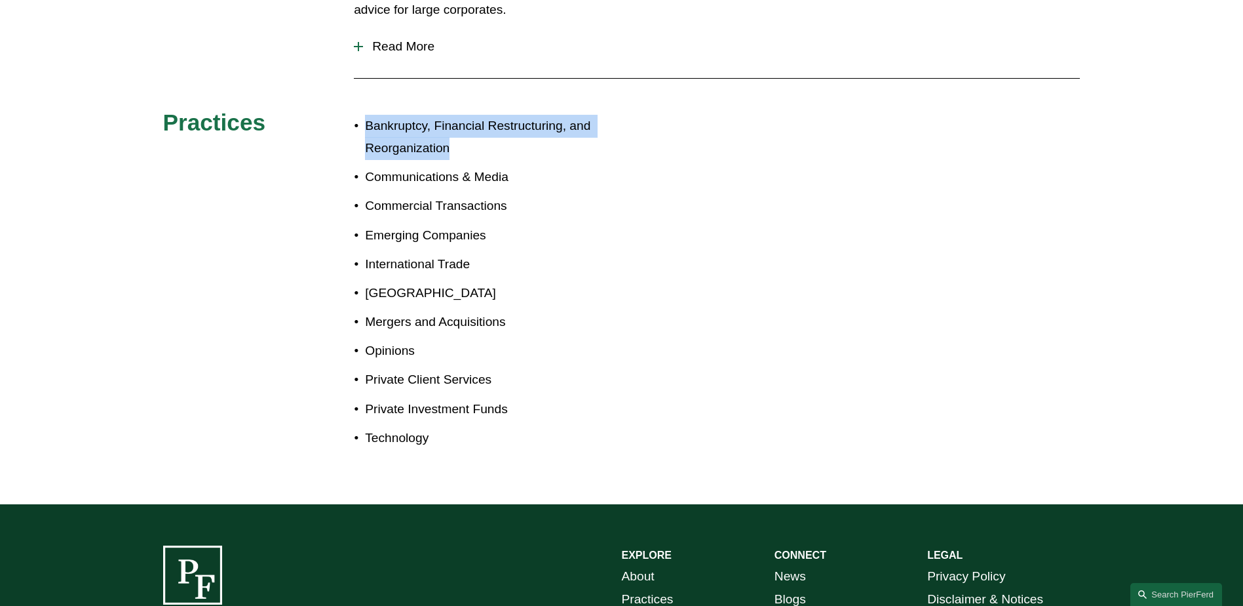
drag, startPoint x: 368, startPoint y: 121, endPoint x: 454, endPoint y: 149, distance: 90.4
click at [454, 149] on p "Bankruptcy, Financial Restructuring, and Reorganization" at bounding box center [493, 137] width 256 height 45
drag, startPoint x: 454, startPoint y: 149, endPoint x: 434, endPoint y: 140, distance: 22.3
copy p "Bankruptcy, Financial Restructuring, and Reorganization"
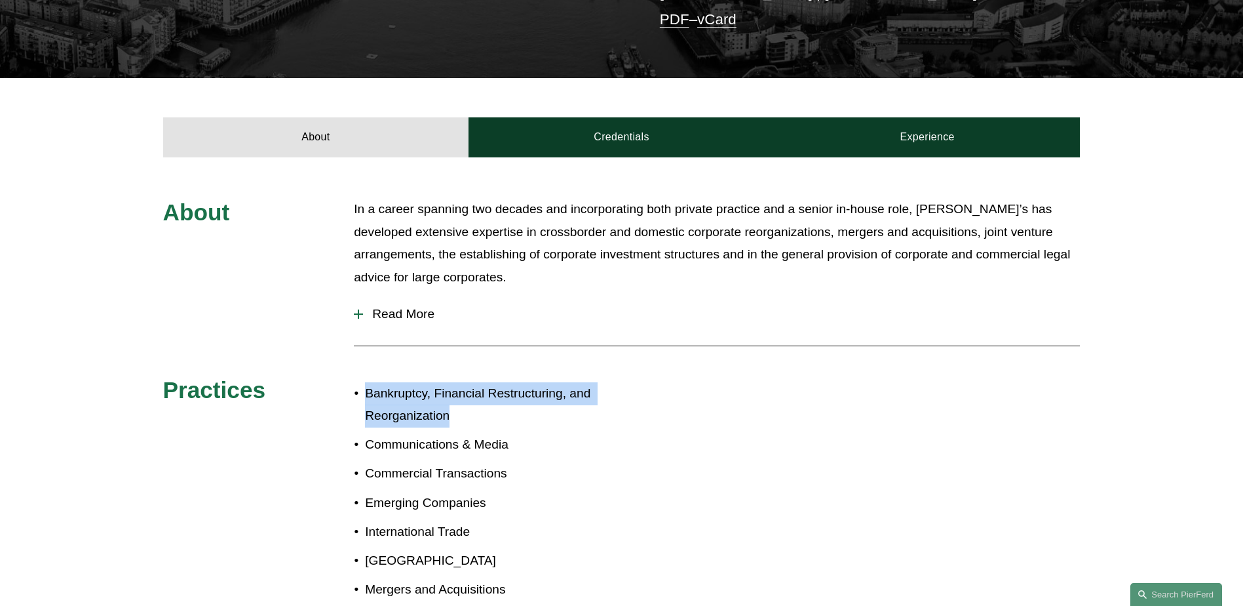
scroll to position [131, 0]
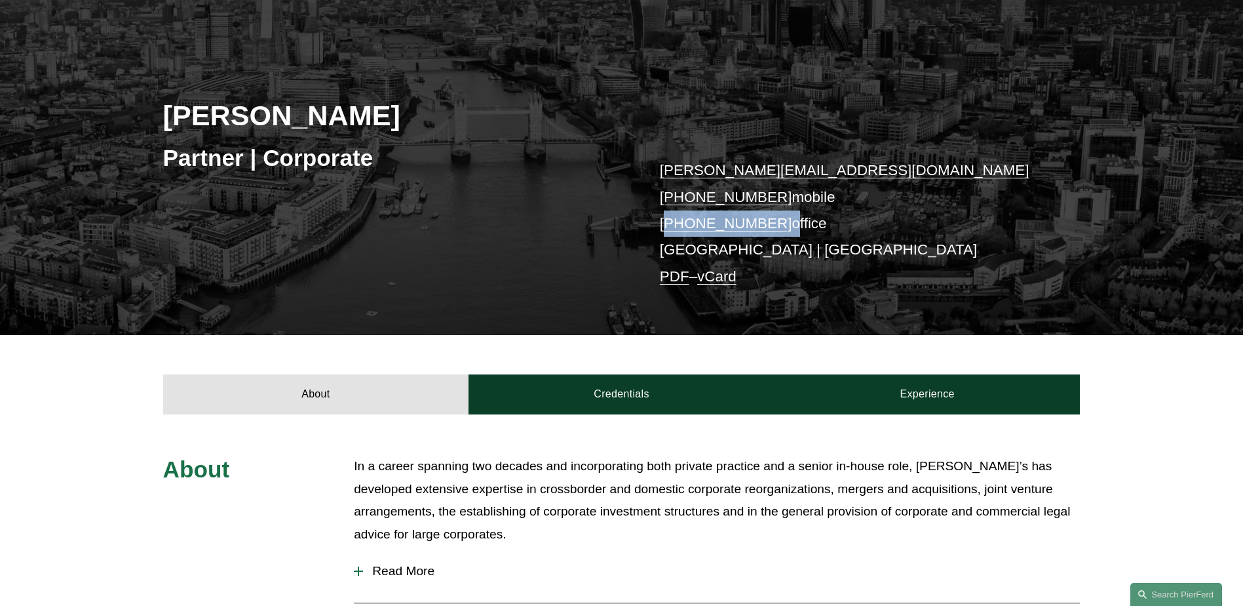
drag, startPoint x: 782, startPoint y: 225, endPoint x: 665, endPoint y: 224, distance: 116.7
click at [665, 224] on p "leiza.bladdsymms@pierferd.com +44 79 1962 6969 mobile +44 20 4604 2975 office L…" at bounding box center [851, 223] width 382 height 132
drag, startPoint x: 665, startPoint y: 224, endPoint x: 848, endPoint y: 253, distance: 185.1
click at [848, 253] on p "leiza.bladdsymms@pierferd.com +44 79 1962 6969 mobile +44 20 4604 2975 office L…" at bounding box center [851, 223] width 382 height 132
drag, startPoint x: 780, startPoint y: 226, endPoint x: 656, endPoint y: 223, distance: 123.9
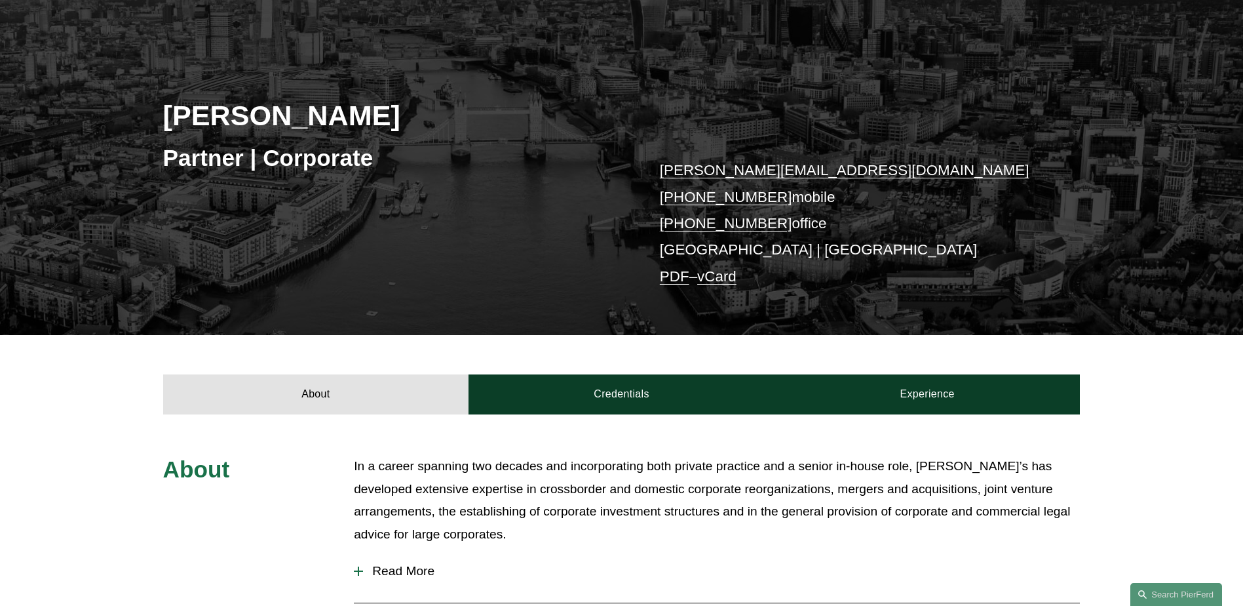
click at [656, 223] on div "Leiza Bladd-Symms Partner | Corporate leiza.bladdsymms@pierferd.com +44 79 1962…" at bounding box center [621, 178] width 1243 height 316
copy link "+44 20 4604 2975"
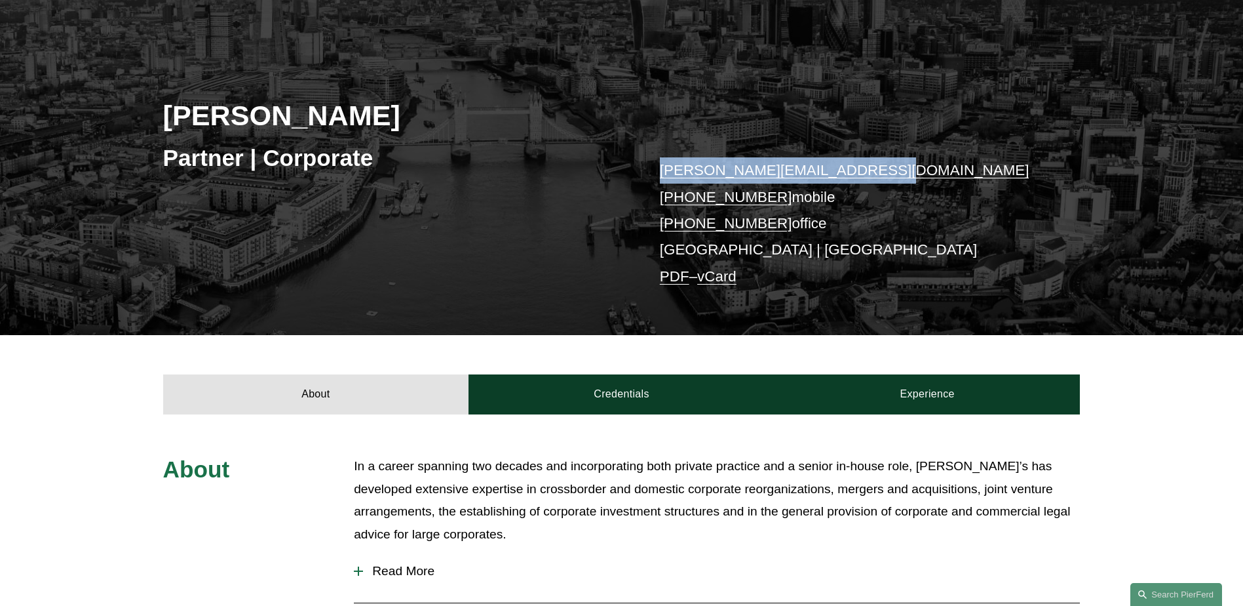
drag, startPoint x: 889, startPoint y: 181, endPoint x: 658, endPoint y: 174, distance: 230.8
click at [658, 174] on div "Leiza Bladd-Symms Partner | Corporate leiza.bladdsymms@pierferd.com +44 79 1962…" at bounding box center [621, 178] width 1243 height 316
copy link "leiza.bladdsymms@pierferd.com"
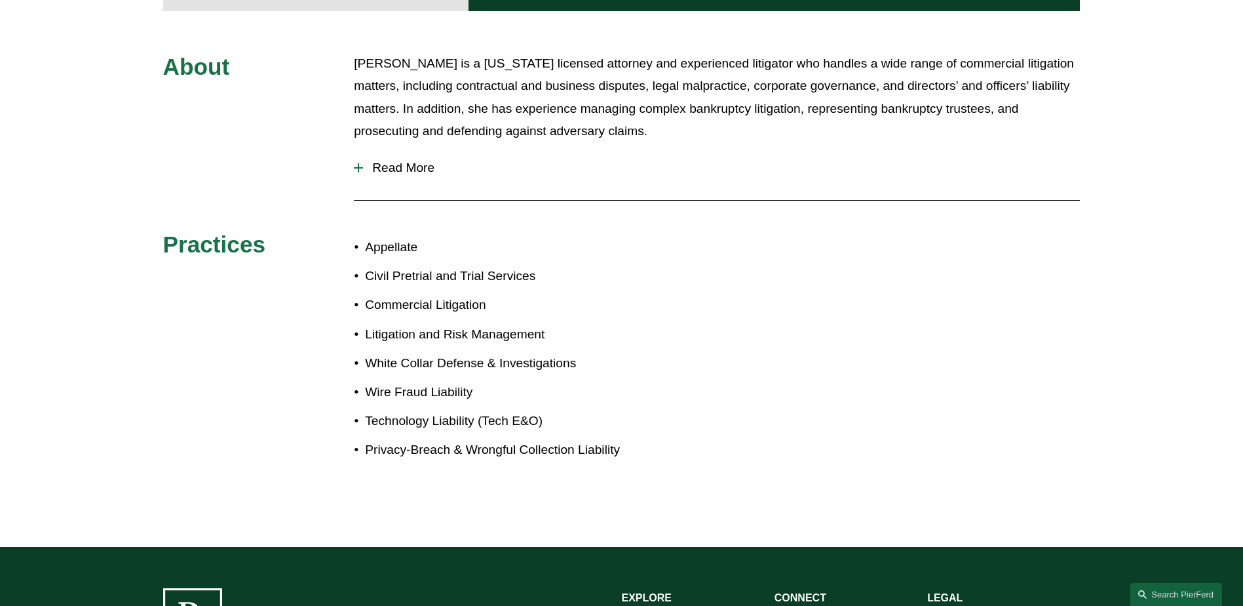
scroll to position [655, 0]
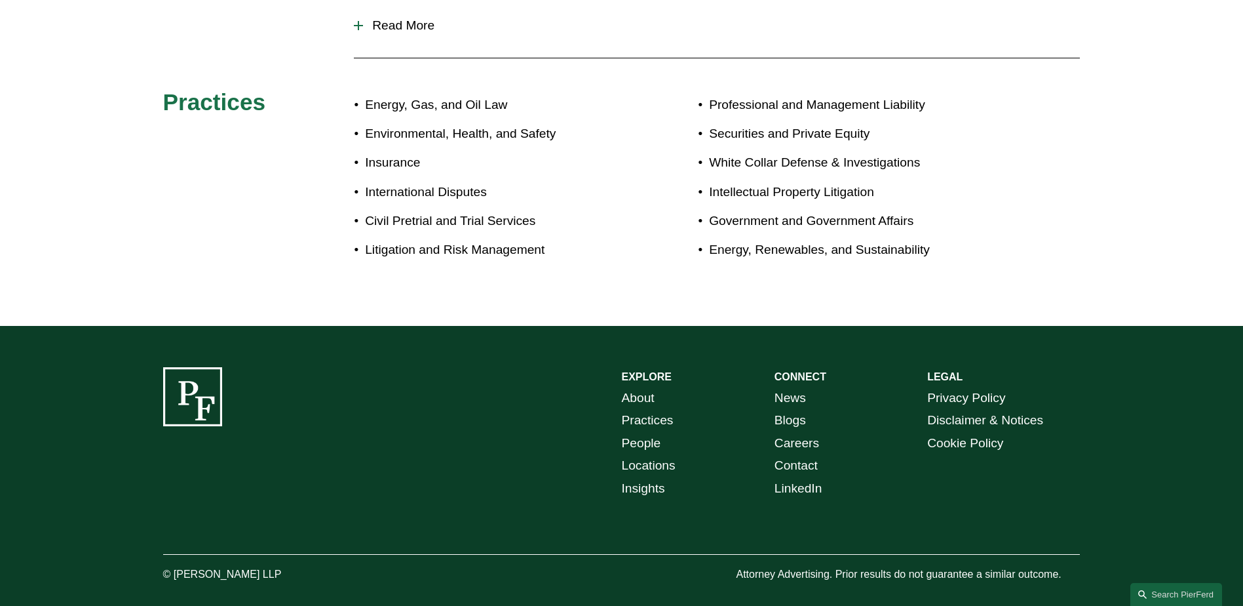
scroll to position [776, 0]
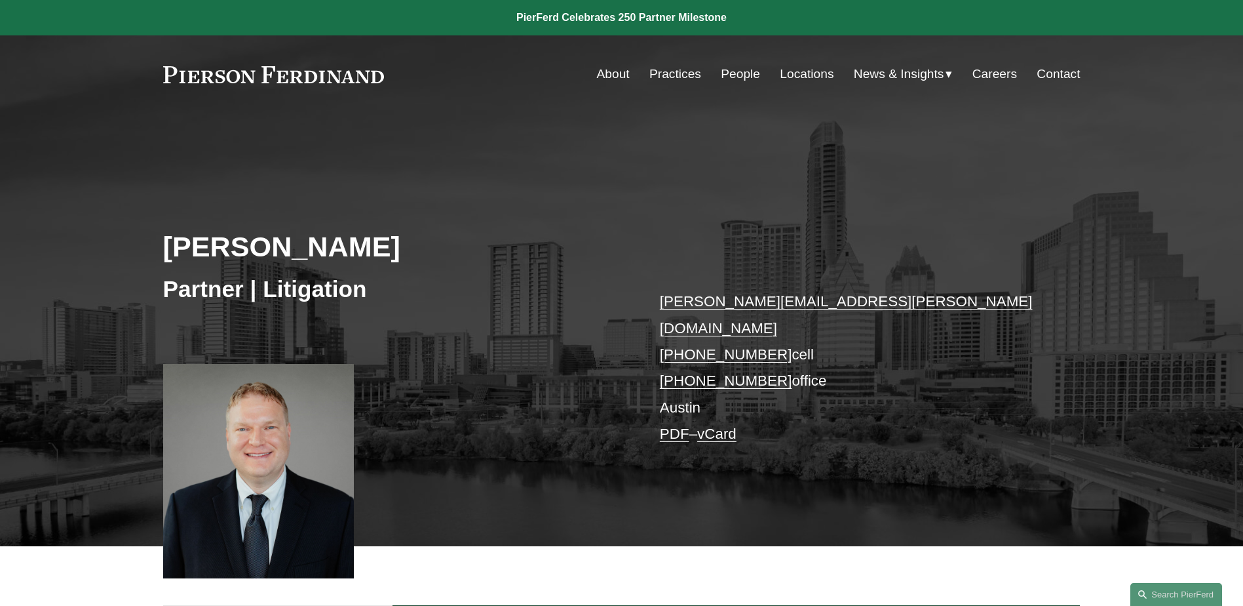
scroll to position [716, 0]
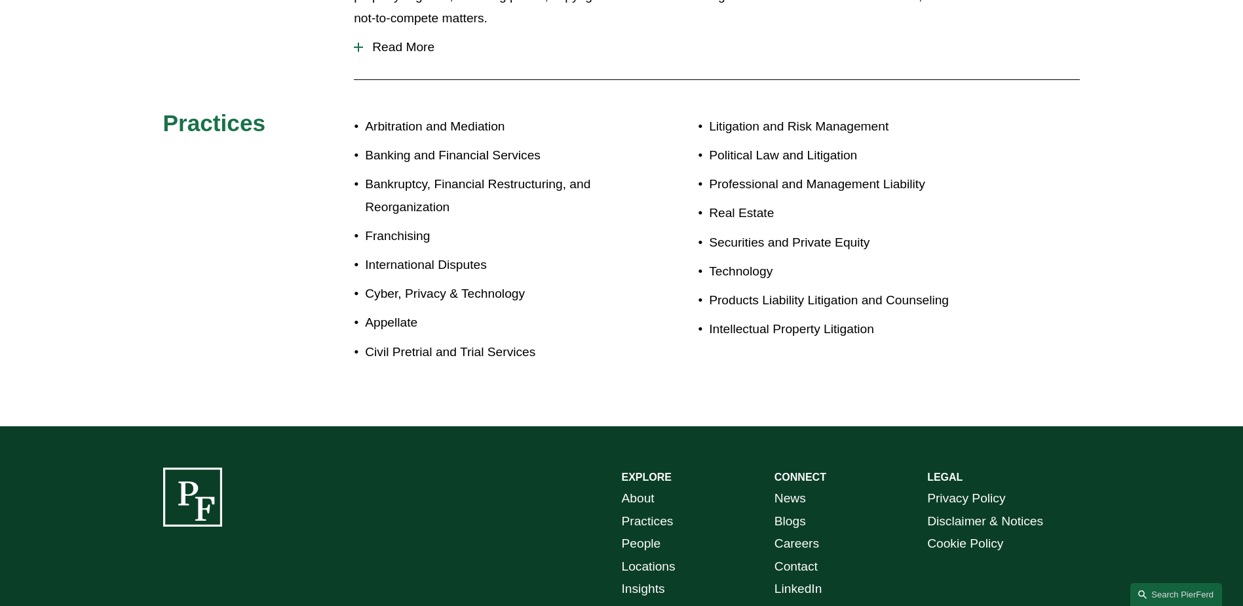
scroll to position [704, 0]
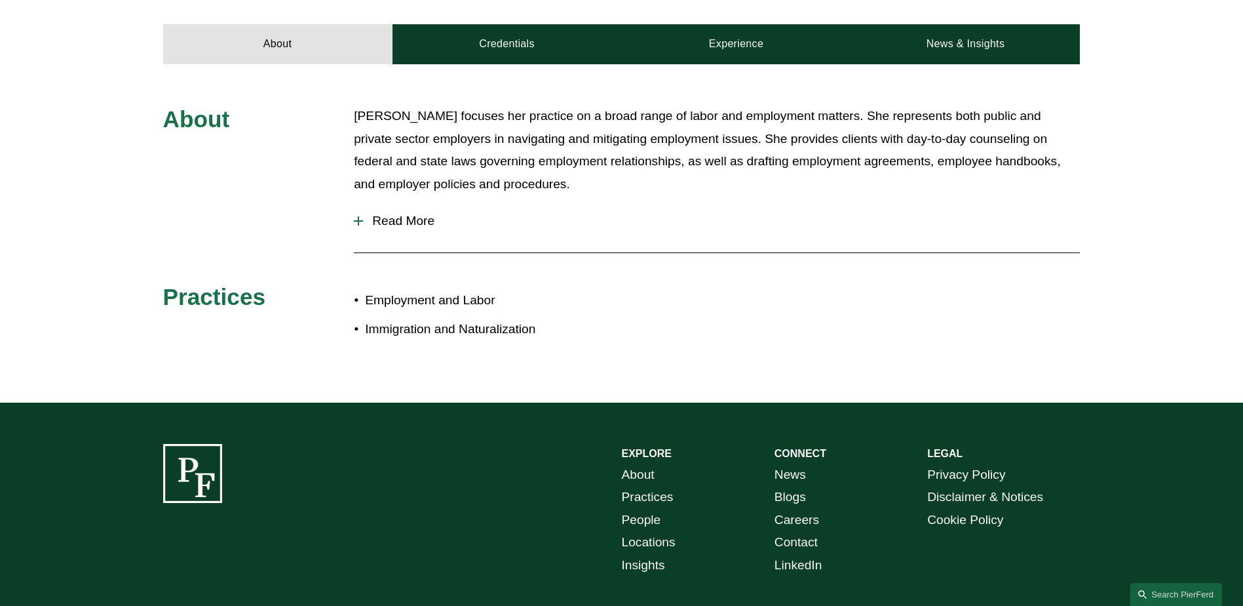
scroll to position [524, 0]
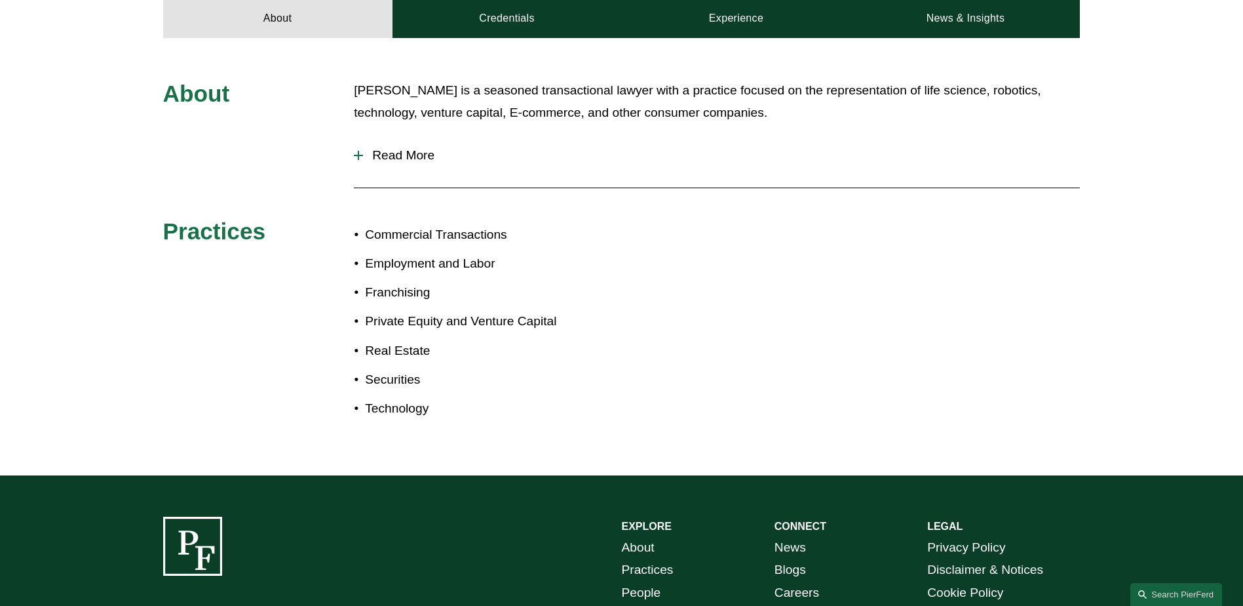
scroll to position [655, 0]
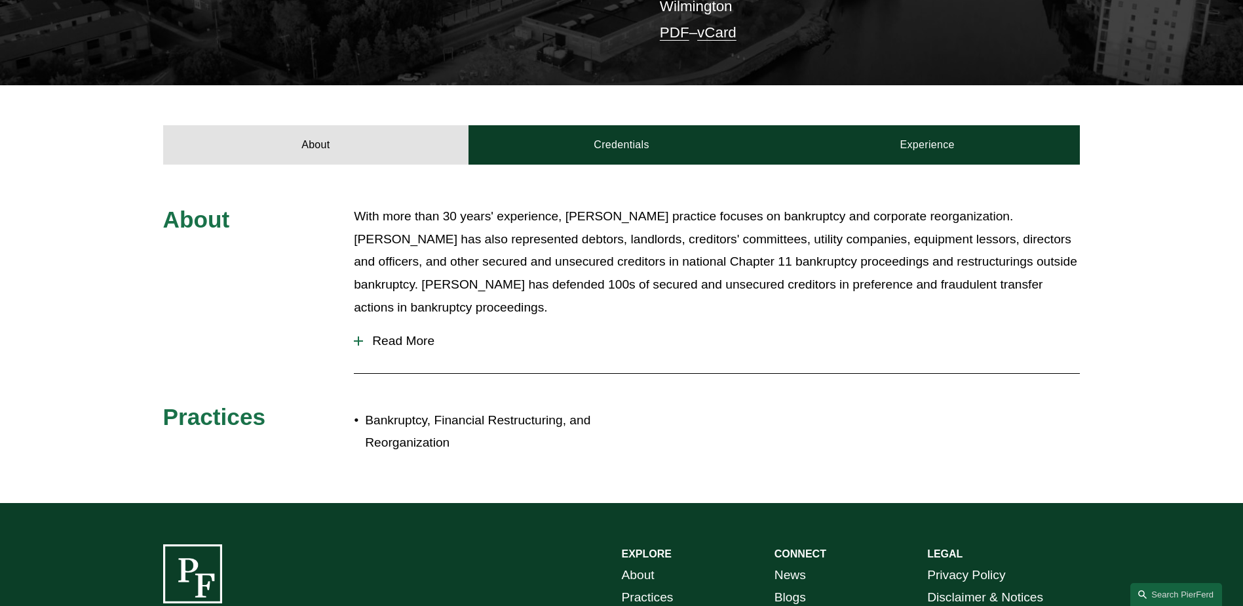
scroll to position [524, 0]
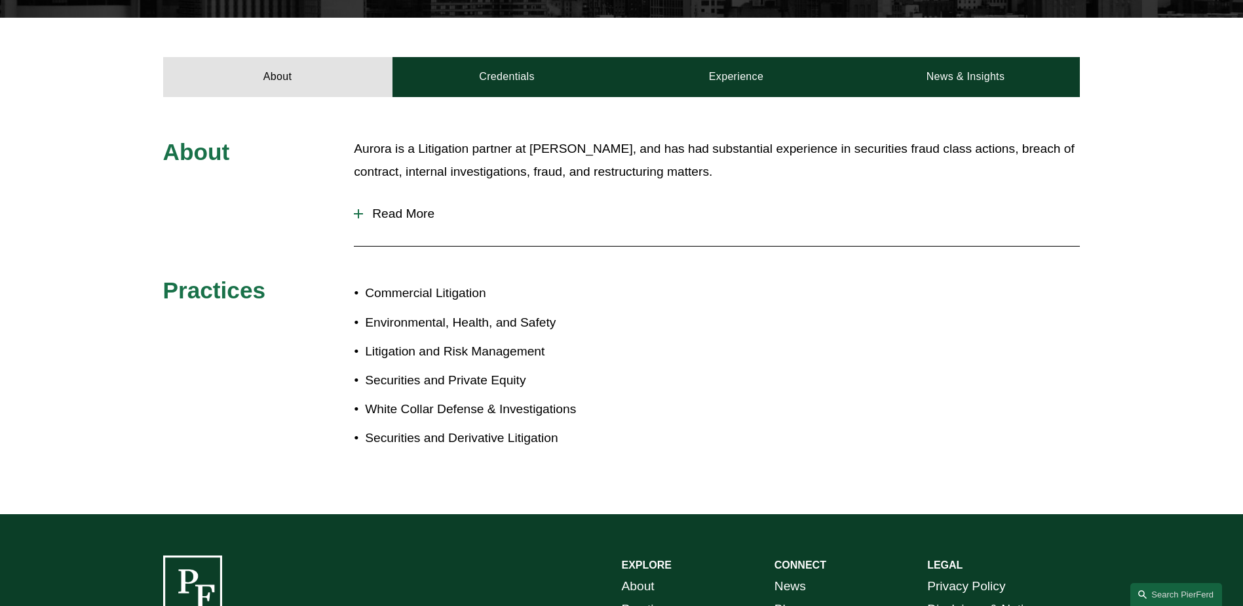
scroll to position [524, 0]
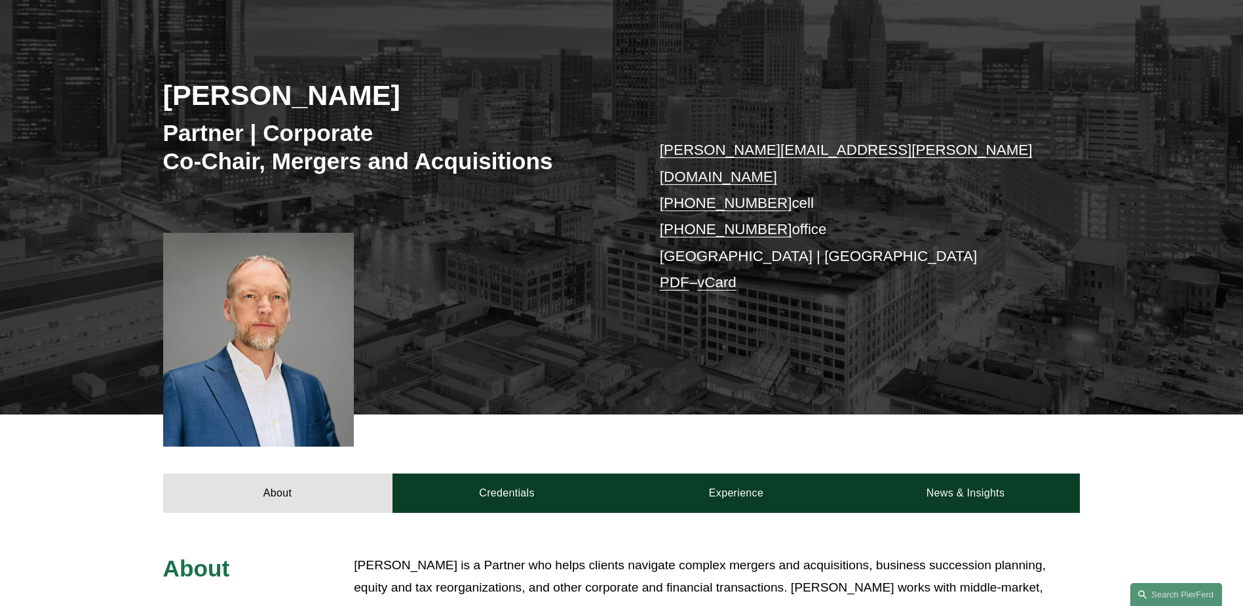
scroll to position [655, 0]
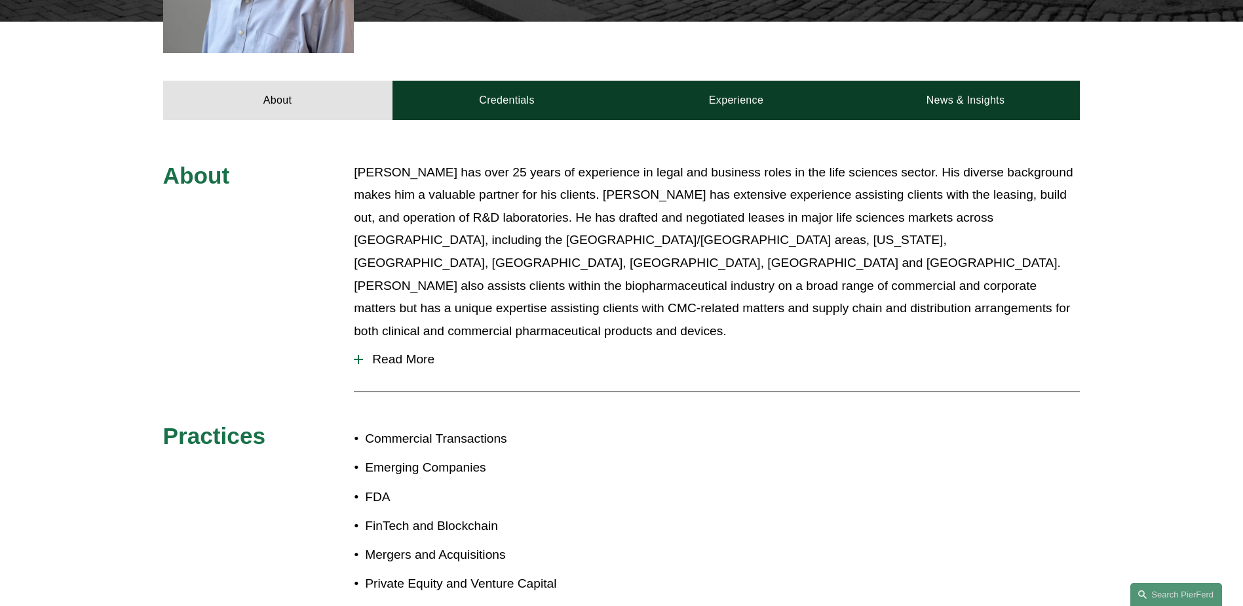
scroll to position [655, 0]
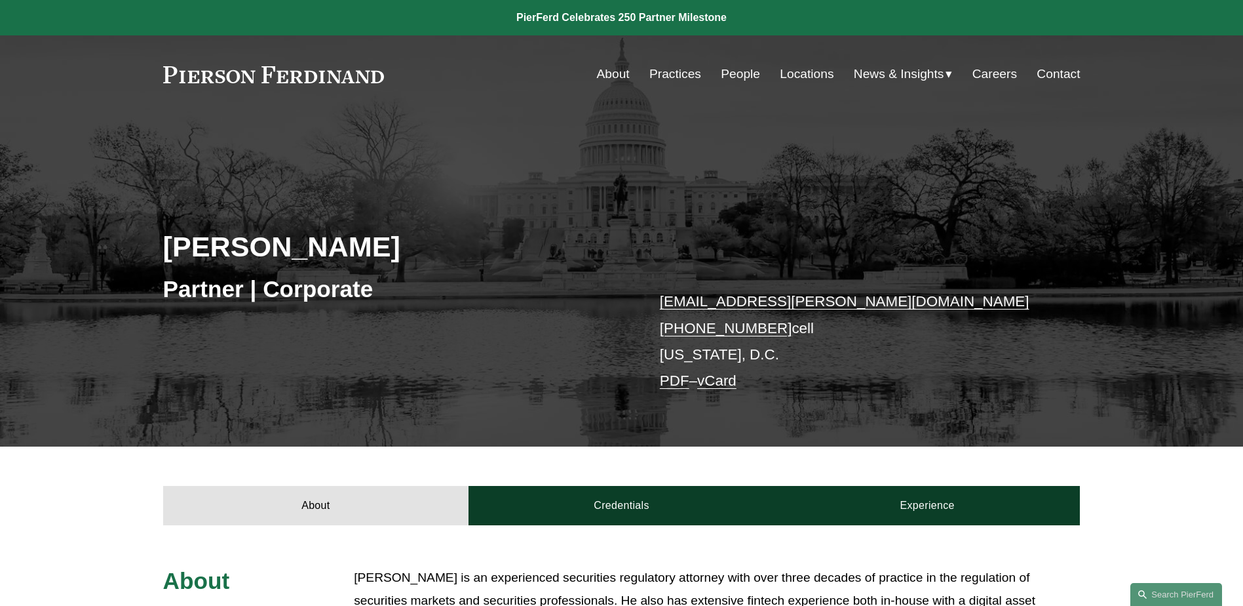
scroll to position [598, 0]
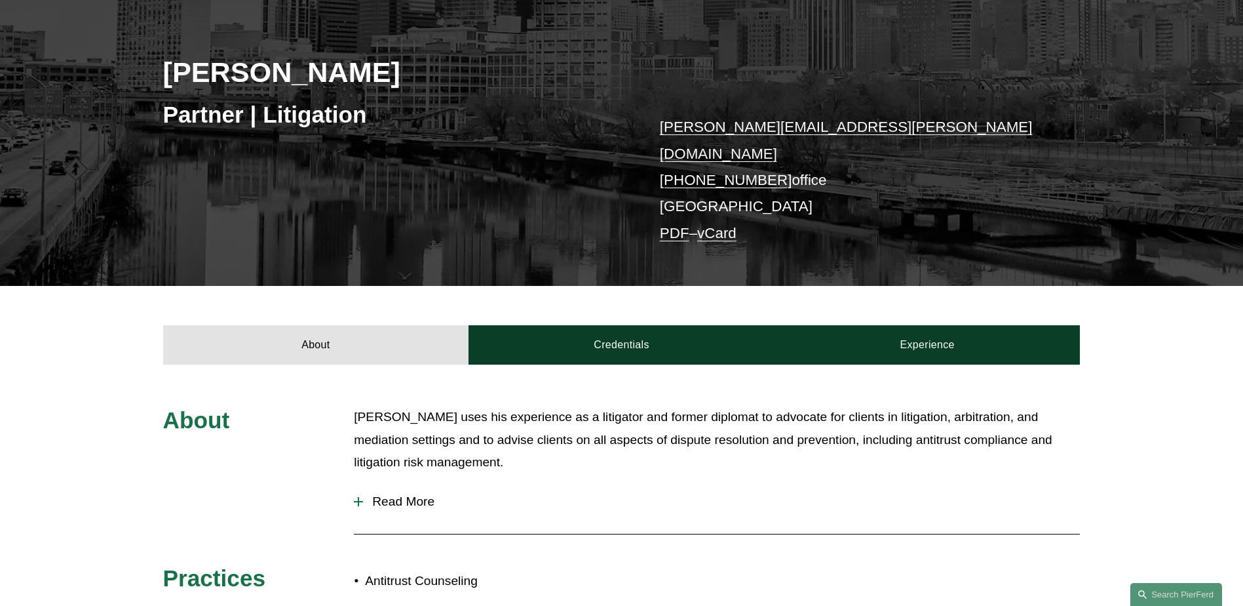
scroll to position [559, 0]
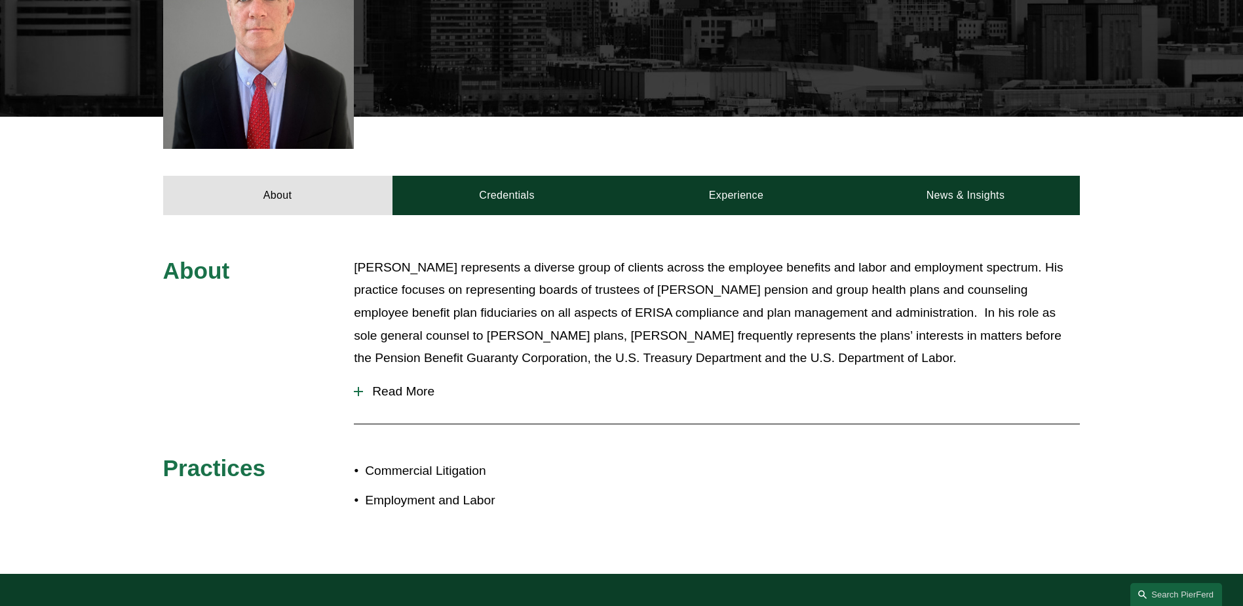
scroll to position [697, 0]
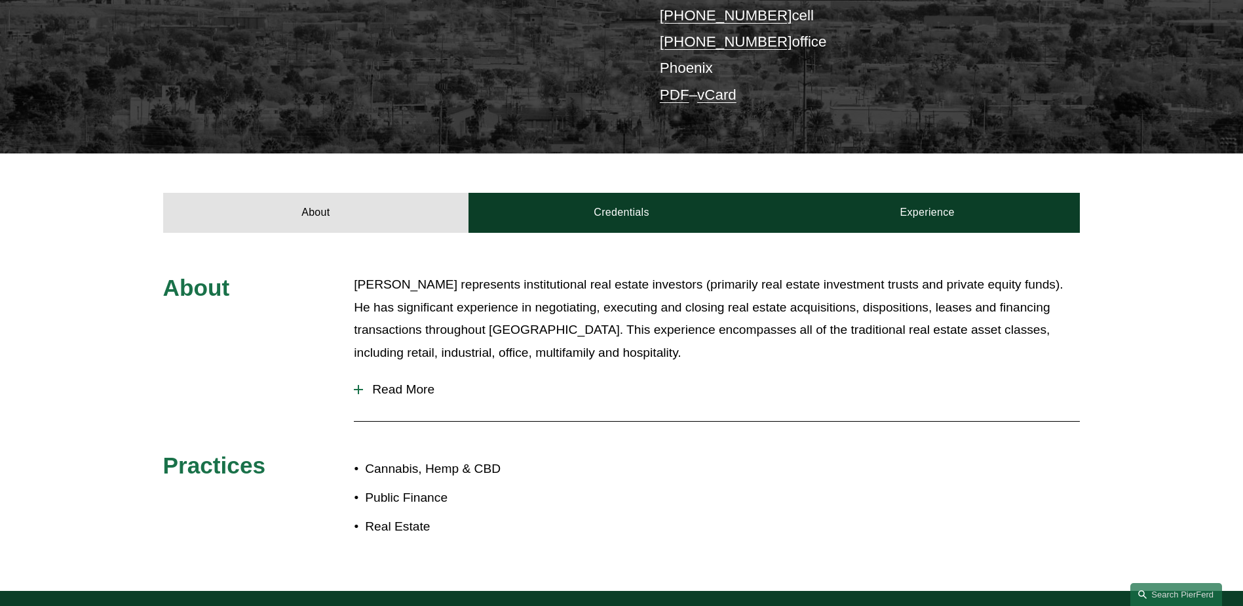
scroll to position [598, 0]
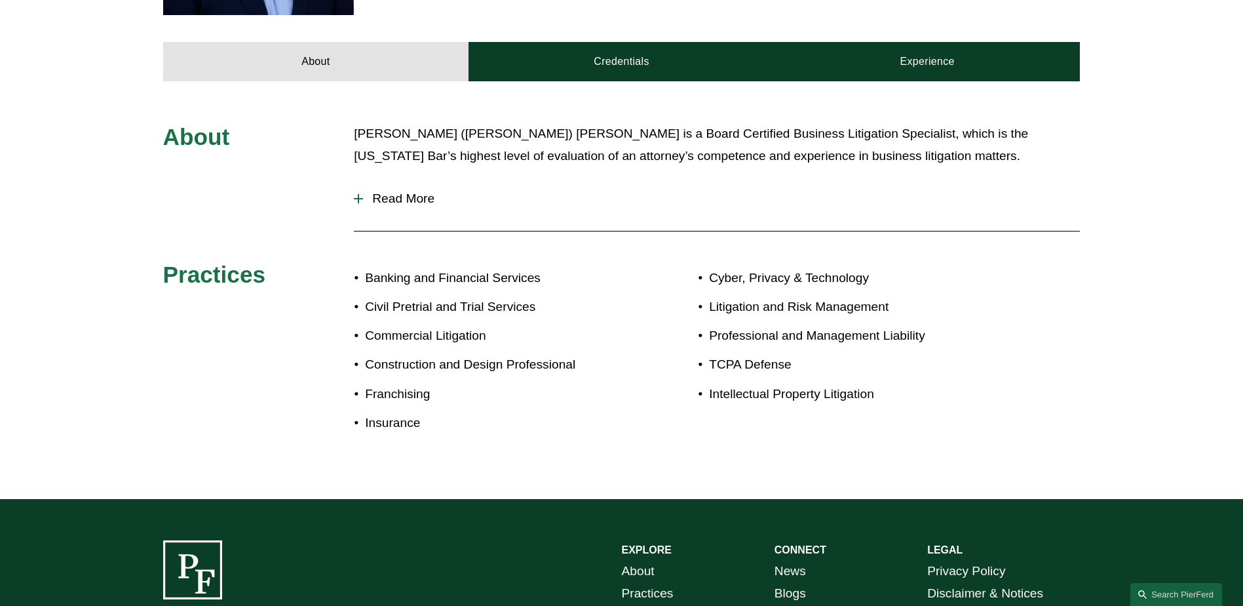
scroll to position [736, 0]
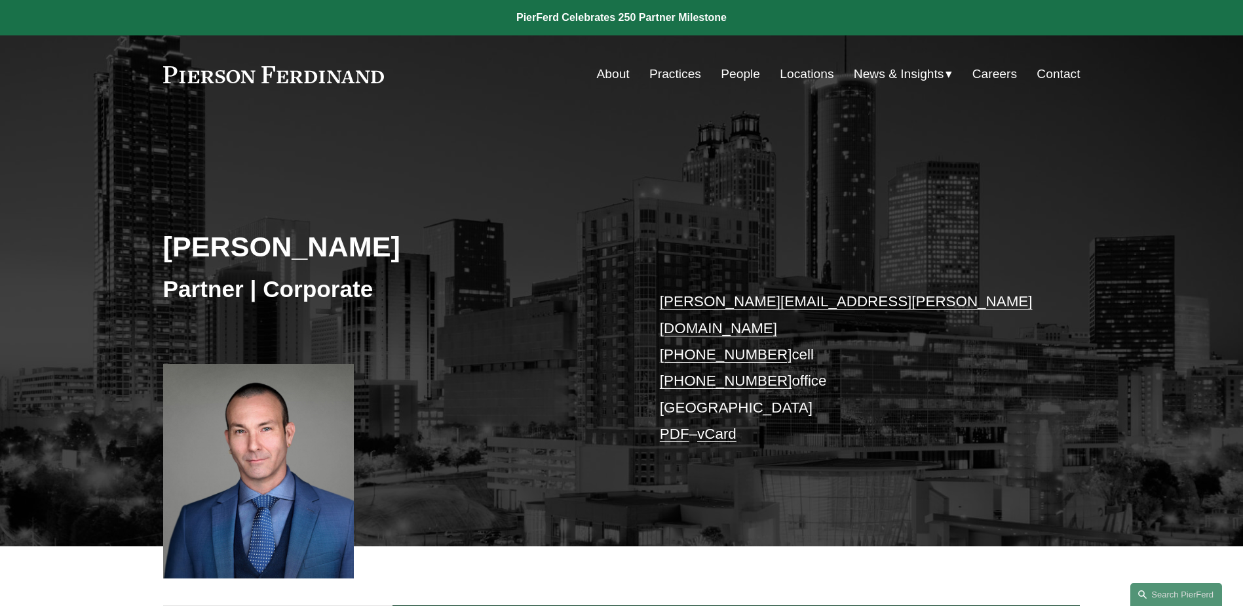
scroll to position [657, 0]
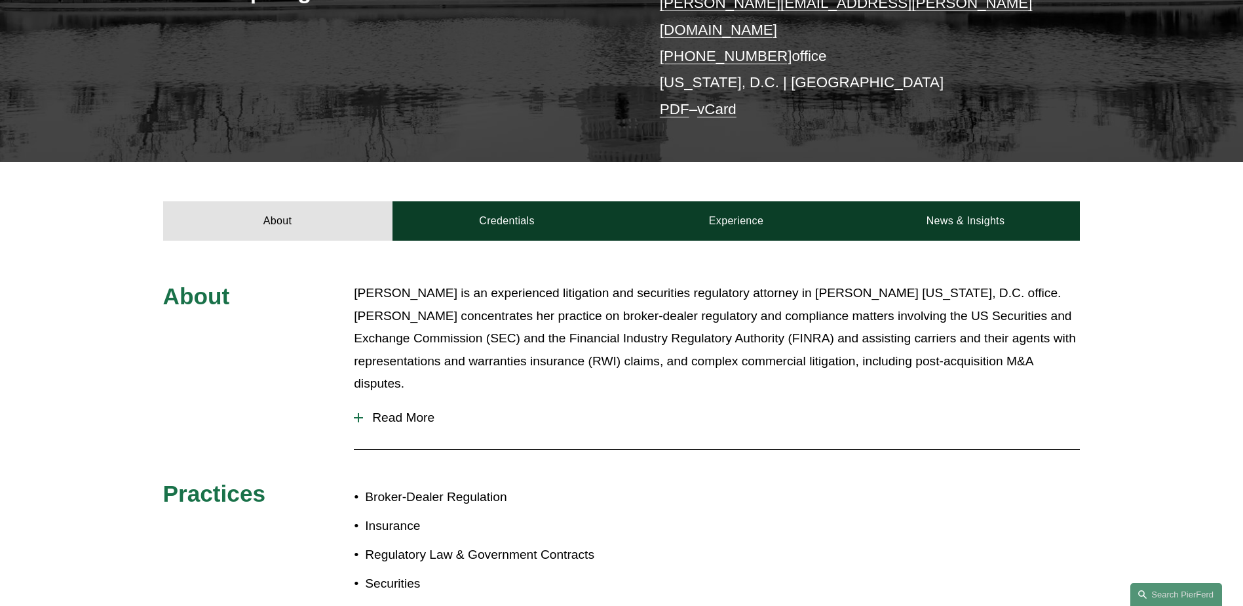
scroll to position [131, 0]
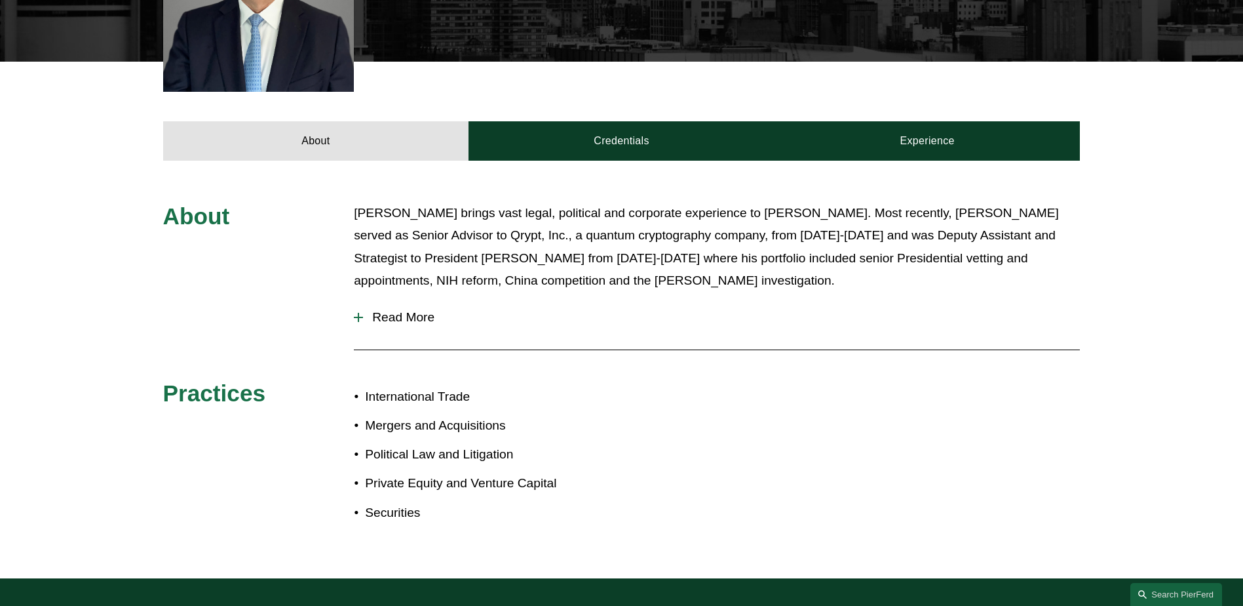
scroll to position [736, 0]
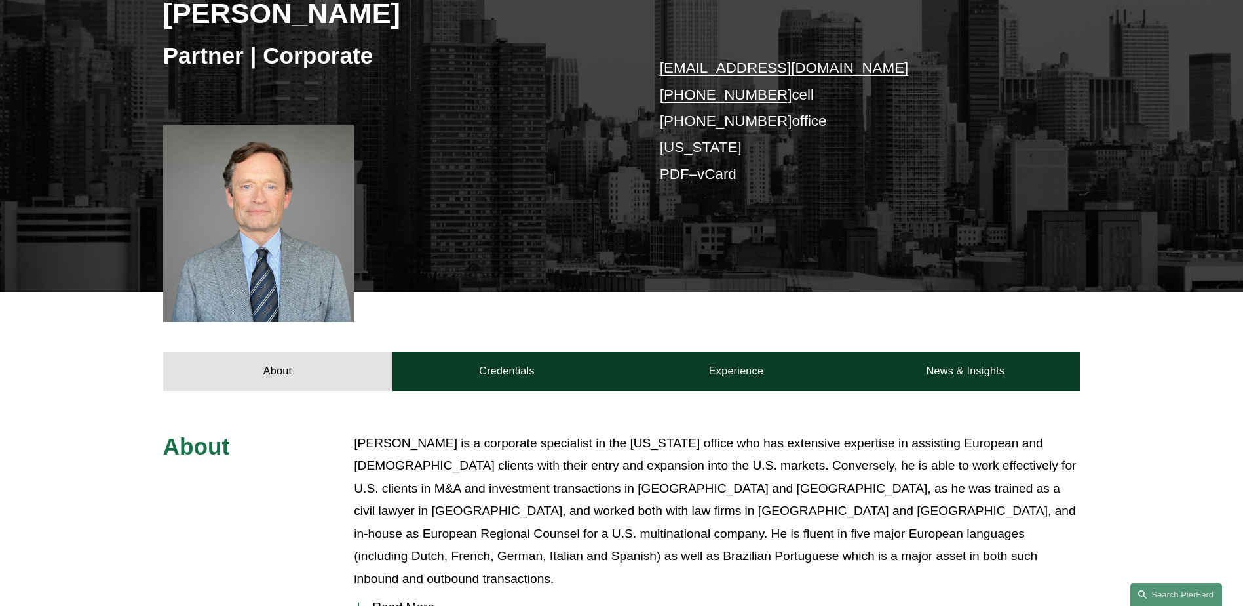
scroll to position [776, 0]
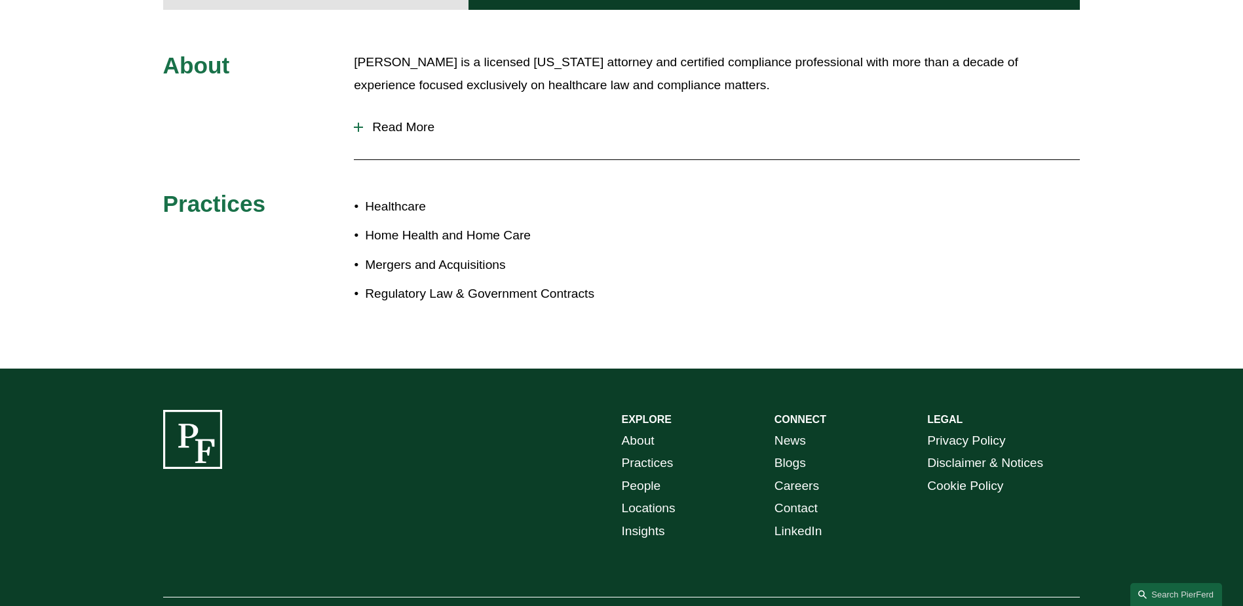
scroll to position [579, 0]
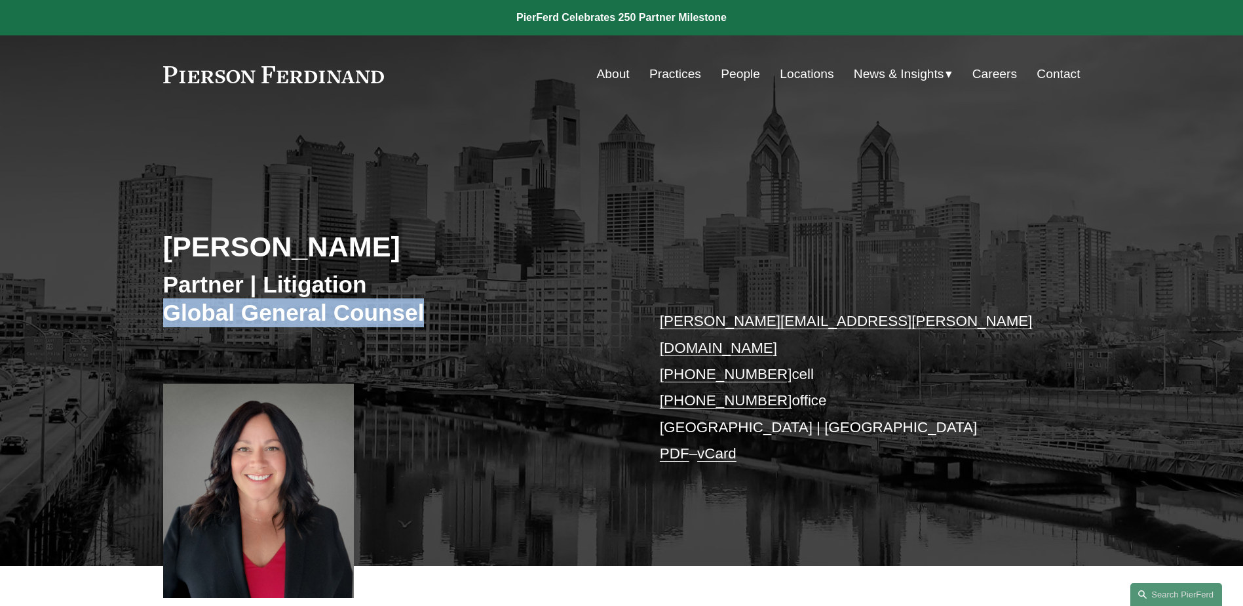
drag, startPoint x: 165, startPoint y: 313, endPoint x: 429, endPoint y: 313, distance: 264.1
click at [429, 313] on h3 "Partner | Litigation Global General Counsel" at bounding box center [392, 298] width 459 height 57
copy h3 "Global General Counsel"
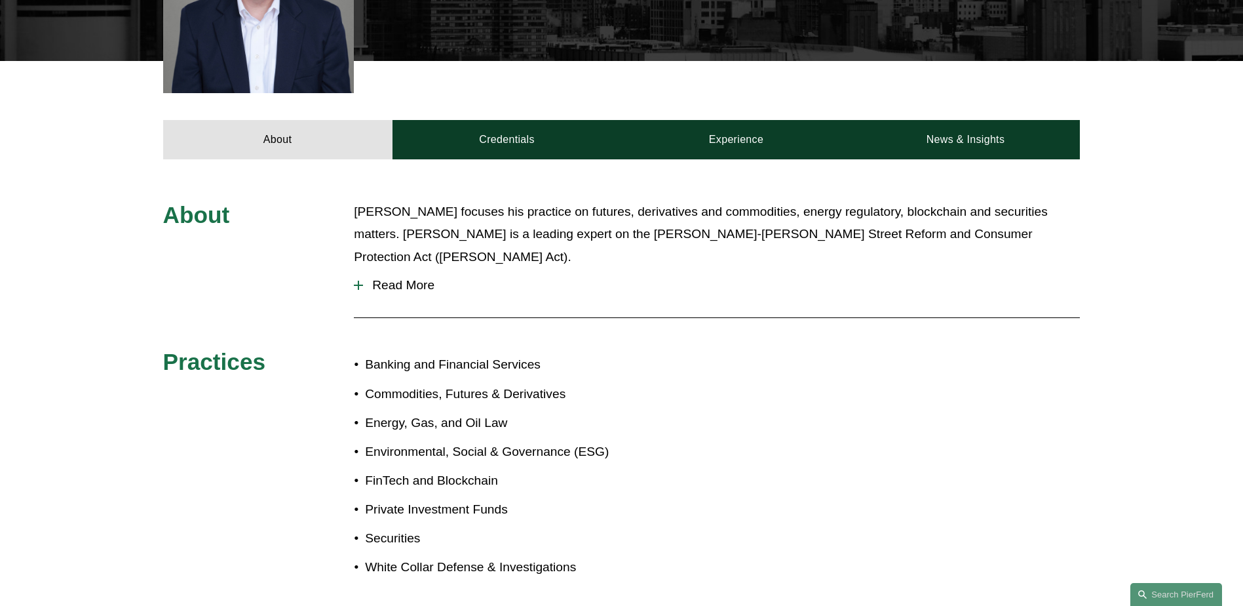
scroll to position [655, 0]
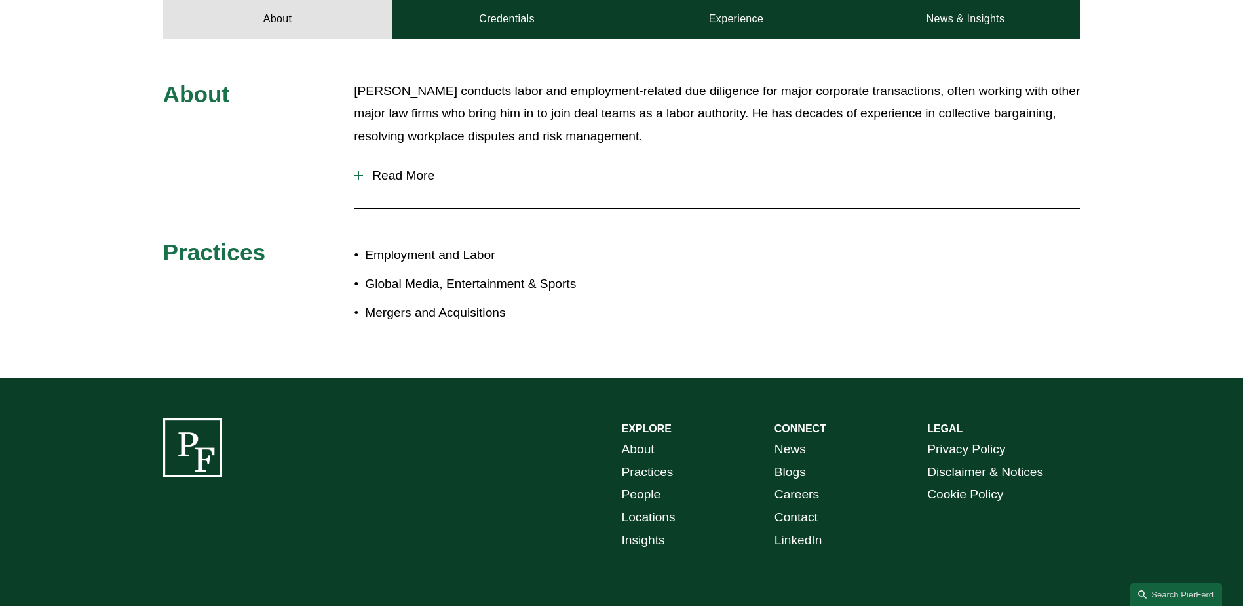
scroll to position [655, 0]
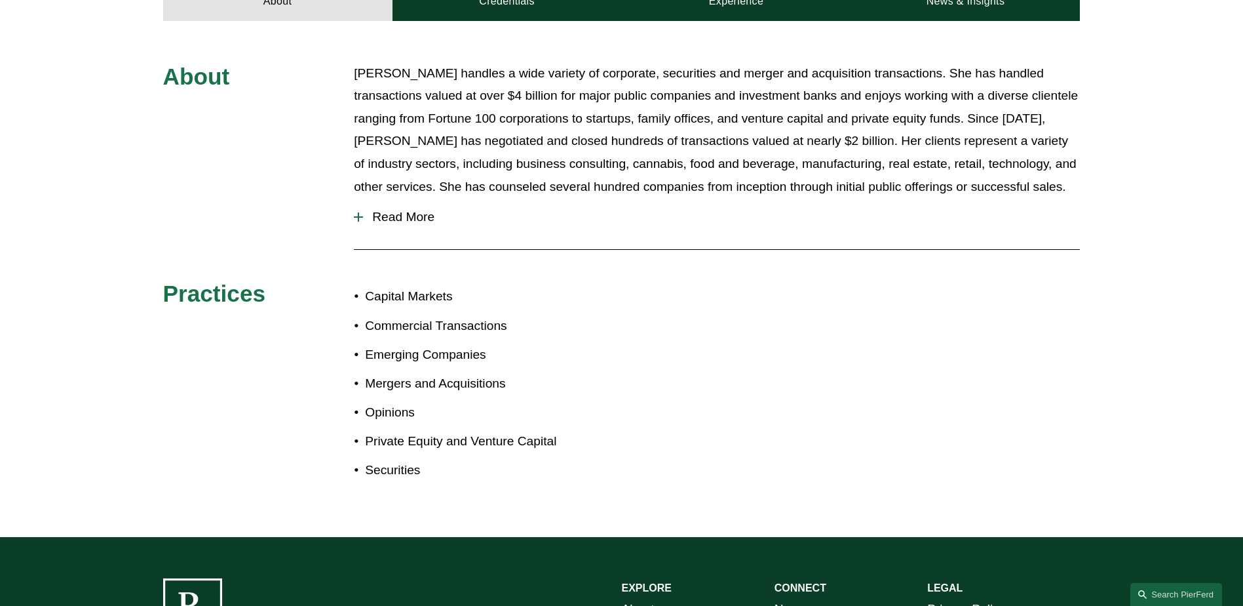
scroll to position [655, 0]
